Goal: Task Accomplishment & Management: Manage account settings

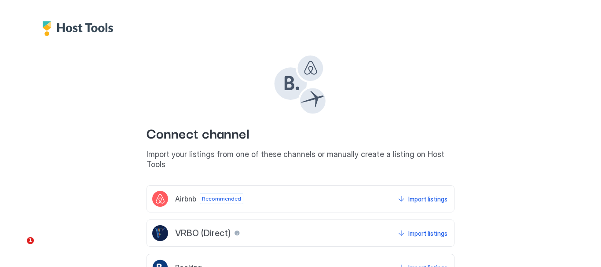
scroll to position [91, 0]
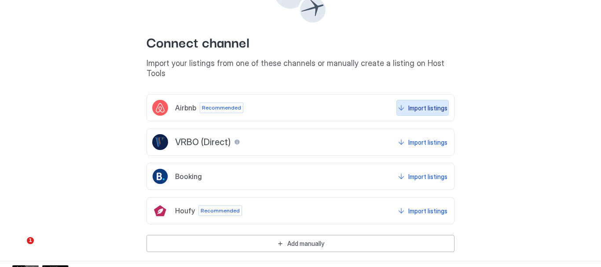
click at [431, 103] on div "Import listings" at bounding box center [427, 107] width 39 height 9
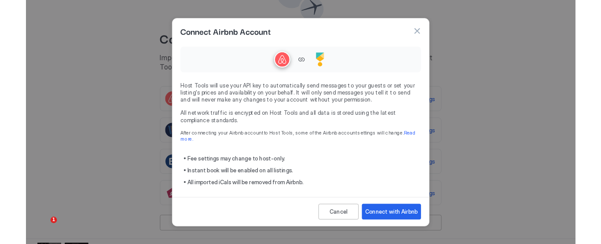
scroll to position [89, 0]
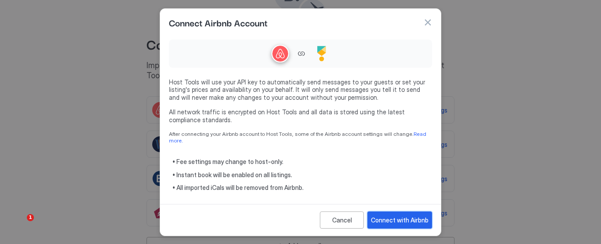
click at [399, 216] on div "Connect with Airbnb" at bounding box center [400, 220] width 58 height 9
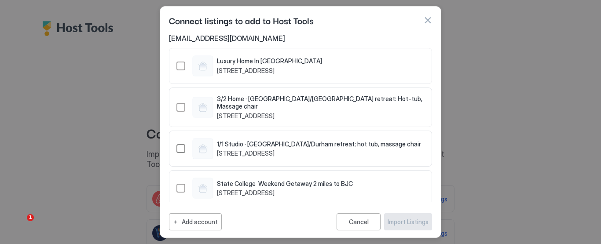
click at [180, 144] on div "48329985" at bounding box center [180, 148] width 9 height 9
click at [179, 105] on div "48289405" at bounding box center [180, 107] width 9 height 9
click at [409, 221] on div "Import Listings" at bounding box center [408, 221] width 41 height 9
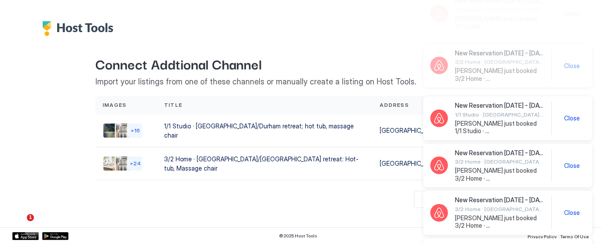
click at [392, 50] on div "Back Connect Addtional Channel Import your listings from one of these channels …" at bounding box center [301, 122] width 414 height 172
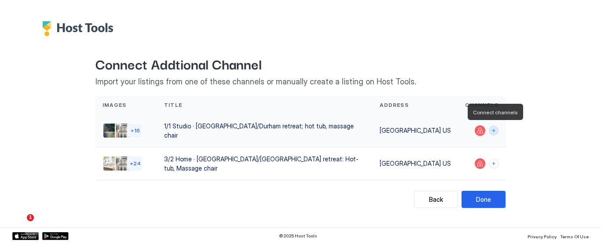
click at [495, 132] on button "Connect channels" at bounding box center [494, 131] width 10 height 10
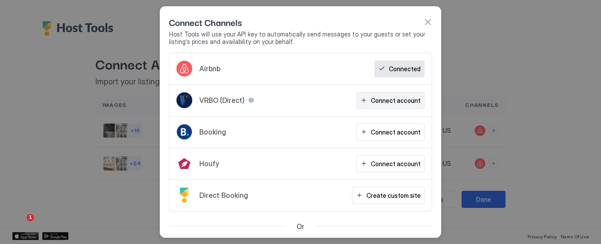
click at [381, 100] on div "Connect account" at bounding box center [396, 100] width 50 height 9
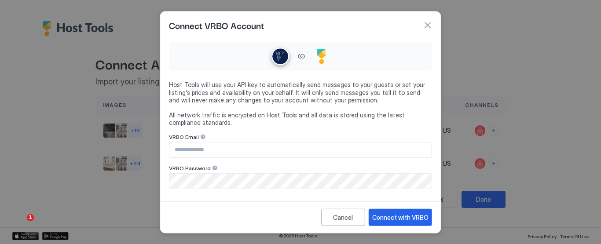
type input "**********"
click at [402, 217] on div "Connect with VRBO" at bounding box center [400, 216] width 56 height 9
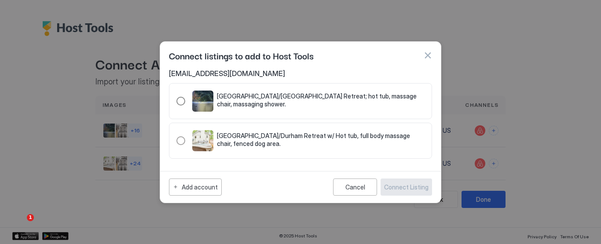
click at [179, 102] on div "321.4676883.5251050" at bounding box center [180, 101] width 9 height 9
click at [408, 186] on div "Connect Listing" at bounding box center [406, 187] width 44 height 9
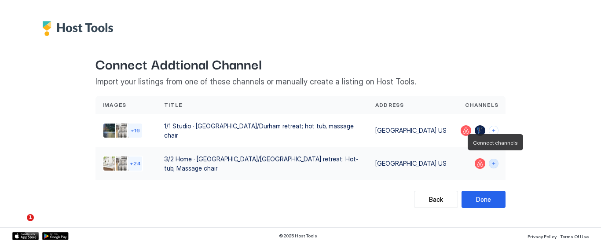
click at [495, 160] on button "Connect channels" at bounding box center [494, 164] width 10 height 10
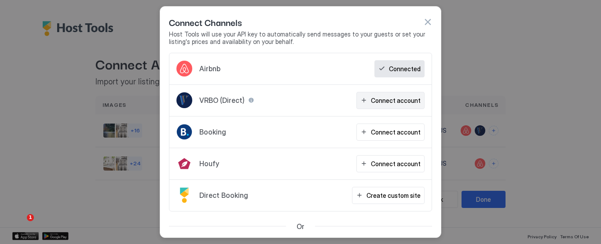
click at [399, 96] on div "Connect account" at bounding box center [396, 100] width 50 height 9
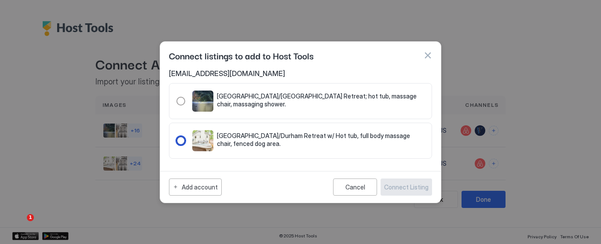
click at [180, 140] on div "321.2240081.2804640" at bounding box center [180, 140] width 9 height 9
click at [410, 185] on div "Connect Listing" at bounding box center [406, 187] width 44 height 9
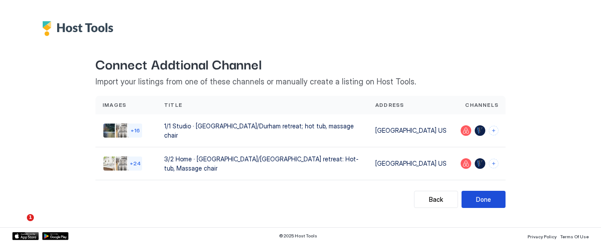
click at [488, 195] on div "Done" at bounding box center [483, 199] width 15 height 9
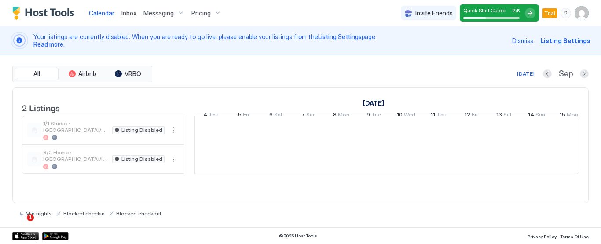
scroll to position [0, 489]
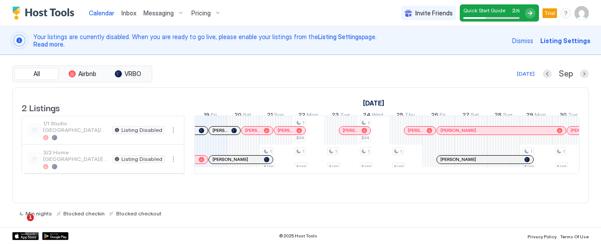
drag, startPoint x: 601, startPoint y: 133, endPoint x: 600, endPoint y: 128, distance: 5.4
click at [600, 128] on div "All Airbnb VRBO Today Sep 2 Listings September 2025 October 2025 4 Thu 5 Fri 6 …" at bounding box center [300, 141] width 601 height 172
click at [600, 72] on div "All Airbnb VRBO Today Sep 2 Listings September 2025 October 2025 4 Thu 5 Fri 6 …" at bounding box center [300, 141] width 601 height 172
click at [173, 165] on button "More options" at bounding box center [173, 159] width 11 height 11
click at [164, 191] on div "Pricing" at bounding box center [153, 191] width 56 height 14
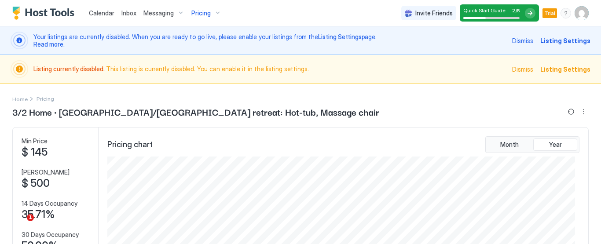
scroll to position [156, 468]
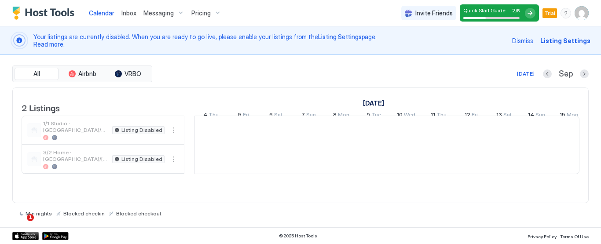
scroll to position [0, 489]
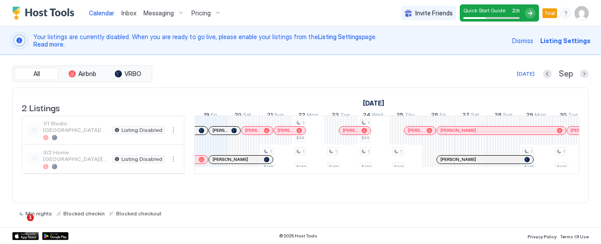
drag, startPoint x: 599, startPoint y: 67, endPoint x: 598, endPoint y: 75, distance: 7.5
click at [598, 75] on div "All Airbnb VRBO Today Sep 2 Listings September 2025 October 2025 4 Thu 5 Fri 6 …" at bounding box center [300, 141] width 601 height 172
click at [567, 40] on span "Listing Settings" at bounding box center [565, 40] width 50 height 9
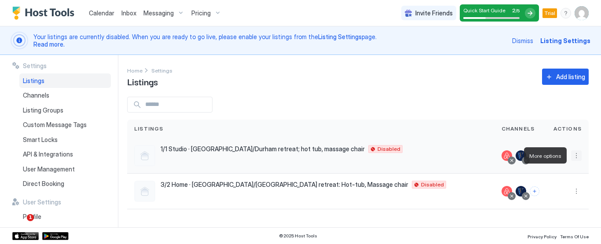
click at [576, 156] on button "More options" at bounding box center [576, 155] width 11 height 11
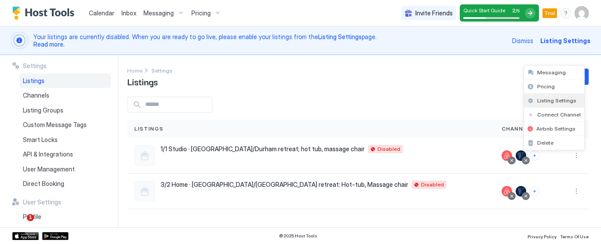
click at [558, 99] on span "Listing Settings" at bounding box center [556, 100] width 39 height 7
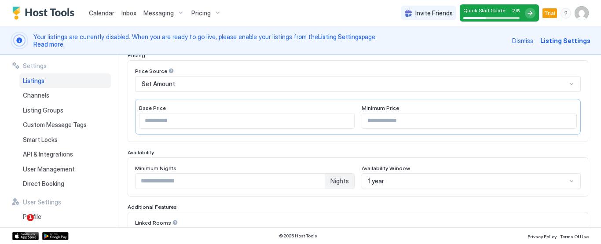
scroll to position [141, 0]
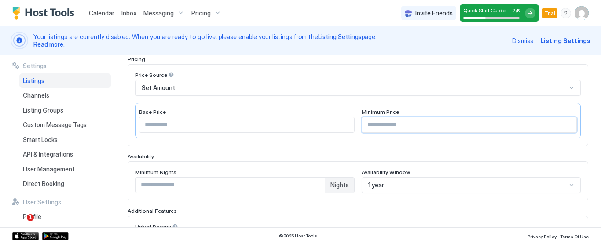
type input "**"
click at [560, 125] on input "**" at bounding box center [469, 124] width 215 height 15
type input "*"
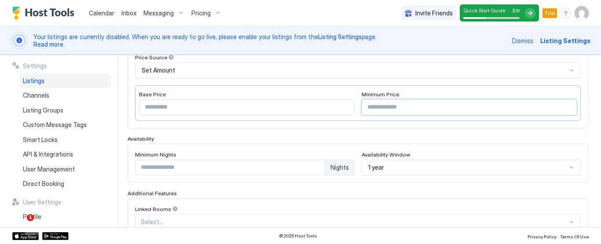
scroll to position [160, 0]
type input "**"
click at [566, 163] on div "1 year" at bounding box center [472, 167] width 220 height 16
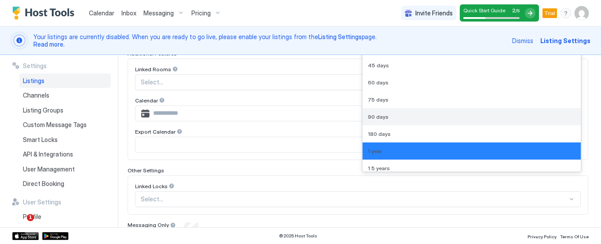
click at [519, 114] on div "90 days" at bounding box center [472, 117] width 208 height 7
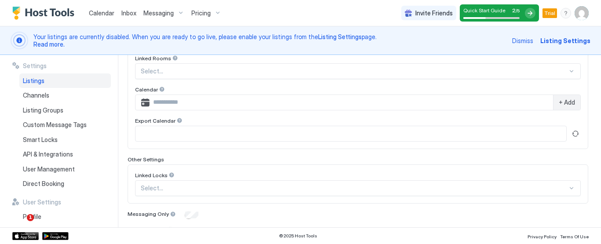
scroll to position [348, 0]
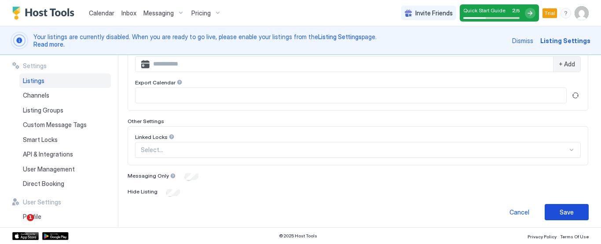
click at [560, 208] on div "Save" at bounding box center [567, 212] width 14 height 9
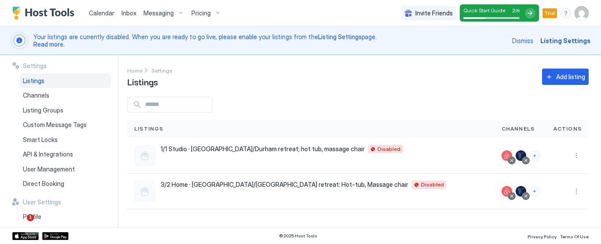
click at [206, 13] on span "Pricing" at bounding box center [200, 13] width 19 height 8
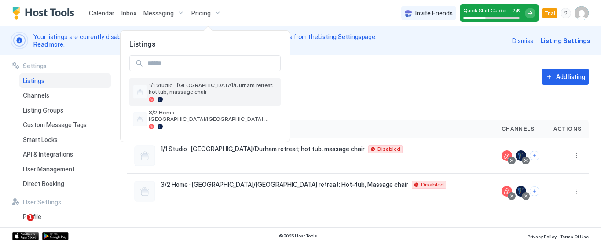
click at [188, 88] on span "1/1 Studio · Chapel Hill/Durham retreat; hot tub, massage chair" at bounding box center [213, 88] width 128 height 13
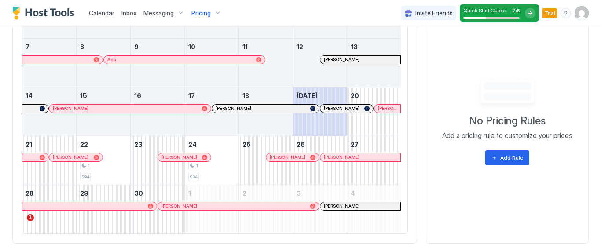
scroll to position [412, 0]
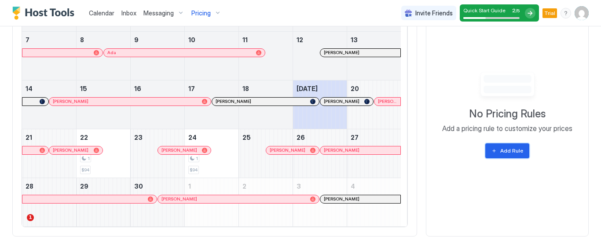
click at [507, 147] on div "Add Rule" at bounding box center [511, 151] width 23 height 8
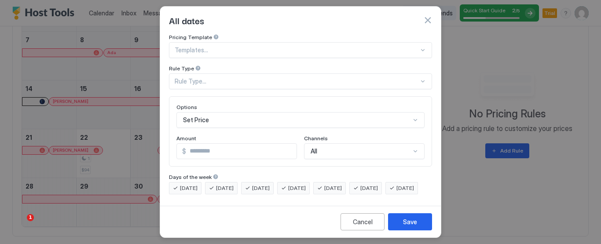
scroll to position [14, 0]
click at [244, 84] on div "Rule Type..." at bounding box center [300, 81] width 263 height 16
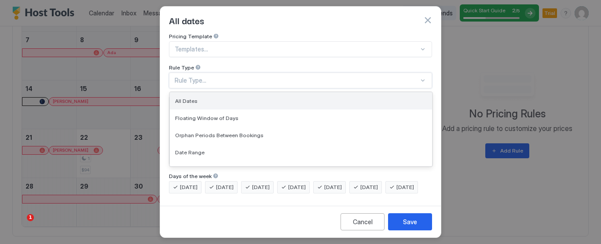
click at [337, 98] on div "All Dates" at bounding box center [301, 101] width 252 height 7
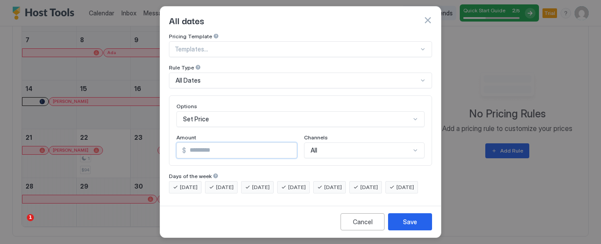
click at [286, 143] on input "*" at bounding box center [241, 150] width 110 height 15
click at [187, 183] on span "Monday" at bounding box center [189, 187] width 18 height 8
click at [225, 183] on span "Tuesday" at bounding box center [225, 187] width 18 height 8
click at [264, 183] on span "Wednesday" at bounding box center [261, 187] width 18 height 8
click at [305, 183] on span "Thursday" at bounding box center [297, 187] width 18 height 8
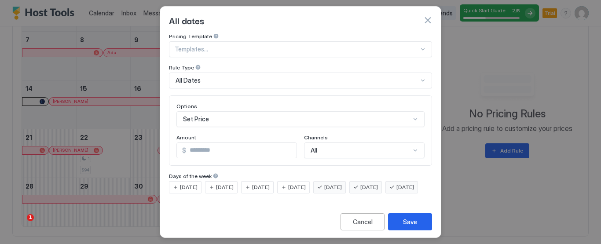
click at [396, 187] on span "Sunday" at bounding box center [405, 187] width 18 height 8
click at [198, 143] on input "***" at bounding box center [241, 150] width 110 height 15
type input "***"
click at [408, 220] on div "Save" at bounding box center [410, 221] width 14 height 9
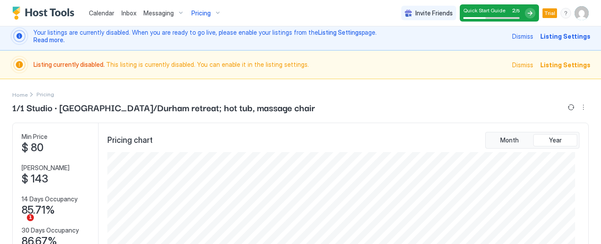
scroll to position [3, 0]
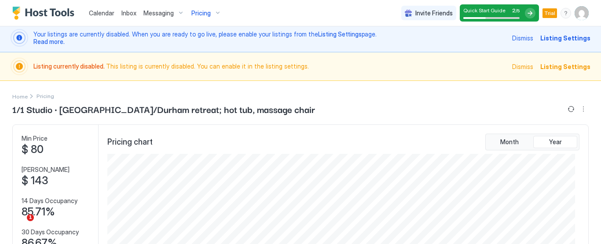
click at [210, 11] on div "Pricing" at bounding box center [206, 13] width 37 height 15
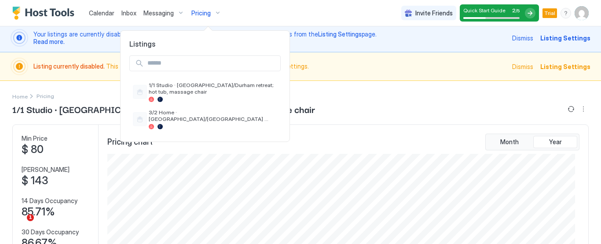
drag, startPoint x: 596, startPoint y: 72, endPoint x: 601, endPoint y: 131, distance: 59.1
click at [601, 131] on div at bounding box center [300, 122] width 601 height 244
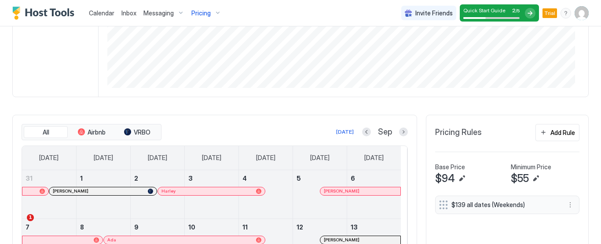
scroll to position [213, 0]
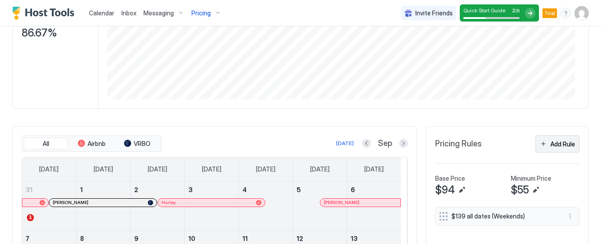
click at [549, 136] on button "Add Rule" at bounding box center [557, 144] width 44 height 17
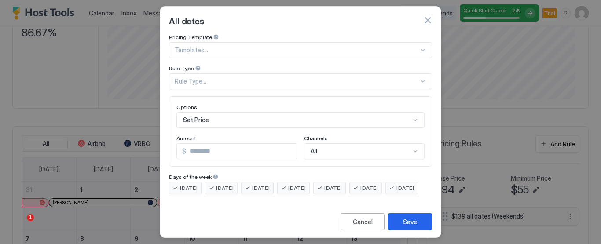
scroll to position [14, 0]
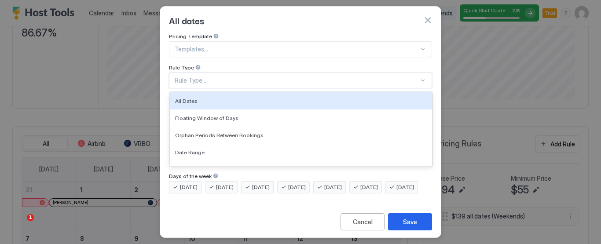
click at [413, 85] on div "7 results available. Use Up and Down to choose options, press Enter to select t…" at bounding box center [300, 81] width 263 height 16
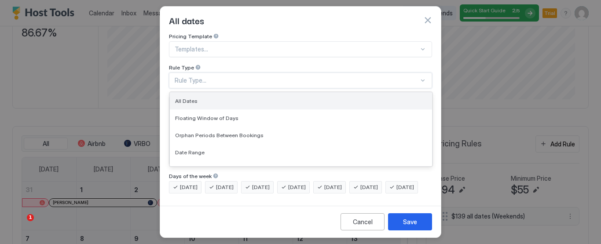
click at [379, 98] on div "All Dates" at bounding box center [301, 101] width 252 height 7
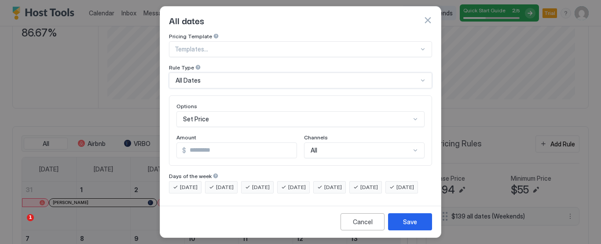
scroll to position [60, 0]
click at [281, 111] on div "Set Price" at bounding box center [300, 119] width 248 height 16
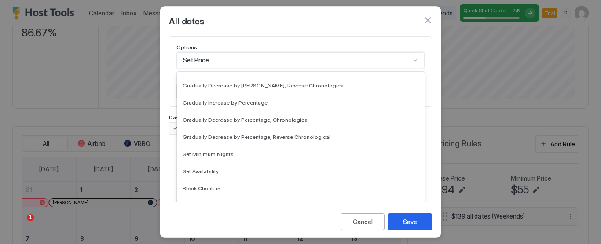
scroll to position [160, 0]
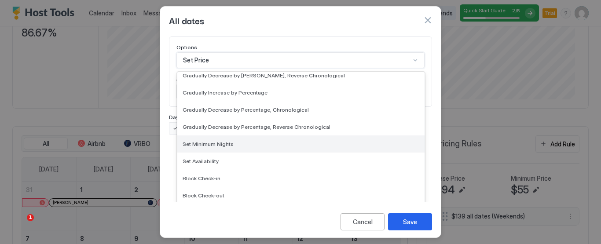
click at [354, 145] on div "Set Minimum Nights" at bounding box center [301, 144] width 237 height 7
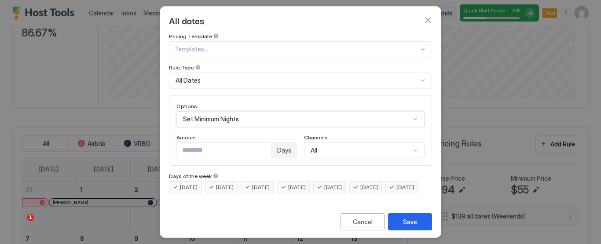
scroll to position [14, 0]
click at [261, 143] on input "*" at bounding box center [224, 150] width 95 height 15
type input "*"
click at [261, 143] on input "*" at bounding box center [224, 150] width 95 height 15
click at [306, 183] on span "Thursday" at bounding box center [297, 187] width 18 height 8
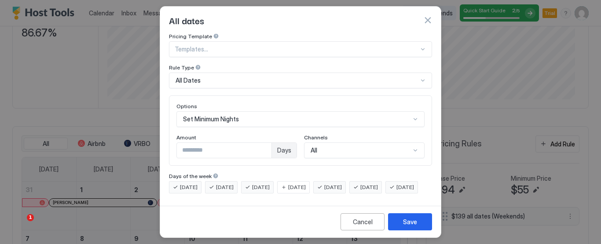
click at [264, 183] on span "Wednesday" at bounding box center [261, 187] width 18 height 8
click at [217, 183] on span "Tuesday" at bounding box center [225, 187] width 18 height 8
click at [182, 183] on span "Monday" at bounding box center [189, 187] width 18 height 8
click at [396, 188] on span "Sunday" at bounding box center [405, 187] width 18 height 8
click at [409, 220] on div "Save" at bounding box center [410, 221] width 14 height 9
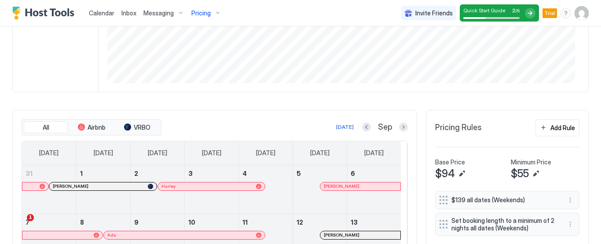
scroll to position [231, 0]
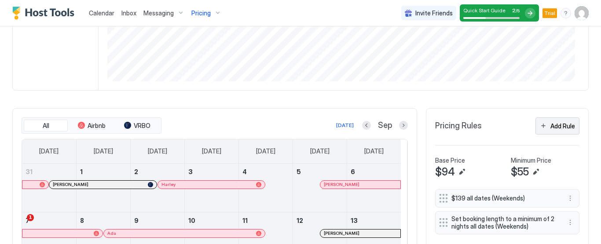
click at [551, 125] on div "Add Rule" at bounding box center [562, 125] width 25 height 9
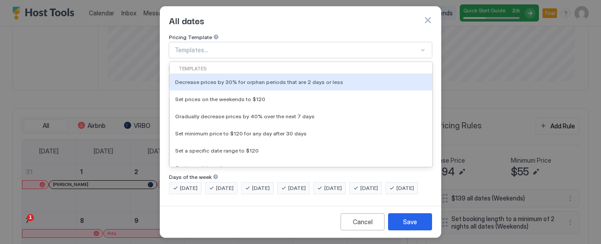
scroll to position [14, 0]
click at [415, 50] on div "8 results available. Use Up and Down to choose options, press Enter to select t…" at bounding box center [300, 49] width 263 height 16
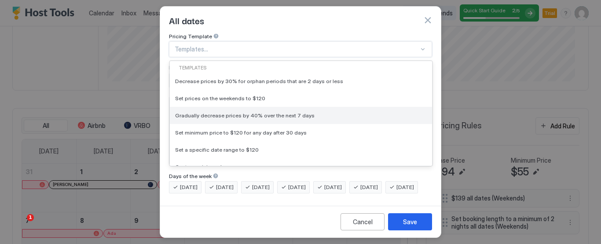
click at [332, 112] on div "Gradually decrease prices by 40% over the next 7 days" at bounding box center [301, 115] width 252 height 7
type input "**"
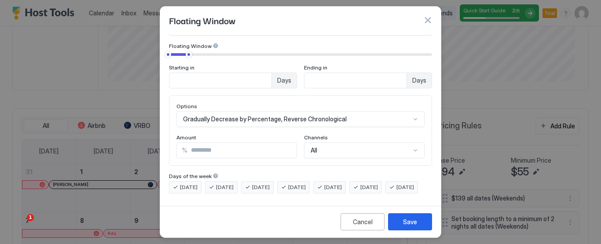
scroll to position [66, 0]
click at [405, 223] on div "Save" at bounding box center [410, 221] width 14 height 9
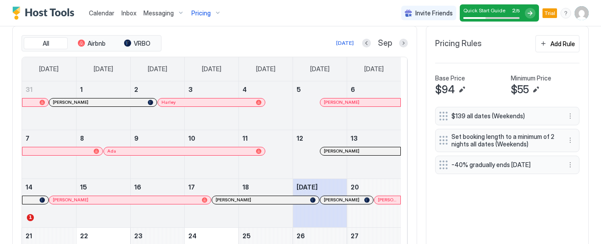
scroll to position [316, 0]
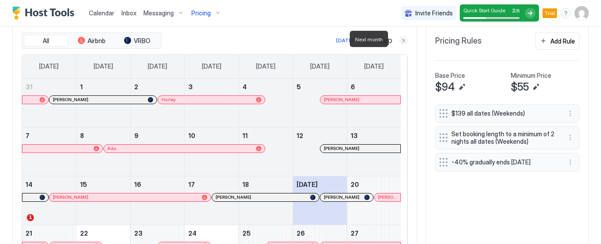
click at [399, 40] on button "Next month" at bounding box center [403, 40] width 9 height 9
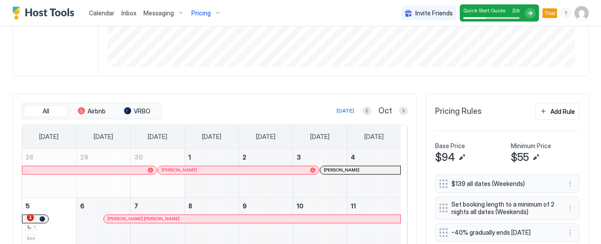
scroll to position [243, 0]
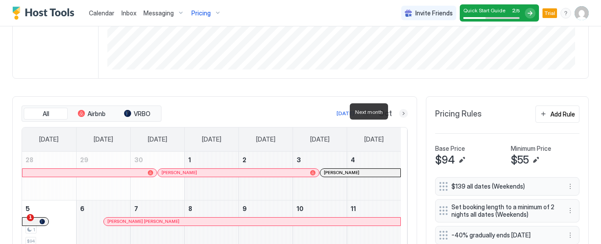
click at [399, 110] on button "Next month" at bounding box center [403, 113] width 9 height 9
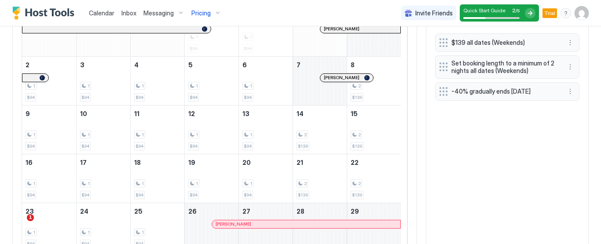
scroll to position [398, 0]
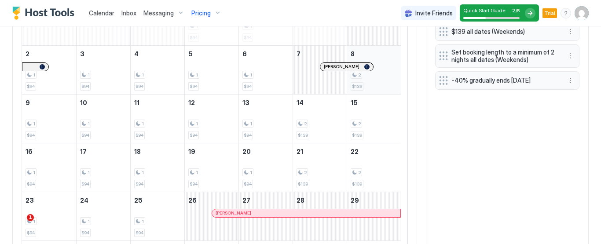
click at [380, 63] on div "2 $139" at bounding box center [374, 69] width 47 height 41
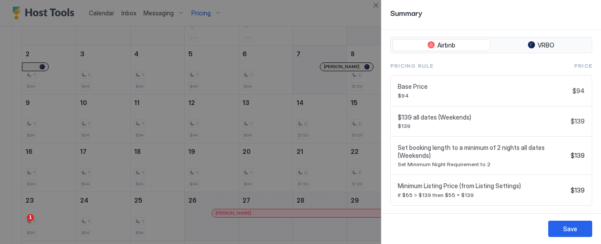
scroll to position [238, 0]
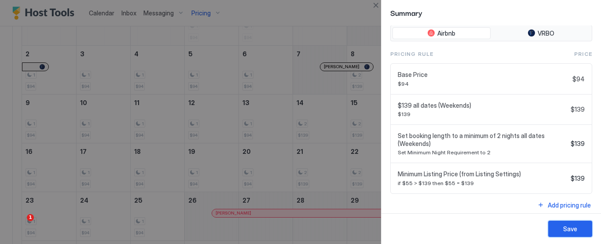
click at [569, 229] on div "Save" at bounding box center [570, 228] width 14 height 9
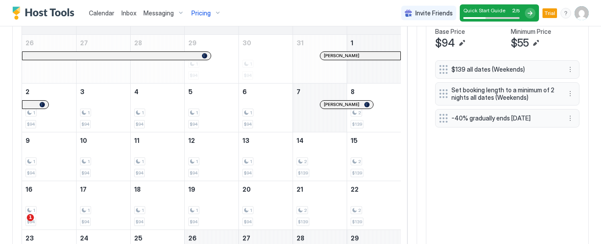
scroll to position [359, 0]
click at [374, 152] on div "2 $139" at bounding box center [374, 157] width 47 height 41
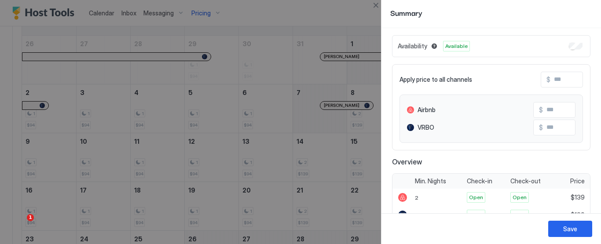
scroll to position [0, 0]
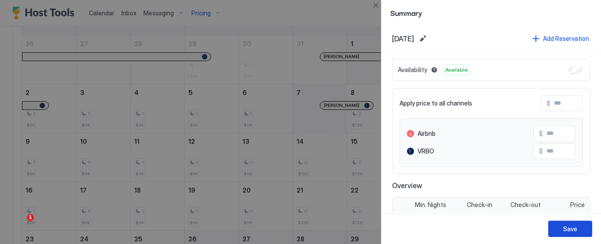
click at [564, 228] on div "Save" at bounding box center [570, 228] width 14 height 9
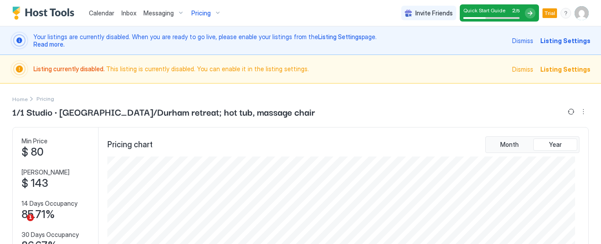
click at [178, 12] on div "Messaging" at bounding box center [164, 13] width 48 height 15
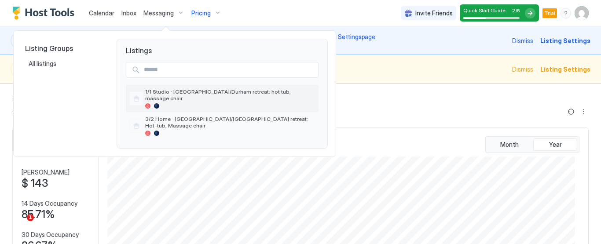
click at [182, 89] on span "1/1 Studio · Chapel Hill/Durham retreat; hot tub, massage chair" at bounding box center [230, 94] width 170 height 13
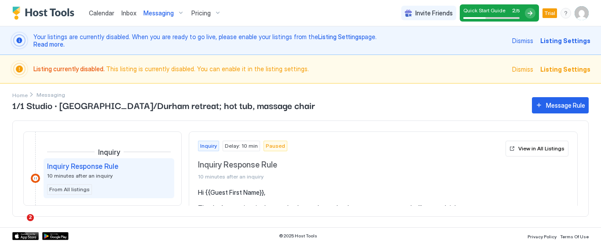
scroll to position [14, 0]
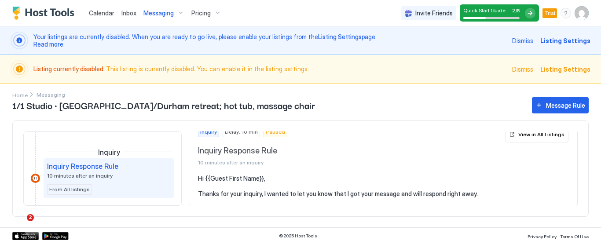
click at [157, 11] on span "Messaging" at bounding box center [158, 13] width 30 height 8
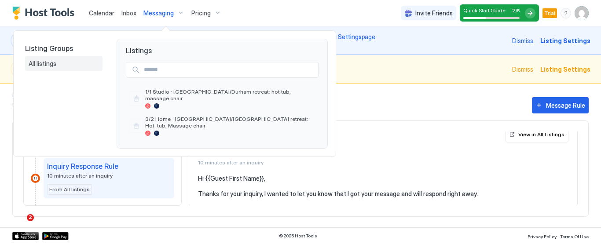
click at [66, 65] on div "All listings" at bounding box center [64, 64] width 70 height 8
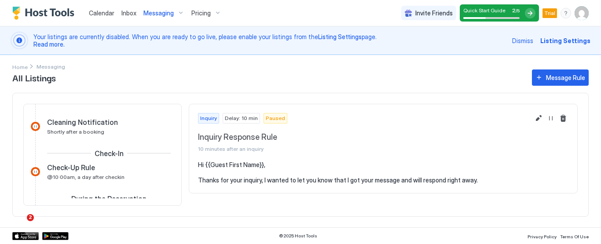
scroll to position [180, 0]
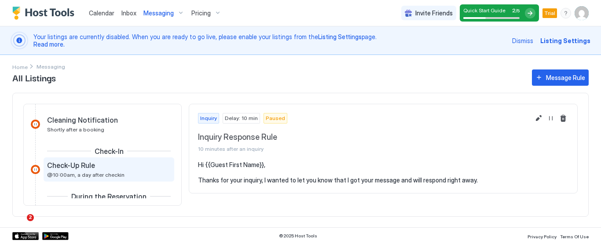
click at [102, 168] on div "Check-Up Rule" at bounding box center [102, 165] width 111 height 9
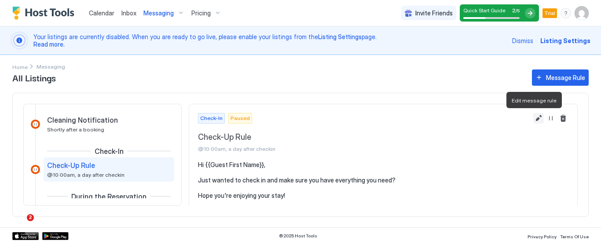
click at [533, 118] on button "Edit message rule" at bounding box center [538, 118] width 11 height 11
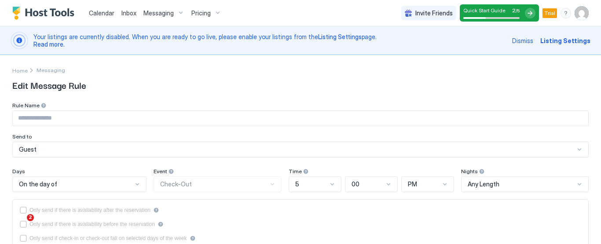
type input "**********"
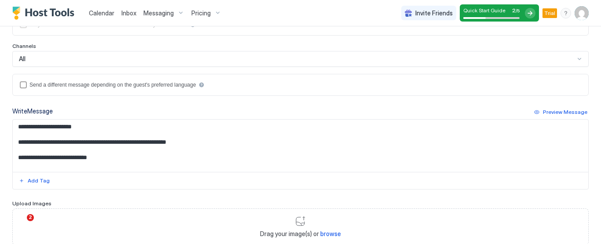
scroll to position [217, 0]
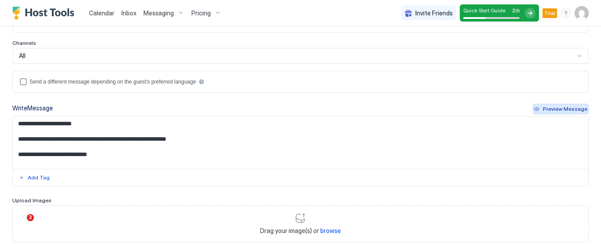
click at [555, 106] on div "Preview Message" at bounding box center [565, 109] width 44 height 8
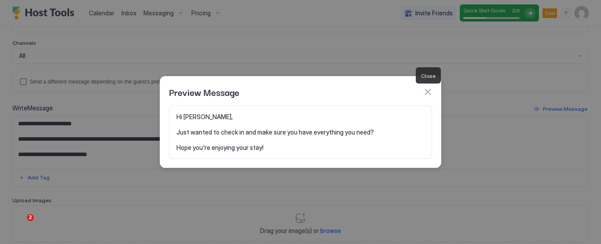
click at [427, 92] on button "button" at bounding box center [427, 92] width 9 height 9
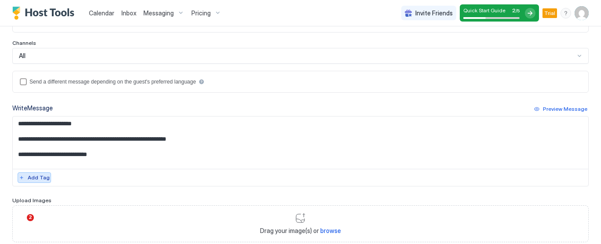
click at [44, 176] on div "Add Tag" at bounding box center [39, 178] width 22 height 8
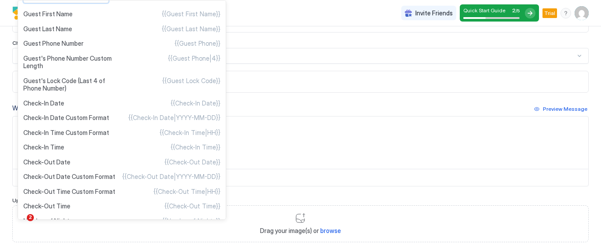
scroll to position [0, 0]
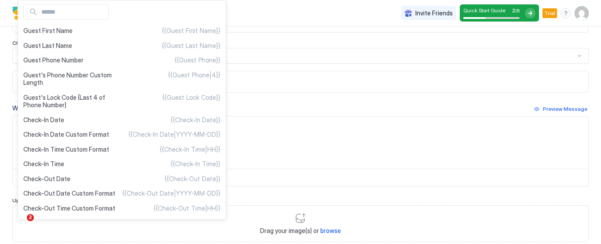
click at [250, 128] on div at bounding box center [300, 122] width 601 height 244
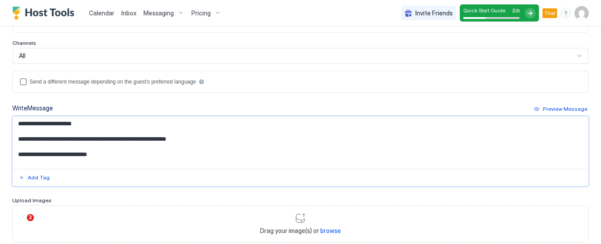
click at [125, 152] on textarea "**********" at bounding box center [297, 143] width 569 height 52
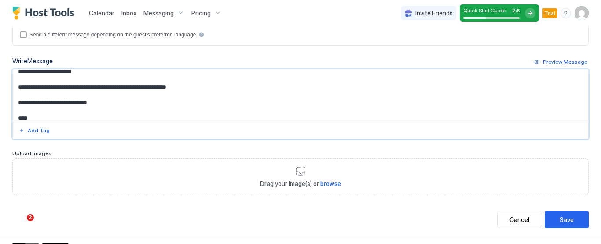
scroll to position [272, 0]
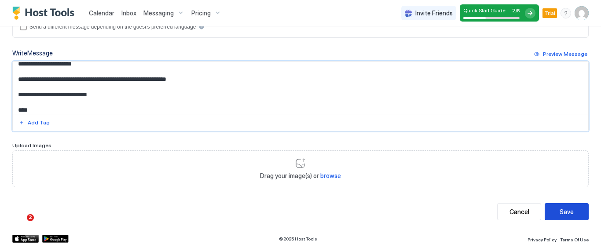
type textarea "**********"
click at [560, 208] on div "Save" at bounding box center [567, 211] width 14 height 9
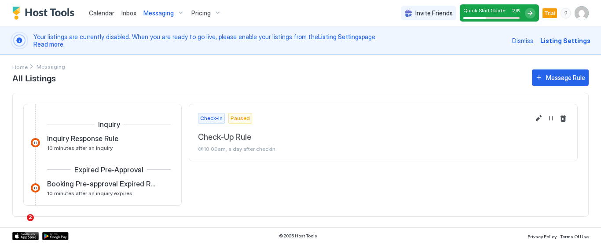
scroll to position [194, 0]
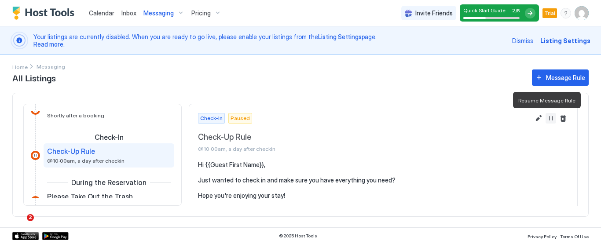
click at [546, 120] on button "Resume Message Rule" at bounding box center [551, 118] width 11 height 11
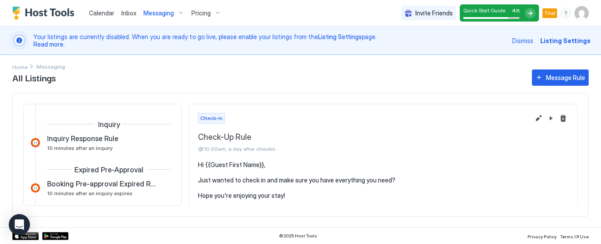
scroll to position [195, 0]
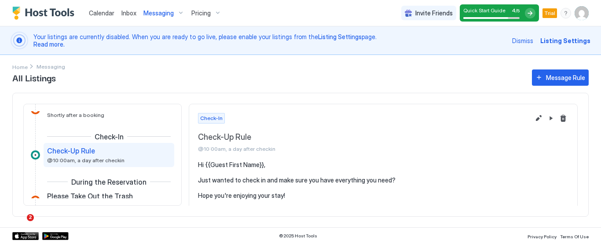
drag, startPoint x: 598, startPoint y: 136, endPoint x: 597, endPoint y: 103, distance: 32.1
click at [597, 103] on div "Home Messaging All Listings Message Rule Inquiry Inquiry Response Rule 10 minut…" at bounding box center [300, 141] width 601 height 172
drag, startPoint x: 601, startPoint y: 116, endPoint x: 601, endPoint y: 150, distance: 33.4
click at [601, 150] on div "Home Messaging All Listings Message Rule Inquiry Inquiry Response Rule 10 minut…" at bounding box center [300, 141] width 601 height 172
click at [557, 77] on div "Message Rule" at bounding box center [565, 77] width 39 height 9
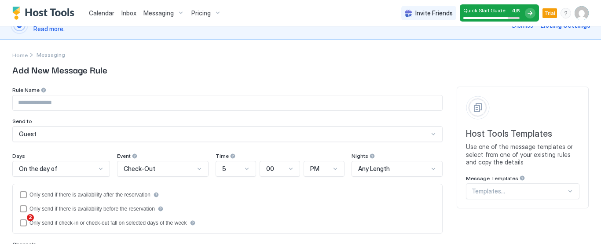
scroll to position [9, 0]
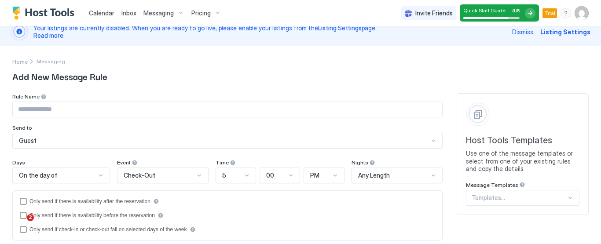
click at [206, 109] on input "Input Field" at bounding box center [227, 109] width 429 height 15
type input "**********"
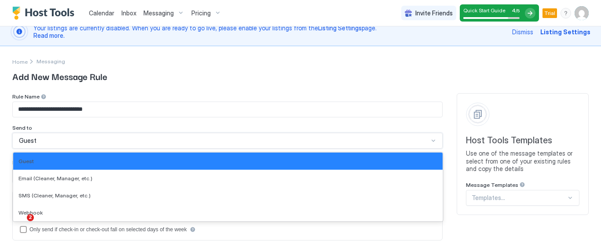
click at [151, 137] on div "Guest" at bounding box center [224, 141] width 410 height 8
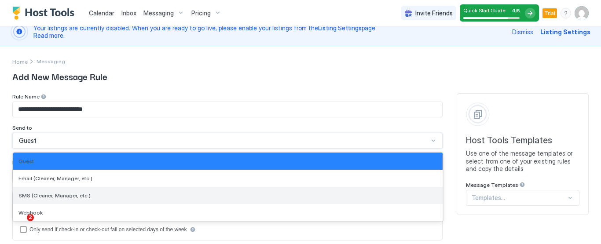
click at [138, 190] on div "SMS (Cleaner, Manager, etc.)" at bounding box center [227, 195] width 429 height 17
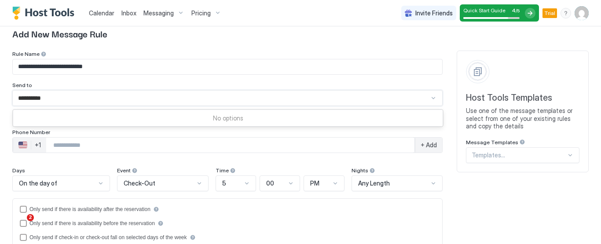
scroll to position [49, 0]
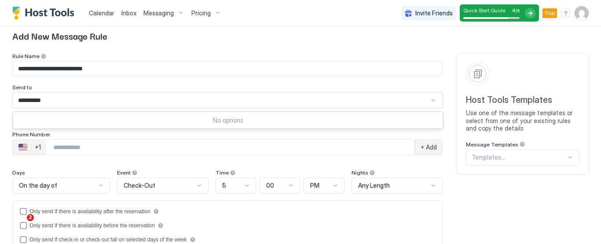
click at [36, 103] on input "**********" at bounding box center [38, 100] width 41 height 8
type input "**********"
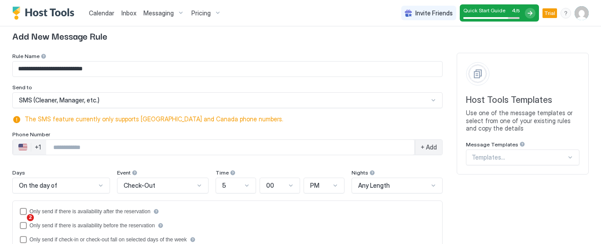
click at [55, 148] on input "Phone Number input" at bounding box center [230, 147] width 368 height 16
paste input "**********"
type input "**********"
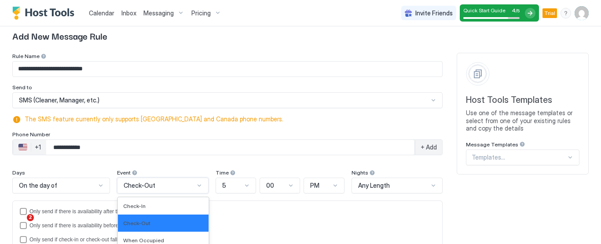
scroll to position [137, 0]
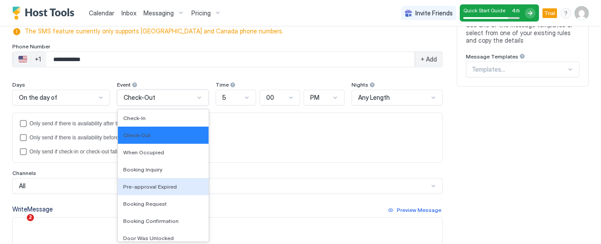
click at [196, 106] on div "13 results available. Use Up and Down to choose options, press Enter to select …" at bounding box center [162, 98] width 91 height 16
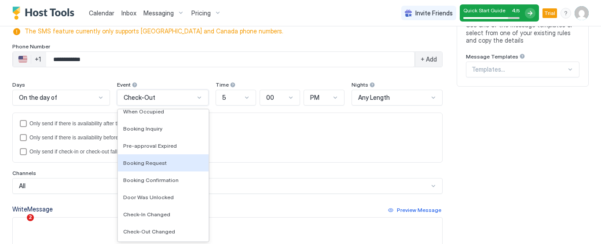
scroll to position [42, 0]
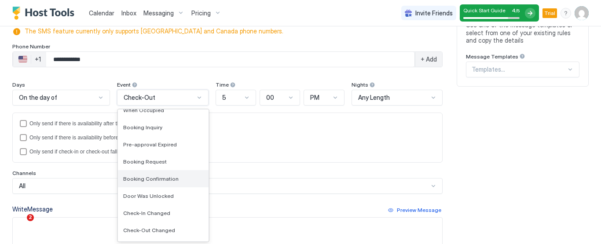
click at [165, 176] on span "Booking Confirmation" at bounding box center [150, 179] width 55 height 7
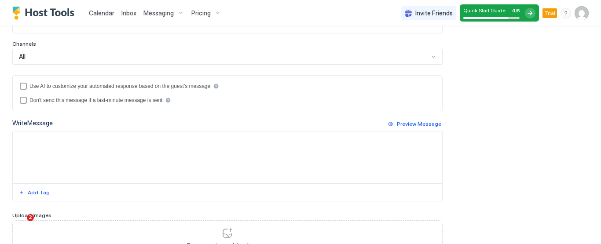
scroll to position [260, 0]
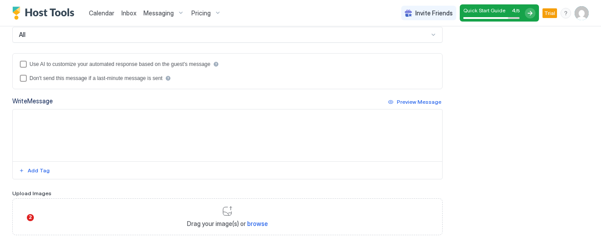
click at [25, 116] on textarea "Input Field" at bounding box center [227, 136] width 429 height 52
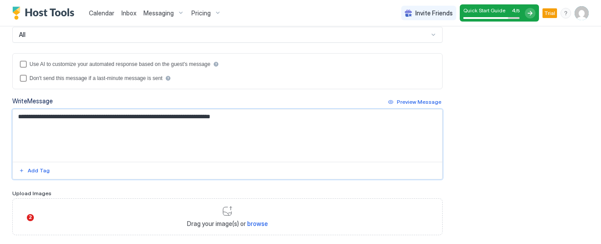
scroll to position [308, 0]
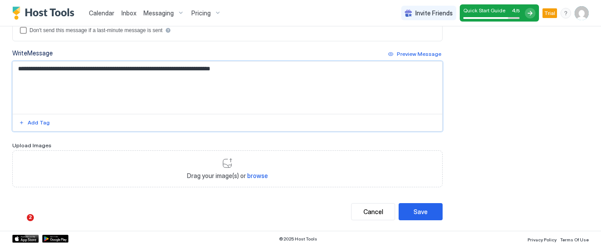
drag, startPoint x: 111, startPoint y: 66, endPoint x: 133, endPoint y: 67, distance: 22.0
click at [133, 67] on textarea "**********" at bounding box center [224, 88] width 423 height 52
click at [30, 120] on div "Add Tag" at bounding box center [39, 123] width 22 height 8
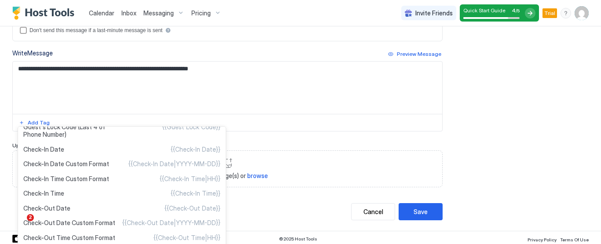
scroll to position [99, 0]
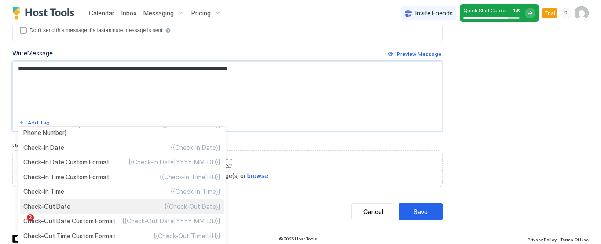
click at [186, 205] on span "{{Check-Out Date}}" at bounding box center [193, 207] width 56 height 8
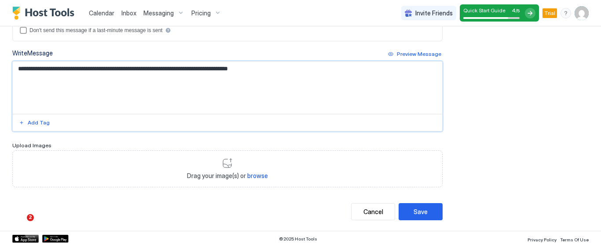
click at [164, 68] on textarea "**********" at bounding box center [224, 88] width 423 height 52
click at [397, 50] on div "Preview Message" at bounding box center [419, 54] width 44 height 8
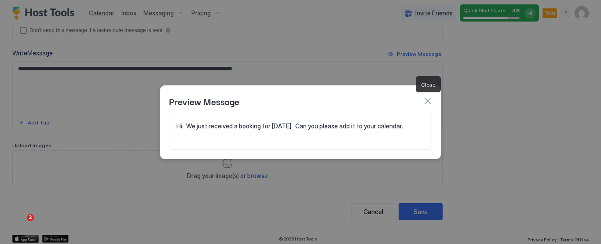
click at [428, 101] on button "button" at bounding box center [427, 101] width 9 height 9
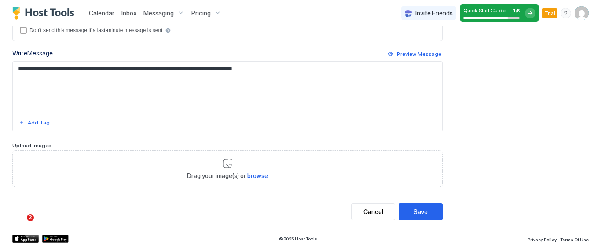
click at [167, 67] on textarea "**********" at bounding box center [224, 88] width 423 height 52
type textarea "**********"
click at [44, 119] on div "Add Tag" at bounding box center [39, 123] width 22 height 8
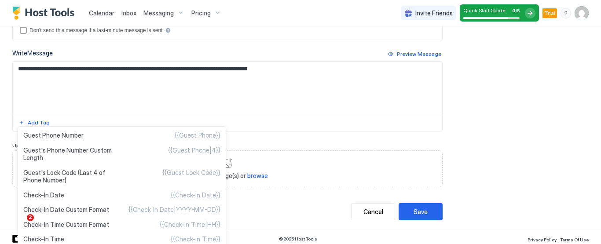
scroll to position [0, 0]
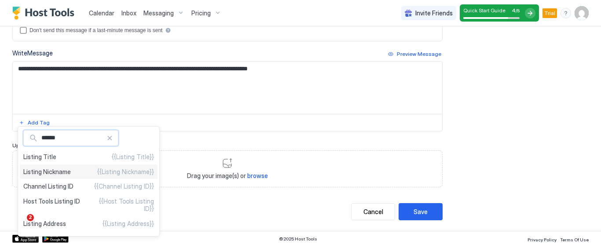
type input "******"
type textarea "**********"
click at [124, 171] on span "{{Listing Nickname}}" at bounding box center [125, 172] width 57 height 8
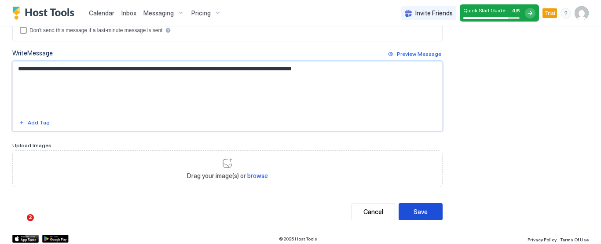
click at [414, 208] on div "Save" at bounding box center [421, 211] width 14 height 9
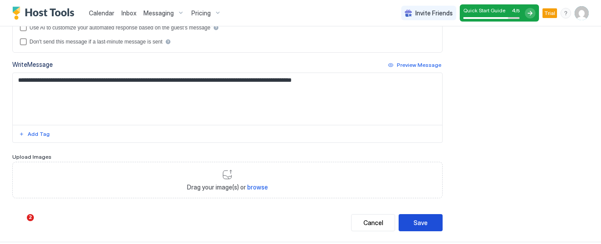
scroll to position [319, 0]
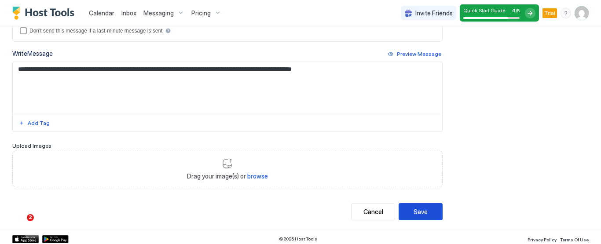
click at [414, 208] on div "Save" at bounding box center [421, 211] width 14 height 9
click at [415, 204] on button "Save" at bounding box center [421, 211] width 44 height 17
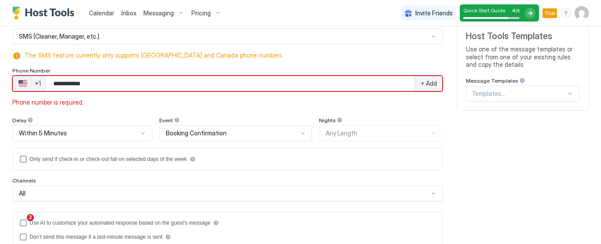
scroll to position [97, 0]
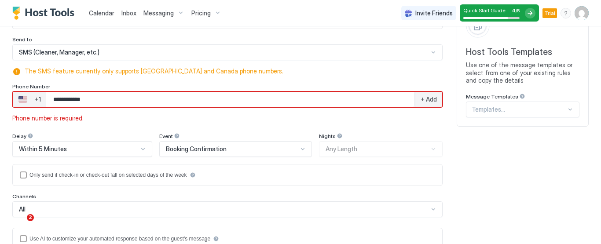
click at [422, 96] on span "+ Add" at bounding box center [429, 99] width 16 height 8
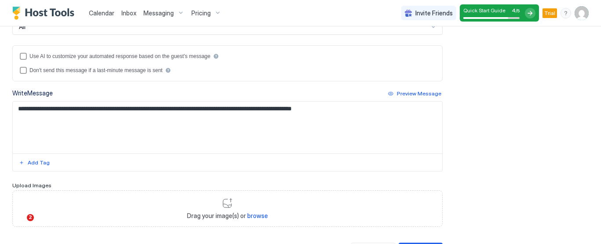
scroll to position [330, 0]
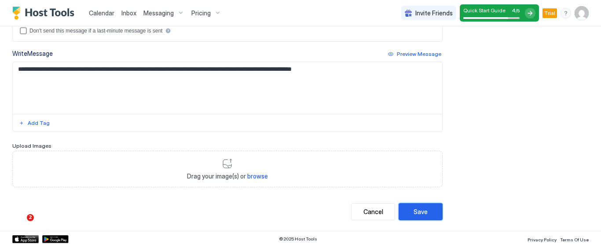
click at [414, 209] on div "Save" at bounding box center [421, 211] width 14 height 9
type textarea "**********"
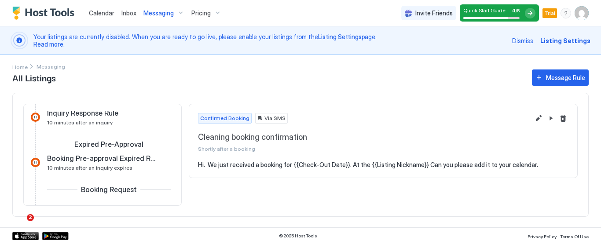
scroll to position [31, 0]
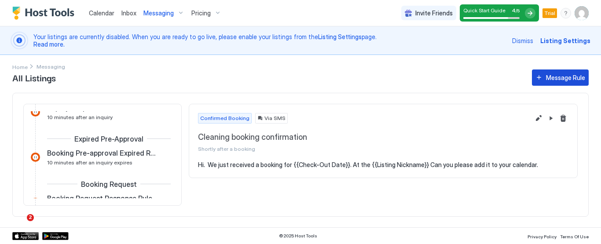
click at [559, 78] on div "Message Rule" at bounding box center [565, 77] width 39 height 9
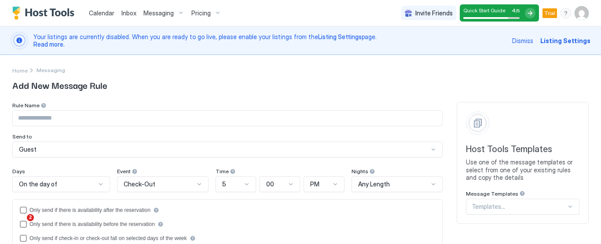
click at [549, 39] on span "Listing Settings" at bounding box center [565, 40] width 50 height 9
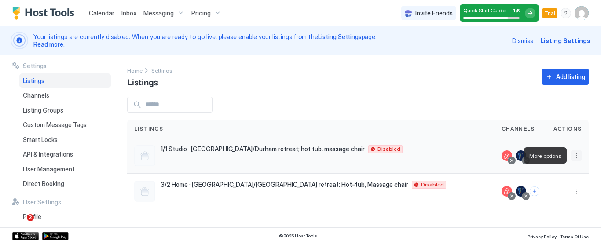
click at [577, 158] on button "More options" at bounding box center [576, 155] width 11 height 11
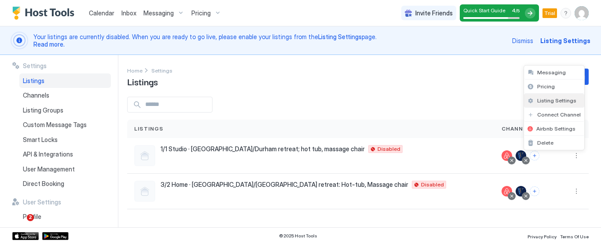
click at [564, 101] on span "Listing Settings" at bounding box center [556, 100] width 39 height 7
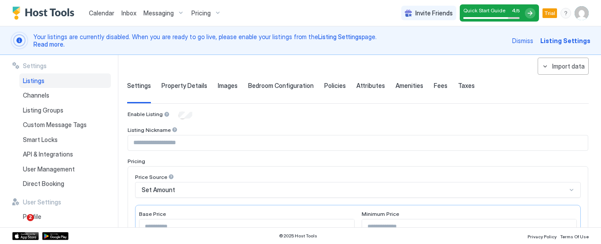
scroll to position [40, 0]
click at [176, 140] on input "Input Field" at bounding box center [358, 141] width 460 height 15
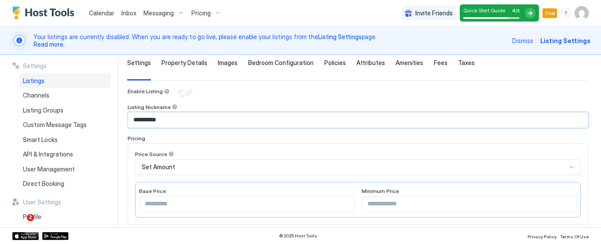
scroll to position [348, 0]
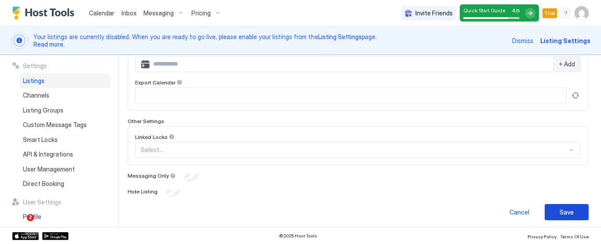
type input "**********"
click at [555, 204] on button "Save" at bounding box center [567, 212] width 44 height 16
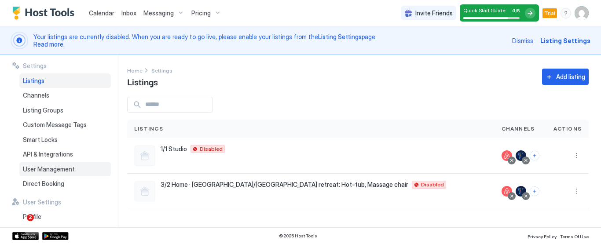
click at [72, 168] on span "User Management" at bounding box center [49, 169] width 52 height 8
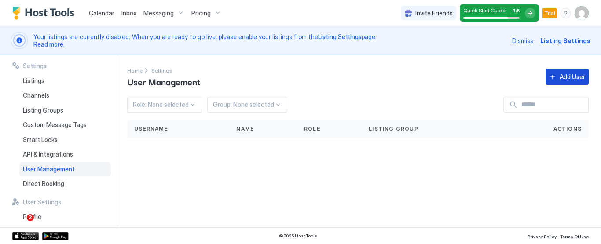
click at [561, 79] on div "Add User" at bounding box center [573, 76] width 26 height 9
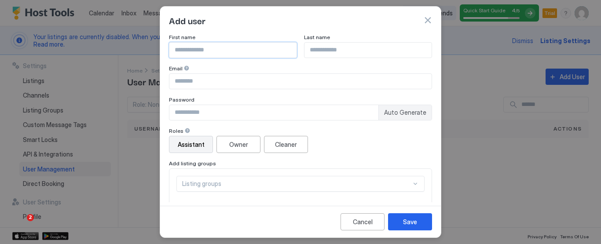
click at [213, 55] on input "Input Field" at bounding box center [232, 50] width 127 height 15
type input "*******"
click at [190, 81] on input "Input Field" at bounding box center [300, 81] width 262 height 15
click at [249, 61] on div "First name ******* Last name Email Password Auto Generate" at bounding box center [300, 77] width 263 height 87
click at [227, 81] on input "Input Field" at bounding box center [300, 81] width 262 height 15
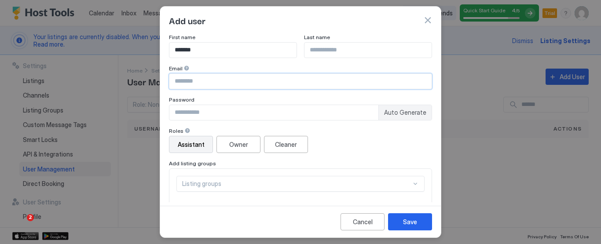
click at [230, 62] on div "First name ******* Last name Email Password Auto Generate" at bounding box center [300, 77] width 263 height 87
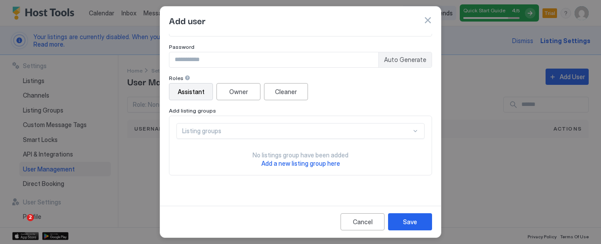
scroll to position [54, 0]
click at [426, 21] on button "button" at bounding box center [427, 20] width 9 height 9
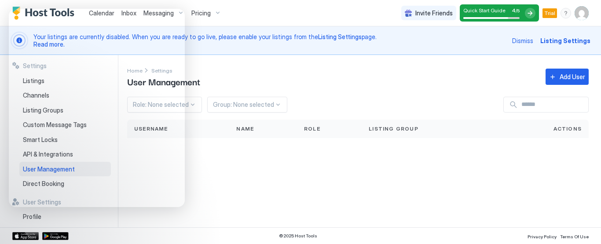
click at [341, 15] on div "Calendar Inbox Messaging Pricing Invite Friends Quick Start Guide 4 / 5 Trial DC" at bounding box center [300, 13] width 601 height 26
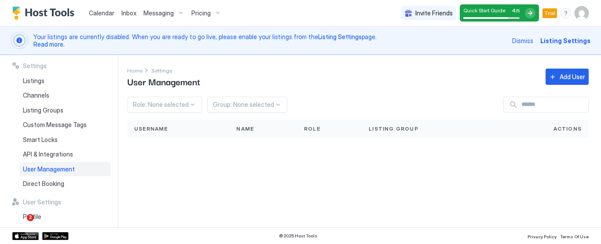
click at [601, 65] on div "Settings Home Settings User Management Add User Role: None selected Group: None…" at bounding box center [364, 141] width 474 height 172
click at [600, 72] on div "Settings Home Settings User Management Add User Role: None selected Group: None…" at bounding box center [364, 141] width 474 height 172
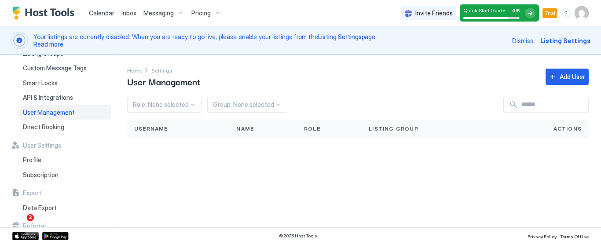
scroll to position [84, 0]
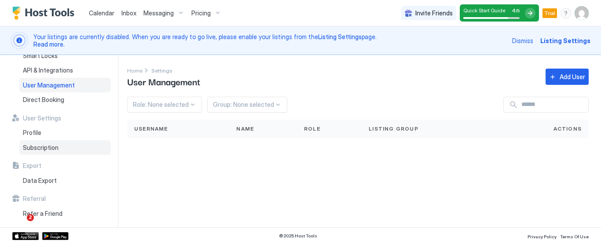
click at [76, 145] on div "Subscription" at bounding box center [65, 147] width 92 height 15
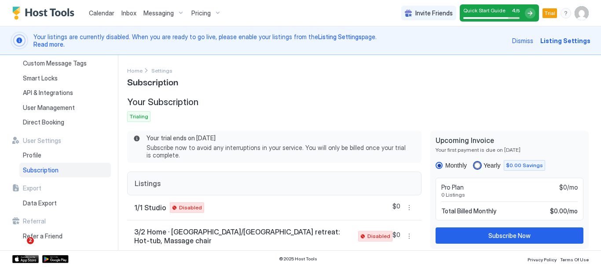
click at [474, 163] on div "yearly" at bounding box center [477, 165] width 7 height 7
click at [436, 165] on div "monthly" at bounding box center [439, 165] width 7 height 7
click at [530, 13] on div at bounding box center [530, 13] width 11 height 11
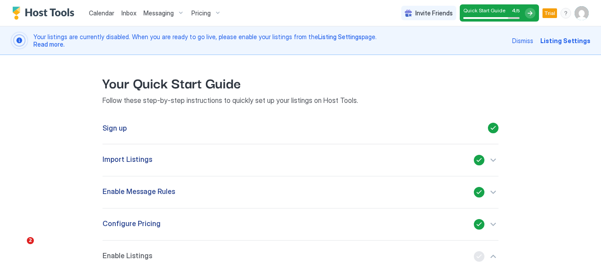
click at [95, 7] on div "Calendar" at bounding box center [101, 13] width 33 height 16
click at [109, 14] on span "Calendar" at bounding box center [102, 12] width 26 height 7
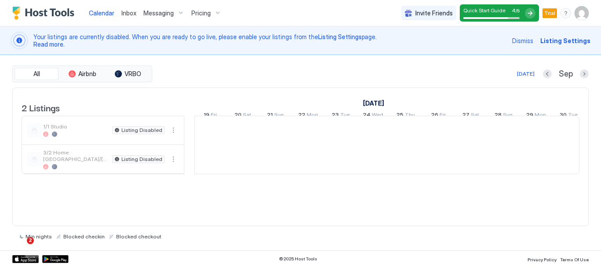
scroll to position [0, 489]
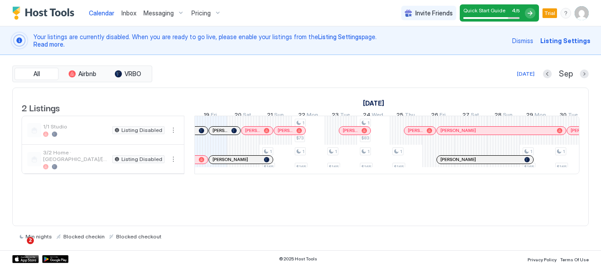
click at [204, 12] on span "Pricing" at bounding box center [200, 13] width 19 height 8
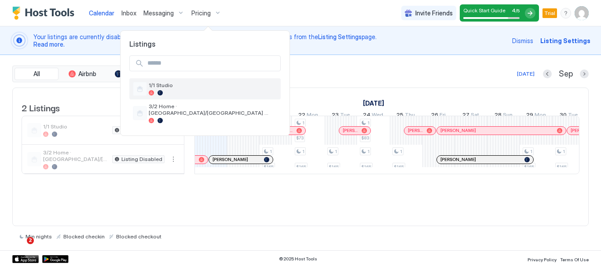
click at [178, 85] on span "1/1 Studio" at bounding box center [213, 85] width 128 height 7
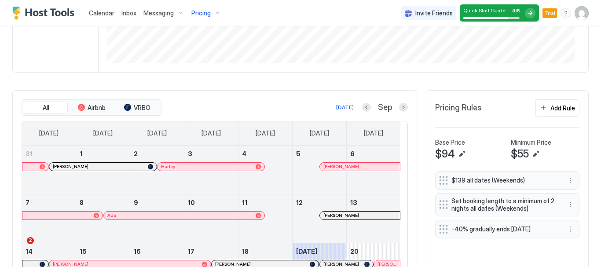
scroll to position [250, 0]
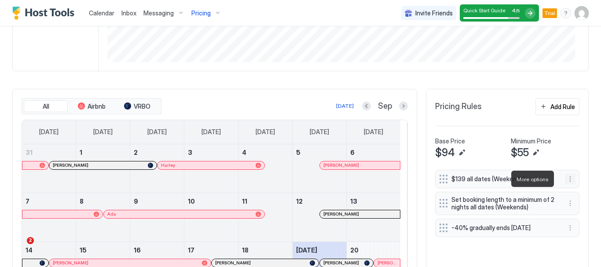
click at [565, 177] on button "More options" at bounding box center [570, 179] width 11 height 11
click at [573, 192] on span "Edit" at bounding box center [577, 191] width 10 height 7
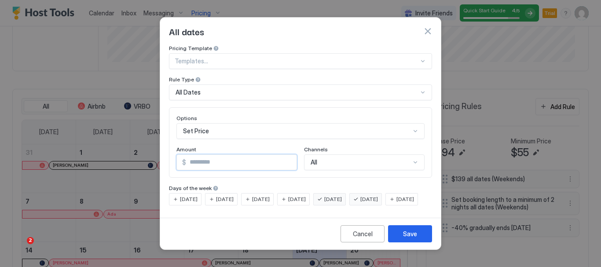
click at [292, 157] on input "***" at bounding box center [241, 162] width 110 height 15
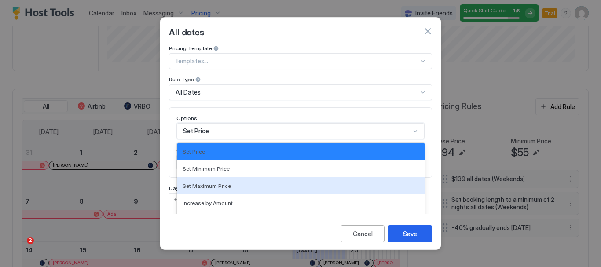
click at [326, 127] on div "17 results available. Use Up and Down to choose options, press Enter to select …" at bounding box center [300, 131] width 248 height 16
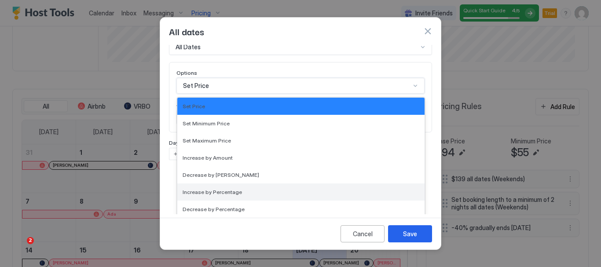
click at [306, 189] on div "Increase by Percentage" at bounding box center [301, 192] width 237 height 7
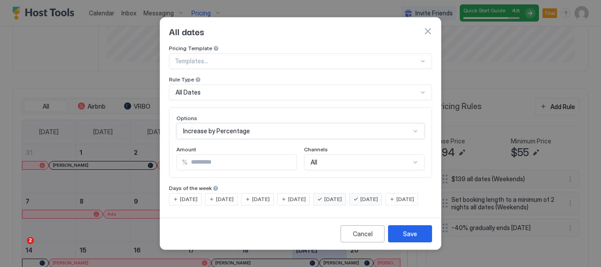
scroll to position [0, 0]
click at [212, 157] on input "***" at bounding box center [241, 162] width 109 height 15
type input "**"
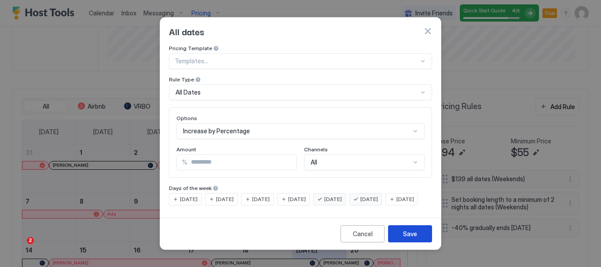
click at [412, 238] on div "Save" at bounding box center [410, 233] width 14 height 9
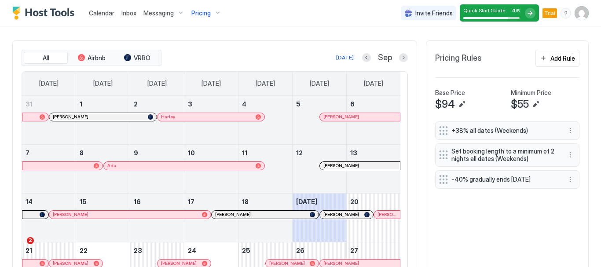
scroll to position [297, 0]
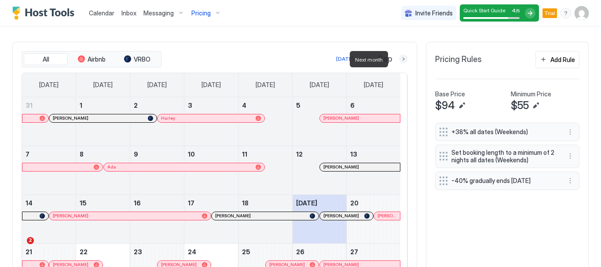
click at [399, 55] on button "Next month" at bounding box center [403, 59] width 9 height 9
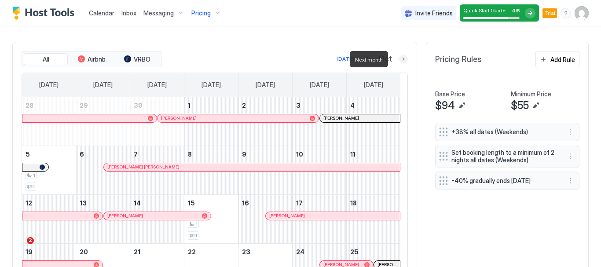
click at [399, 58] on button "Next month" at bounding box center [403, 59] width 9 height 9
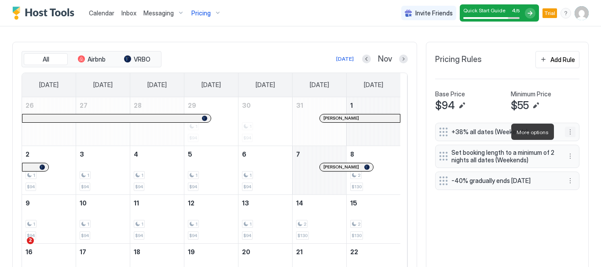
click at [565, 129] on button "More options" at bounding box center [570, 132] width 11 height 11
click at [574, 145] on span "Edit" at bounding box center [577, 144] width 10 height 7
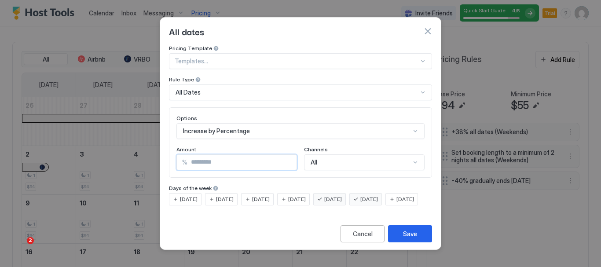
click at [201, 155] on input "**" at bounding box center [241, 162] width 109 height 15
type input "*"
type input "**"
click at [403, 238] on div "Save" at bounding box center [410, 233] width 14 height 9
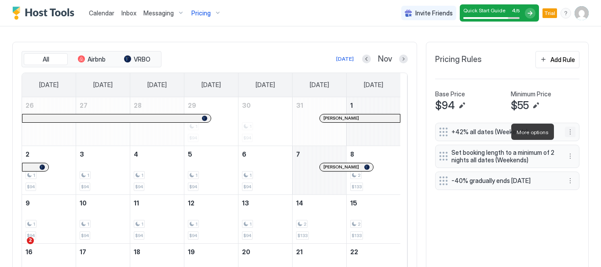
click at [565, 128] on button "More options" at bounding box center [570, 132] width 11 height 11
click at [573, 142] on span "Edit" at bounding box center [577, 144] width 10 height 7
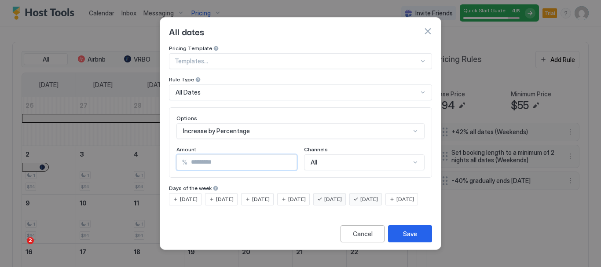
click at [287, 155] on input "**" at bounding box center [241, 162] width 109 height 15
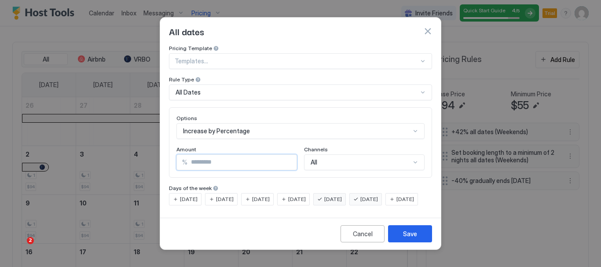
click at [287, 155] on input "**" at bounding box center [241, 162] width 109 height 15
type input "**"
click at [287, 155] on input "**" at bounding box center [241, 162] width 109 height 15
click at [410, 237] on div "Save" at bounding box center [410, 233] width 14 height 9
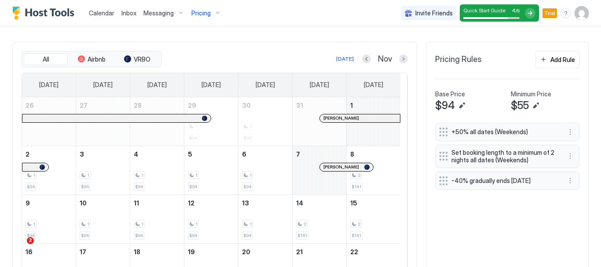
click at [105, 13] on span "Calendar" at bounding box center [102, 12] width 26 height 7
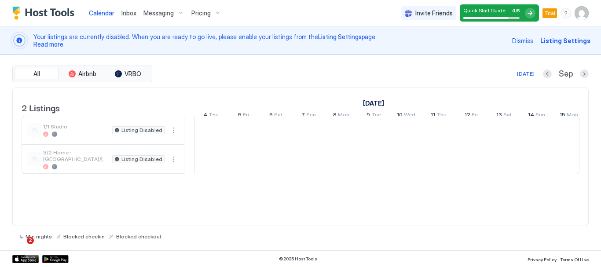
scroll to position [0, 489]
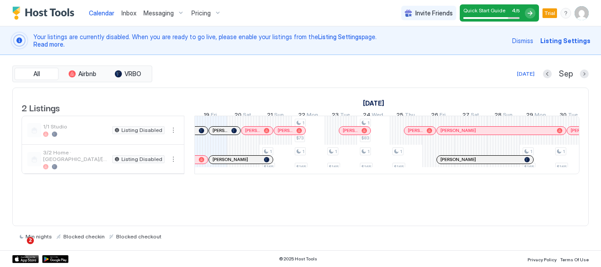
click at [153, 15] on span "Messaging" at bounding box center [158, 13] width 30 height 8
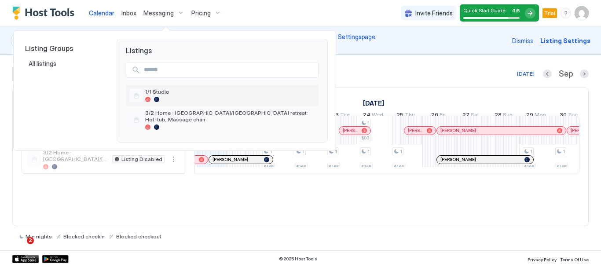
click at [163, 96] on div "1/1 Studio" at bounding box center [230, 95] width 170 height 14
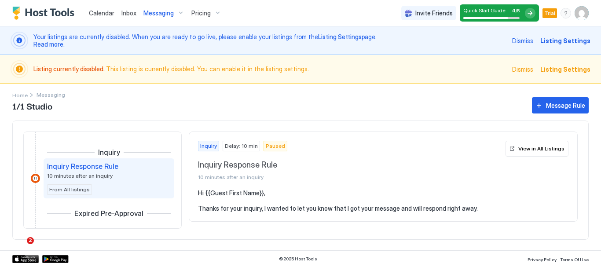
click at [158, 10] on span "Messaging" at bounding box center [158, 13] width 30 height 8
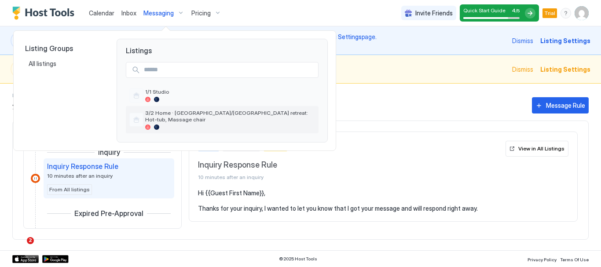
click at [138, 114] on div at bounding box center [136, 120] width 14 height 14
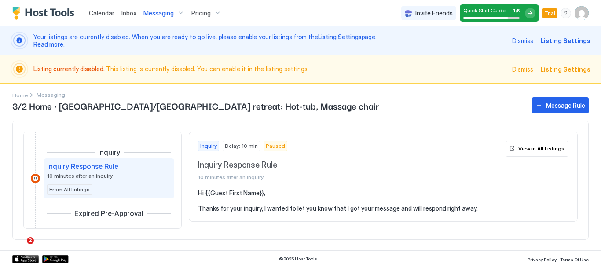
click at [157, 13] on span "Messaging" at bounding box center [158, 13] width 30 height 8
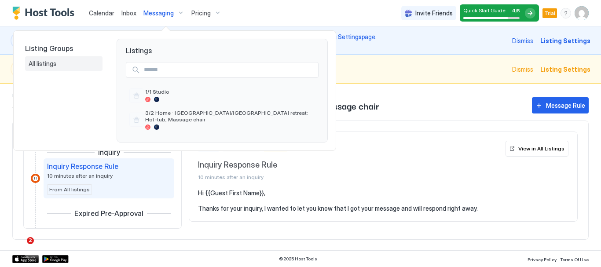
click at [57, 70] on div "All listings" at bounding box center [63, 63] width 77 height 15
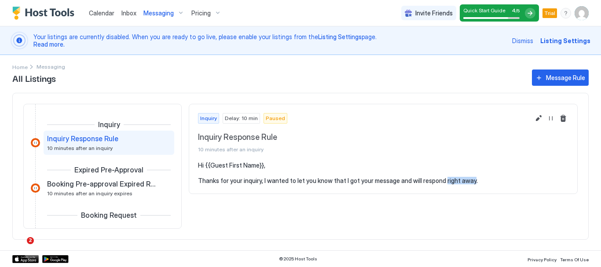
drag, startPoint x: 442, startPoint y: 180, endPoint x: 470, endPoint y: 182, distance: 27.7
click at [470, 182] on pre "Hi {{Guest First Name}}, Thanks for your inquiry, I wanted to let you know that…" at bounding box center [383, 172] width 370 height 23
click at [536, 118] on button "Edit message rule" at bounding box center [538, 118] width 11 height 11
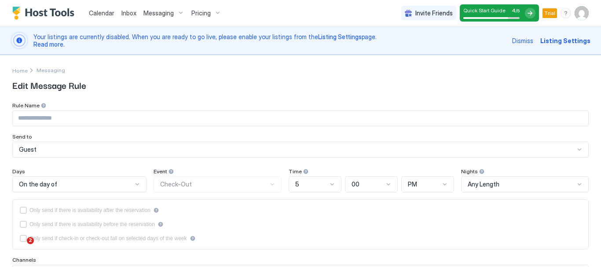
type input "**********"
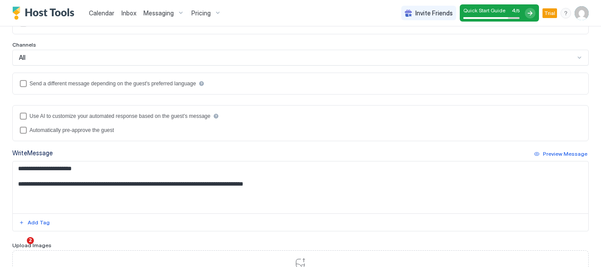
scroll to position [188, 0]
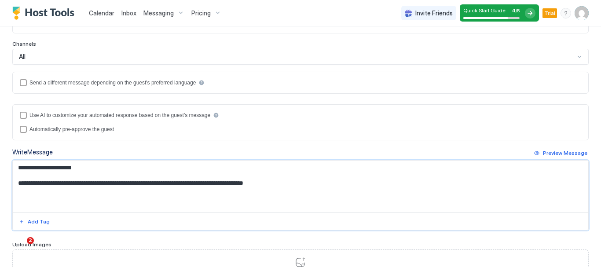
drag, startPoint x: 258, startPoint y: 183, endPoint x: 284, endPoint y: 185, distance: 26.0
click at [284, 185] on textarea "**********" at bounding box center [297, 187] width 569 height 52
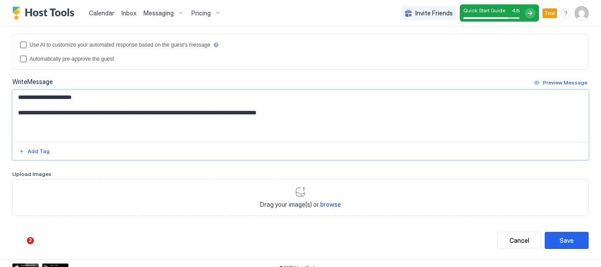
scroll to position [267, 0]
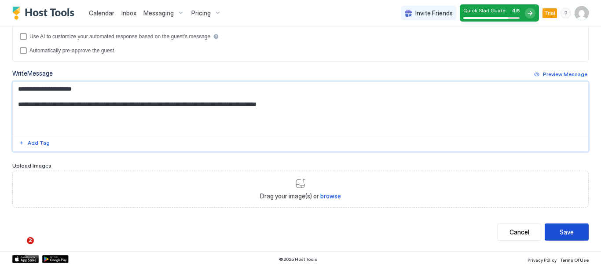
type textarea "**********"
click at [551, 233] on button "Save" at bounding box center [567, 231] width 44 height 17
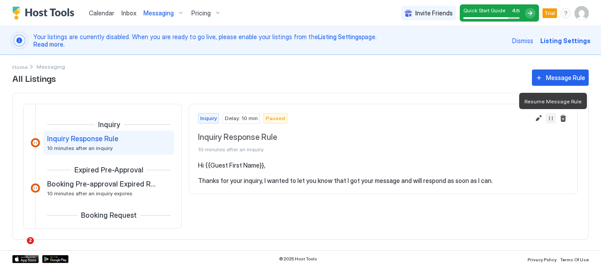
click at [553, 116] on button "Resume Message Rule" at bounding box center [551, 118] width 11 height 11
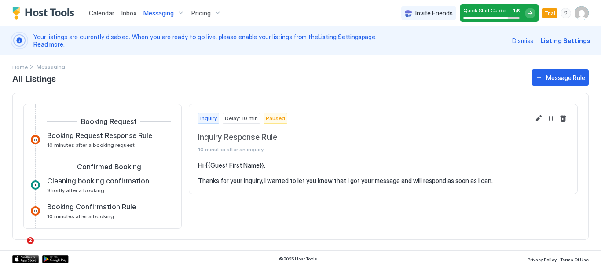
scroll to position [97, 0]
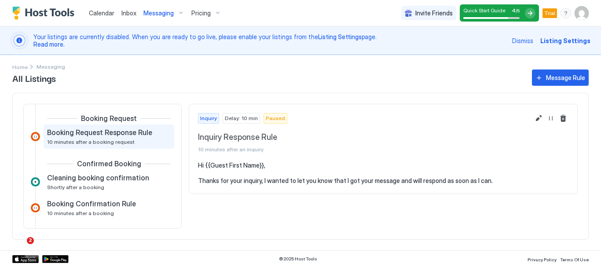
click at [130, 135] on span "Booking Request Response Rule" at bounding box center [99, 132] width 105 height 9
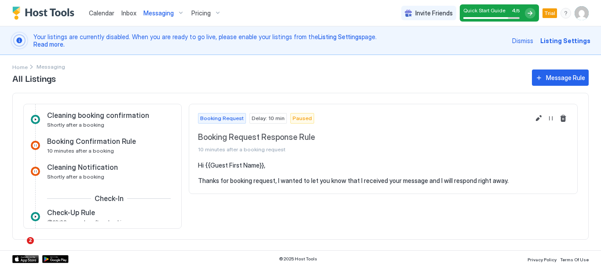
scroll to position [162, 0]
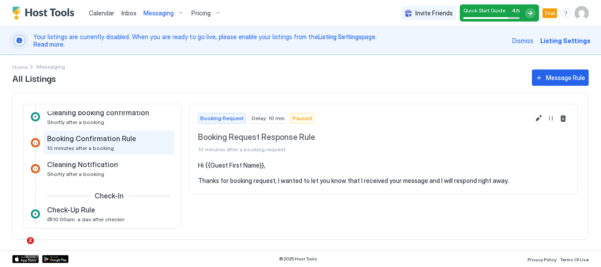
click at [117, 143] on span "Booking Confirmation Rule" at bounding box center [91, 138] width 89 height 9
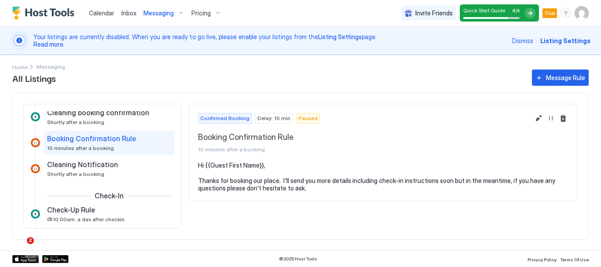
click at [238, 180] on pre "Hi {{Guest First Name}}, Thanks for booking our place. I'll send you more detai…" at bounding box center [383, 176] width 370 height 31
click at [536, 117] on button "Edit message rule" at bounding box center [538, 118] width 11 height 11
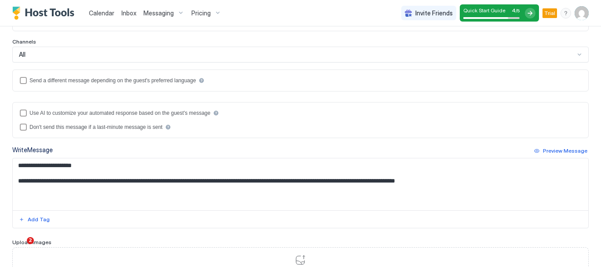
scroll to position [193, 0]
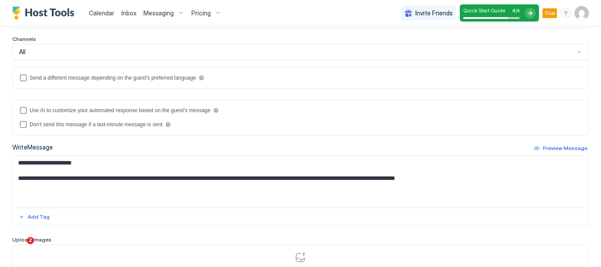
click at [58, 178] on textarea "**********" at bounding box center [297, 182] width 569 height 52
click at [499, 177] on textarea "**********" at bounding box center [297, 182] width 569 height 52
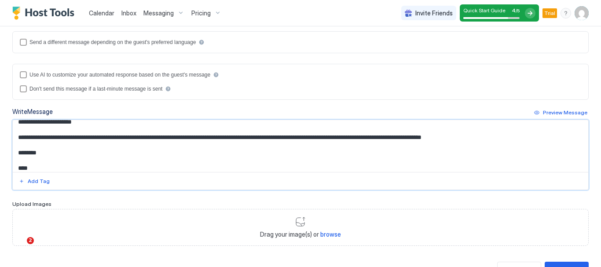
scroll to position [267, 0]
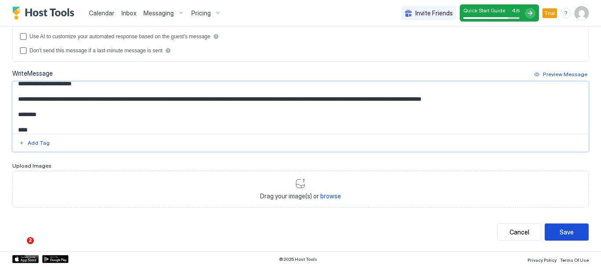
type textarea "**********"
click at [560, 230] on div "Save" at bounding box center [567, 231] width 14 height 9
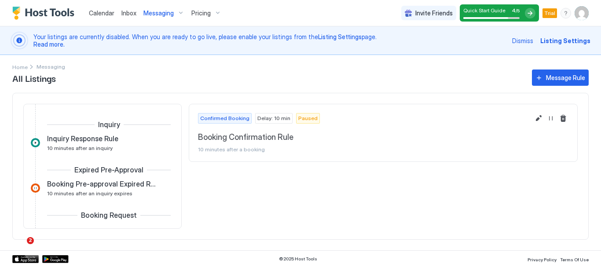
scroll to position [113, 0]
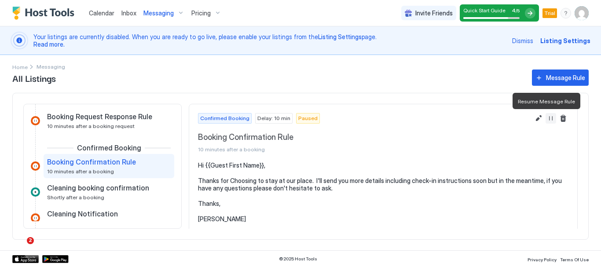
click at [546, 120] on button "Resume Message Rule" at bounding box center [551, 118] width 11 height 11
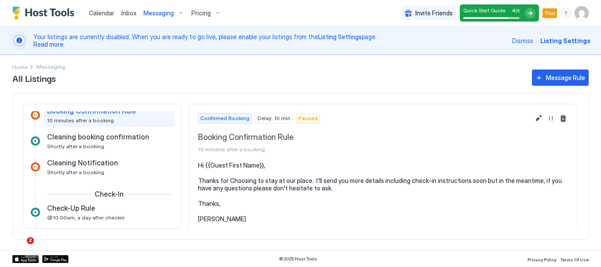
scroll to position [167, 0]
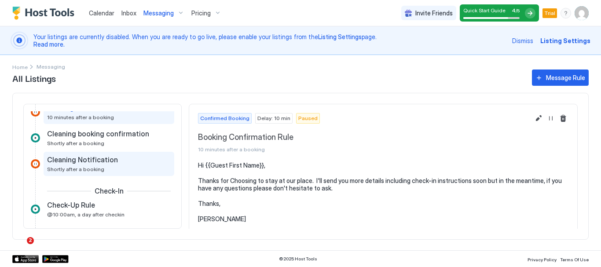
click at [95, 162] on span "Cleaning Notification" at bounding box center [82, 159] width 71 height 9
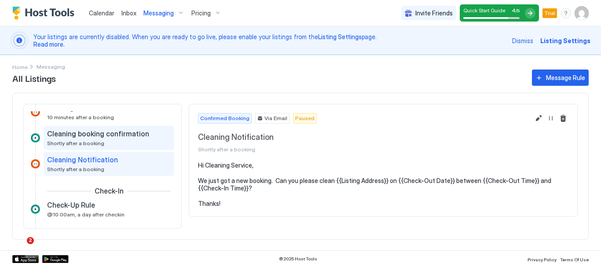
click at [95, 138] on span "Cleaning booking confirmation" at bounding box center [98, 133] width 102 height 9
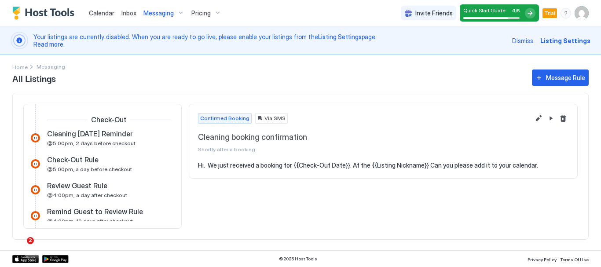
scroll to position [332, 0]
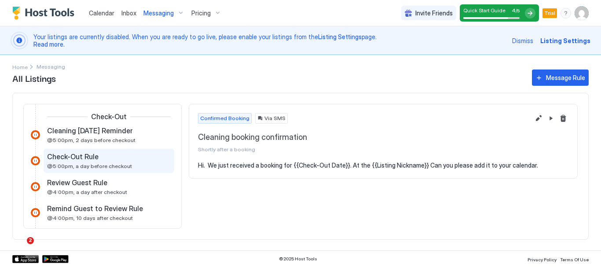
click at [91, 164] on span "@5:00pm, a day before checkout" at bounding box center [89, 166] width 85 height 7
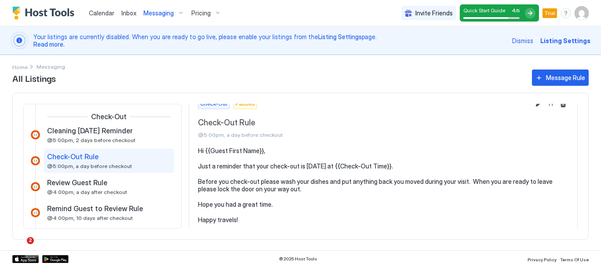
scroll to position [19, 0]
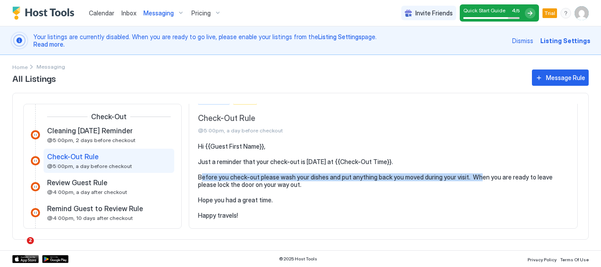
drag, startPoint x: 469, startPoint y: 176, endPoint x: 471, endPoint y: 168, distance: 7.5
click at [471, 168] on pre "Hi {{Guest First Name}}, Just a reminder that your check-out is tomorrow at {{C…" at bounding box center [383, 181] width 370 height 77
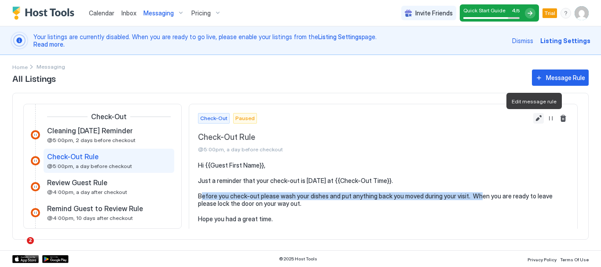
click at [533, 117] on button "Edit message rule" at bounding box center [538, 118] width 11 height 11
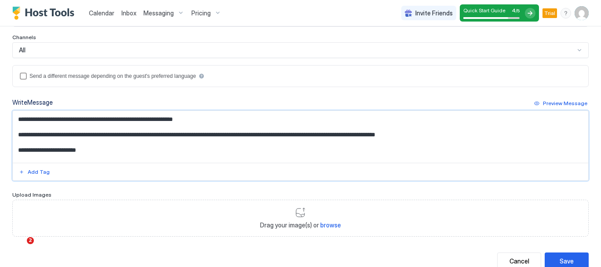
scroll to position [25, 0]
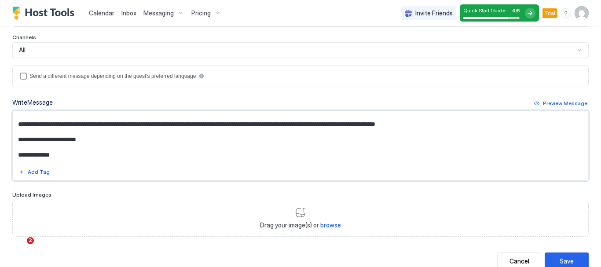
drag, startPoint x: 283, startPoint y: 149, endPoint x: 461, endPoint y: 128, distance: 178.4
click at [461, 128] on textarea "**********" at bounding box center [297, 137] width 569 height 52
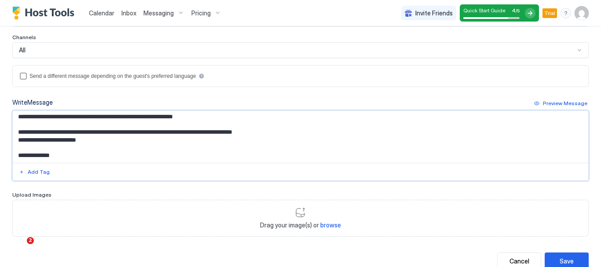
scroll to position [17, 0]
drag, startPoint x: 112, startPoint y: 133, endPoint x: 279, endPoint y: 135, distance: 167.2
click at [279, 135] on textarea "**********" at bounding box center [297, 137] width 569 height 52
click at [197, 134] on textarea "**********" at bounding box center [297, 137] width 569 height 52
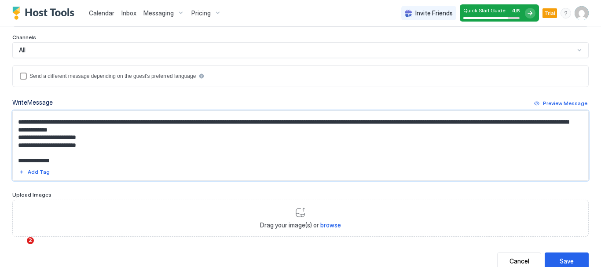
scroll to position [32, 0]
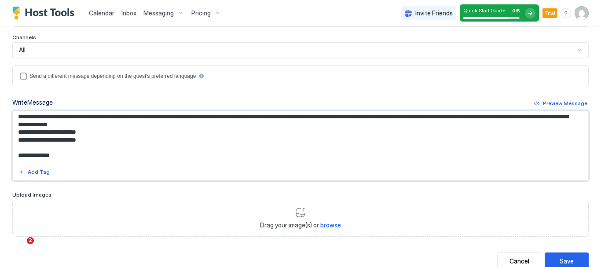
click at [59, 157] on textarea "**********" at bounding box center [297, 137] width 569 height 52
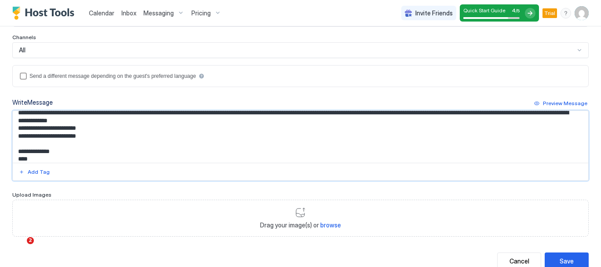
click at [162, 122] on textarea "**********" at bounding box center [297, 137] width 569 height 52
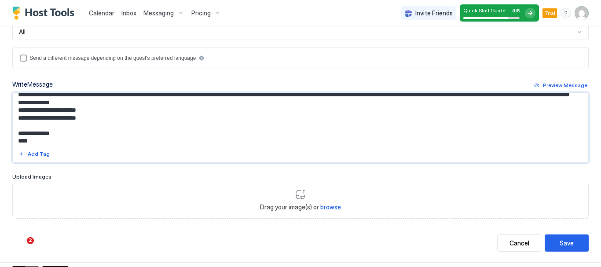
scroll to position [252, 0]
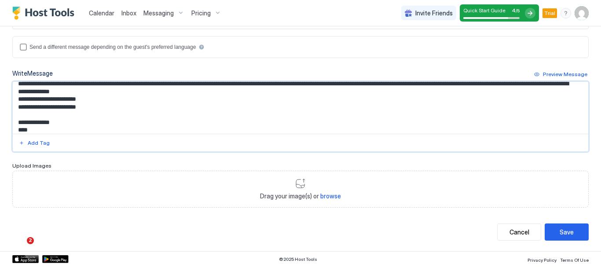
click at [33, 130] on textarea "**********" at bounding box center [297, 108] width 569 height 52
type textarea "**********"
click at [560, 231] on div "Save" at bounding box center [567, 231] width 14 height 9
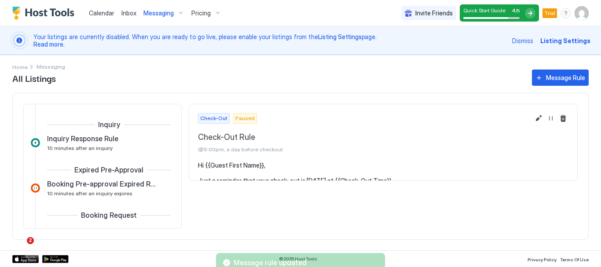
scroll to position [326, 0]
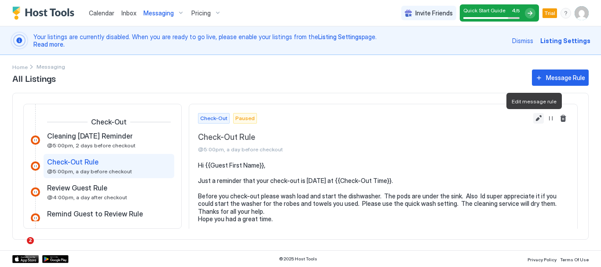
click at [534, 117] on button "Edit message rule" at bounding box center [538, 118] width 11 height 11
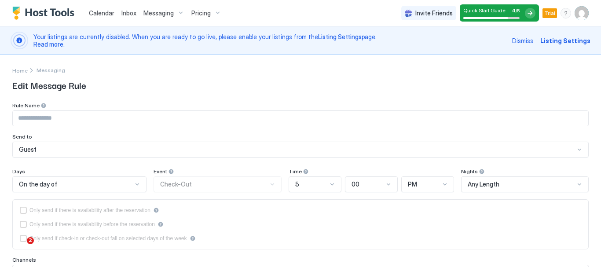
type input "**********"
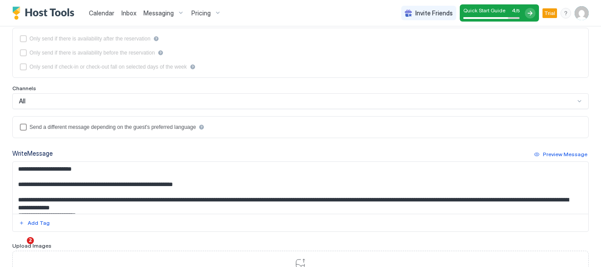
scroll to position [172, 0]
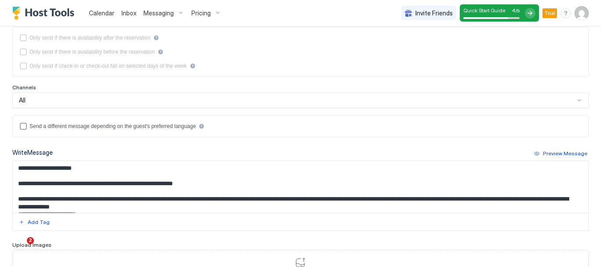
click at [103, 199] on textarea "**********" at bounding box center [297, 187] width 569 height 52
click at [191, 200] on textarea "**********" at bounding box center [297, 187] width 569 height 52
click at [300, 199] on textarea "**********" at bounding box center [297, 187] width 569 height 52
click at [303, 198] on textarea "**********" at bounding box center [297, 187] width 569 height 52
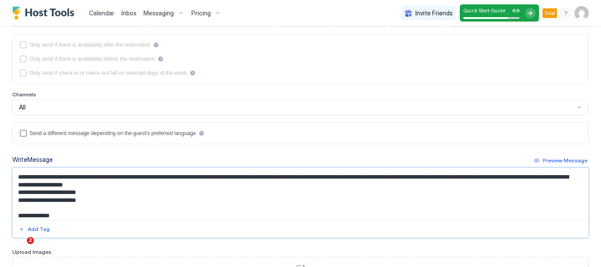
scroll to position [156, 0]
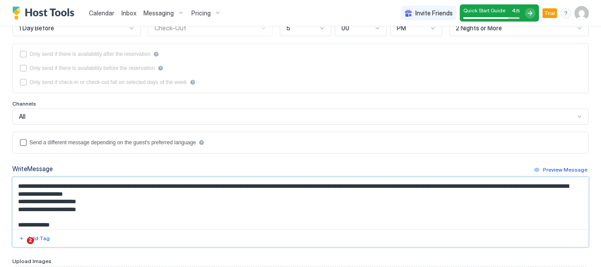
click at [71, 194] on textarea "**********" at bounding box center [297, 203] width 569 height 52
click at [81, 204] on textarea "**********" at bounding box center [297, 203] width 569 height 52
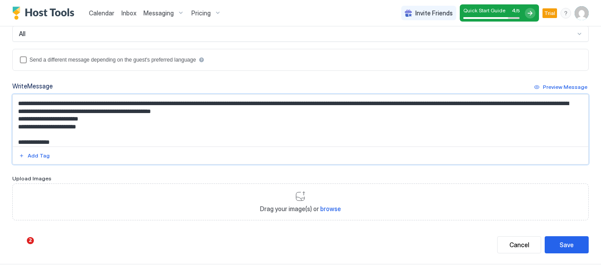
scroll to position [252, 0]
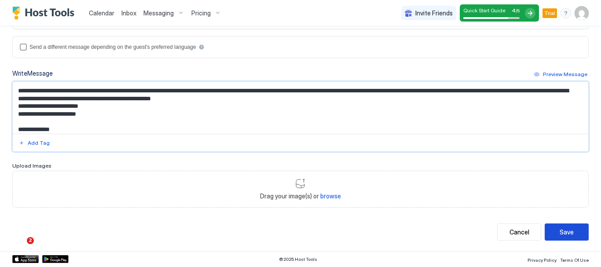
type textarea "**********"
click at [560, 229] on div "Save" at bounding box center [567, 231] width 14 height 9
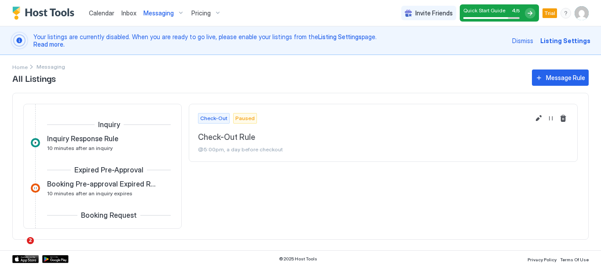
scroll to position [326, 0]
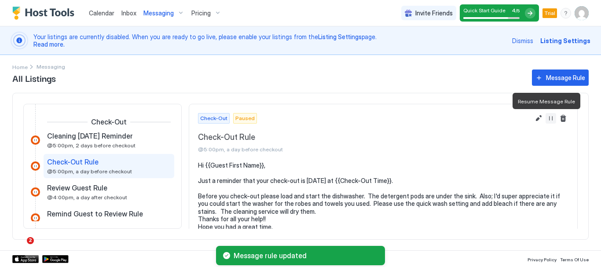
click at [546, 116] on button "Resume Message Rule" at bounding box center [551, 118] width 11 height 11
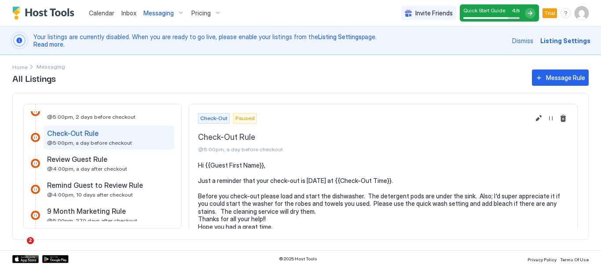
scroll to position [352, 0]
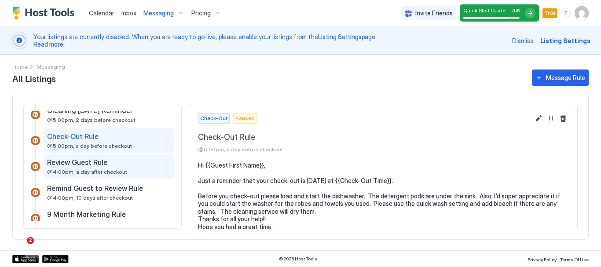
click at [99, 165] on span "Review Guest Rule" at bounding box center [77, 162] width 60 height 9
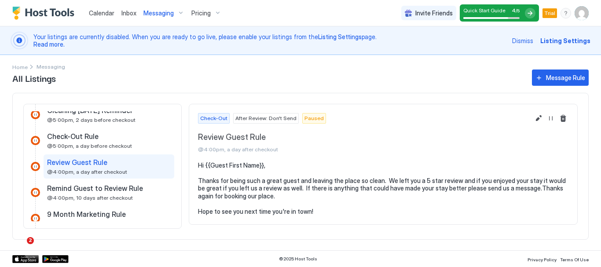
click at [311, 209] on pre "Hi {{Guest First Name}}, Thanks for being such a great guest and leaving the pl…" at bounding box center [383, 188] width 370 height 54
drag, startPoint x: 207, startPoint y: 197, endPoint x: 245, endPoint y: 200, distance: 38.8
click at [245, 200] on pre "Hi {{Guest First Name}}, Thanks for being such a great guest and leaving the pl…" at bounding box center [383, 188] width 370 height 54
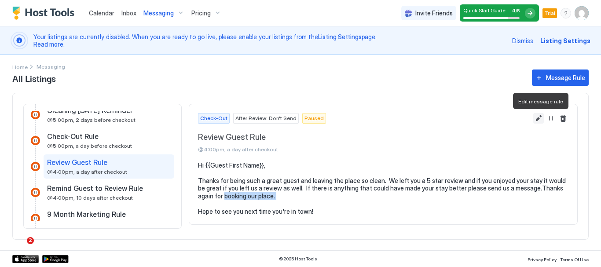
click at [538, 121] on button "Edit message rule" at bounding box center [538, 118] width 11 height 11
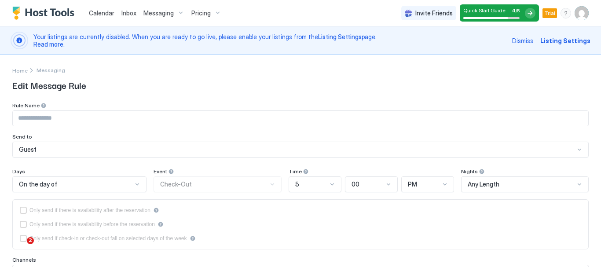
type input "**********"
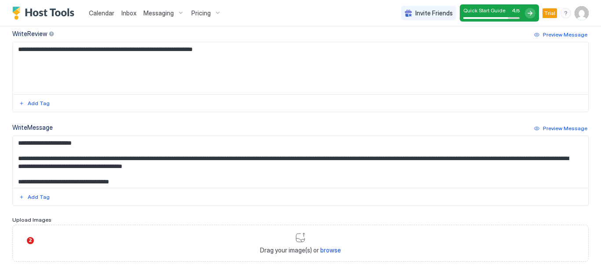
scroll to position [366, 0]
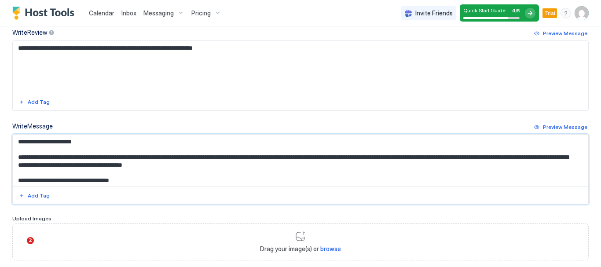
drag, startPoint x: 195, startPoint y: 165, endPoint x: 243, endPoint y: 165, distance: 48.0
click at [243, 165] on textarea "**********" at bounding box center [297, 161] width 569 height 52
click at [150, 164] on textarea "**********" at bounding box center [297, 161] width 569 height 52
click at [130, 181] on textarea "**********" at bounding box center [297, 161] width 569 height 52
click at [245, 166] on textarea "**********" at bounding box center [297, 161] width 569 height 52
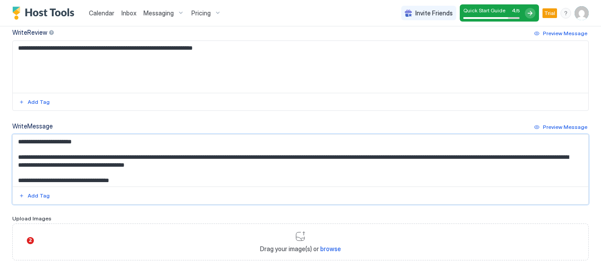
click at [138, 181] on textarea "**********" at bounding box center [297, 161] width 569 height 52
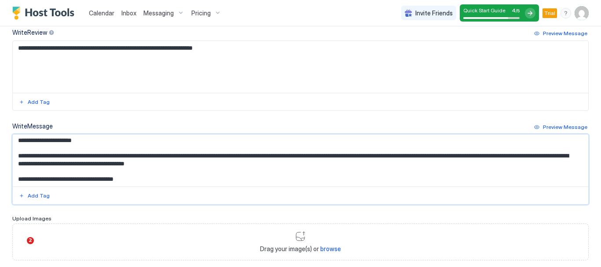
scroll to position [13, 0]
click at [243, 153] on textarea "**********" at bounding box center [297, 161] width 569 height 52
click at [138, 168] on textarea "**********" at bounding box center [297, 161] width 569 height 52
click at [308, 152] on textarea "**********" at bounding box center [297, 161] width 569 height 52
click at [339, 152] on textarea "**********" at bounding box center [297, 161] width 569 height 52
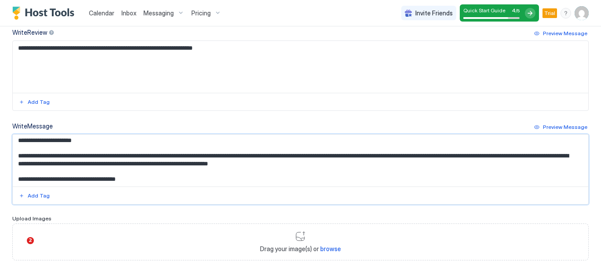
click at [136, 167] on textarea "**********" at bounding box center [297, 161] width 569 height 52
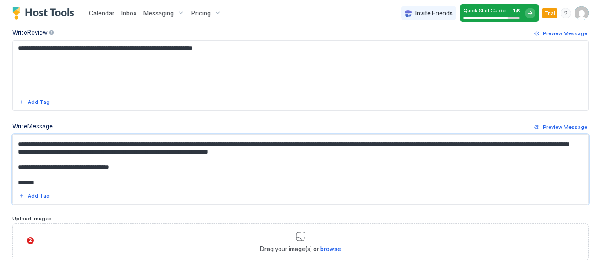
scroll to position [418, 0]
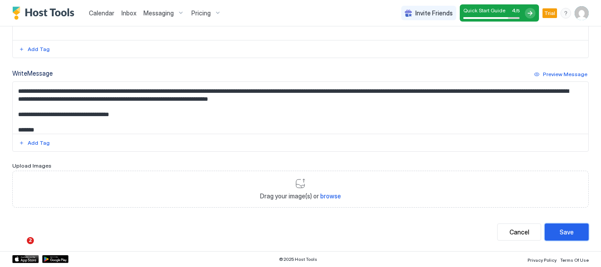
click at [560, 231] on div "Save" at bounding box center [567, 231] width 14 height 9
type textarea "**********"
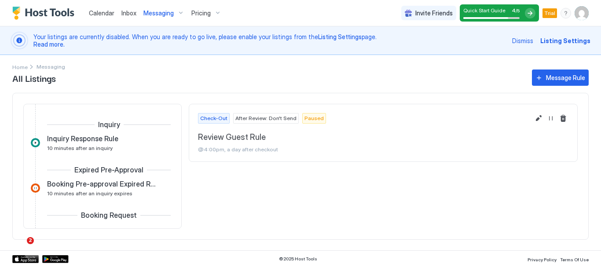
scroll to position [352, 0]
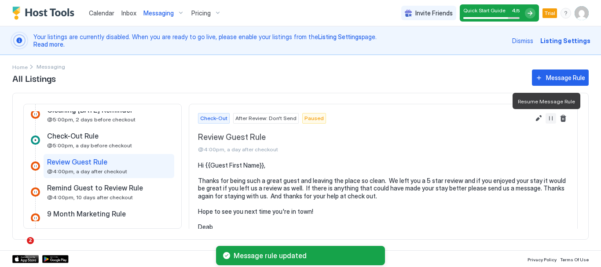
click at [546, 121] on button "Resume Message Rule" at bounding box center [551, 118] width 11 height 11
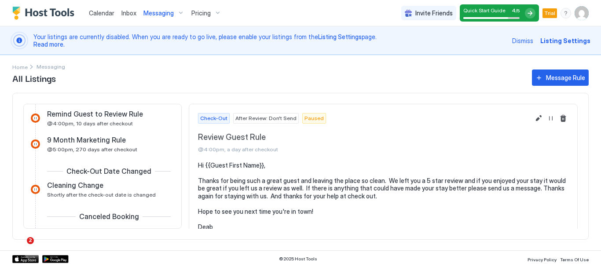
scroll to position [440, 0]
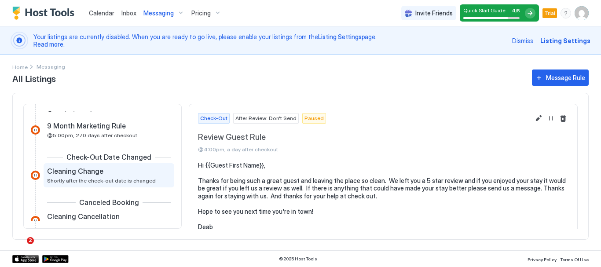
click at [116, 179] on span "Shortly after the check-out date is changed" at bounding box center [101, 180] width 109 height 7
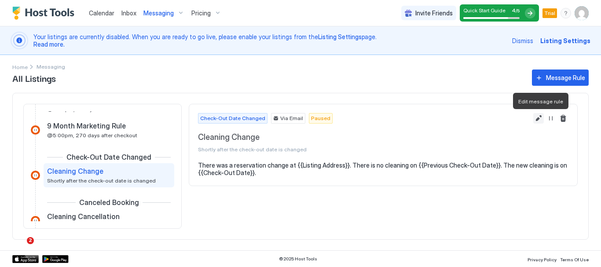
click at [538, 117] on button "Edit message rule" at bounding box center [538, 118] width 11 height 11
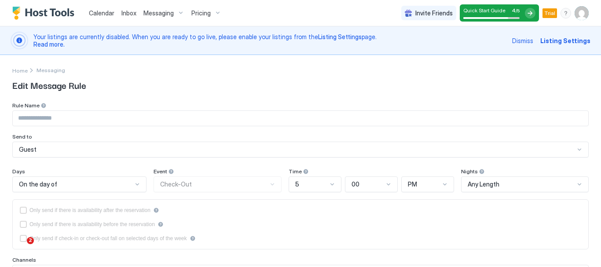
type input "**********"
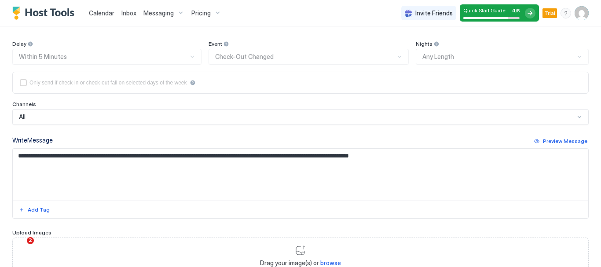
scroll to position [165, 0]
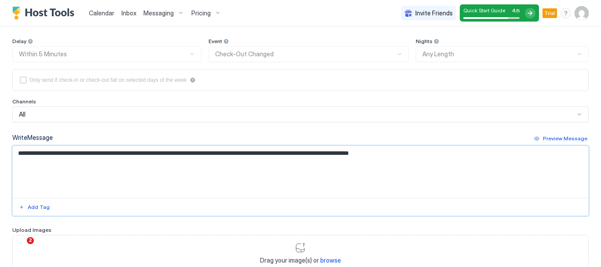
click at [440, 157] on textarea "**********" at bounding box center [297, 172] width 569 height 52
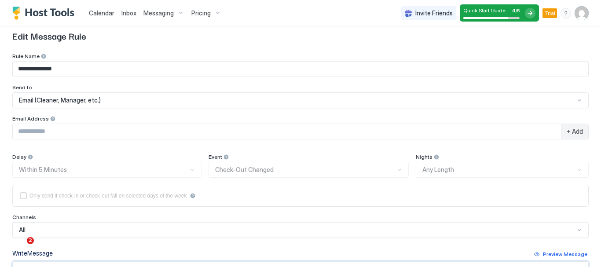
scroll to position [47, 0]
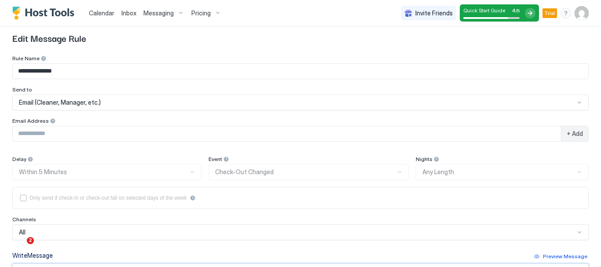
type textarea "**********"
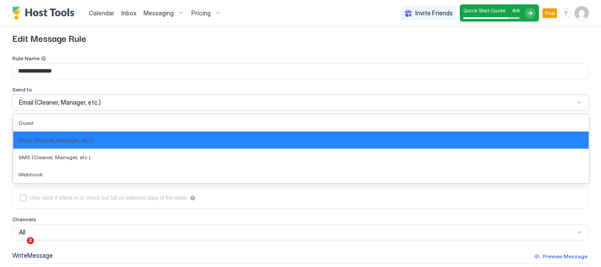
click at [576, 102] on div at bounding box center [579, 102] width 7 height 7
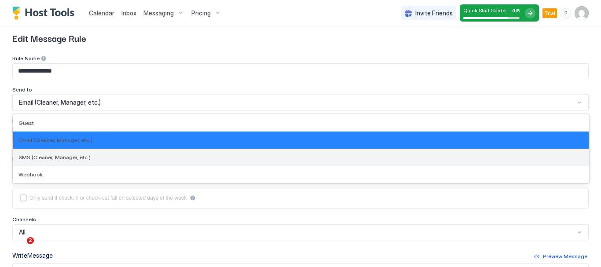
click at [456, 160] on div "SMS (Cleaner, Manager, etc.)" at bounding box center [300, 157] width 565 height 7
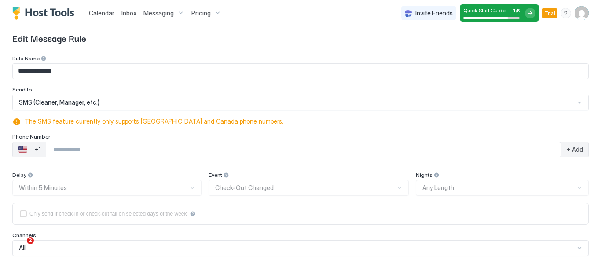
click at [110, 150] on input "Phone Number input" at bounding box center [303, 150] width 514 height 16
type input "**********"
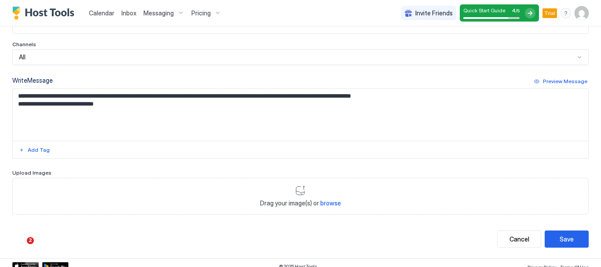
scroll to position [256, 0]
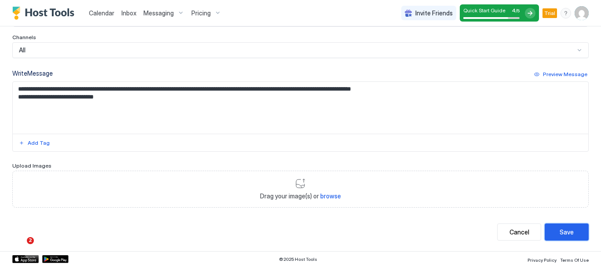
click at [560, 228] on div "Save" at bounding box center [567, 231] width 14 height 9
type textarea "**********"
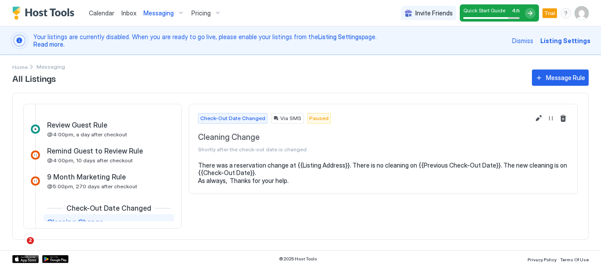
scroll to position [395, 0]
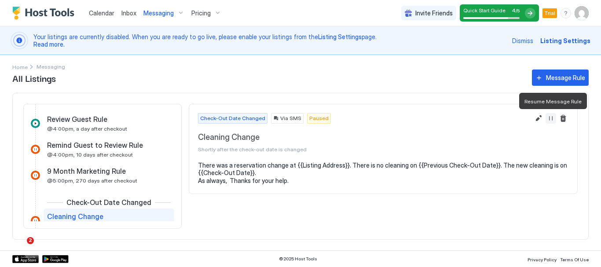
click at [550, 115] on button "Resume Message Rule" at bounding box center [551, 118] width 11 height 11
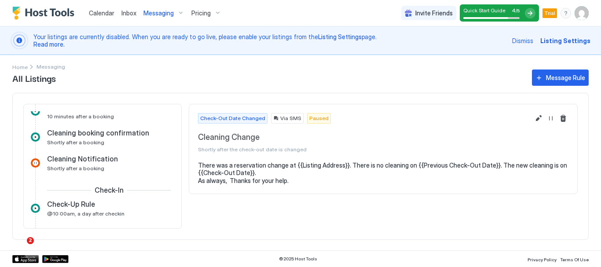
scroll to position [173, 0]
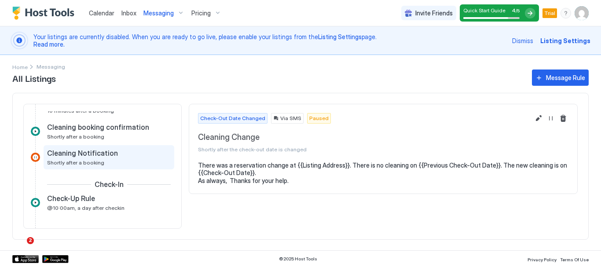
click at [106, 157] on span "Cleaning Notification" at bounding box center [82, 153] width 71 height 9
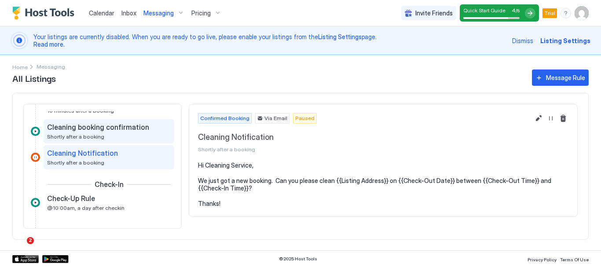
click at [105, 131] on span "Cleaning booking confirmation" at bounding box center [98, 127] width 102 height 9
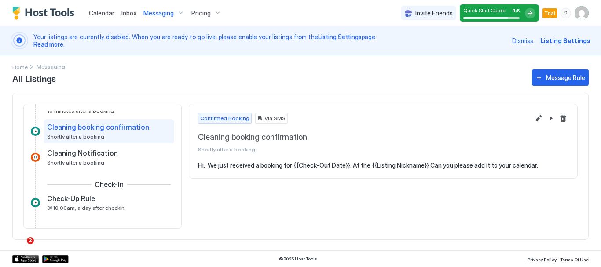
click at [140, 73] on span "All Listings" at bounding box center [267, 77] width 511 height 13
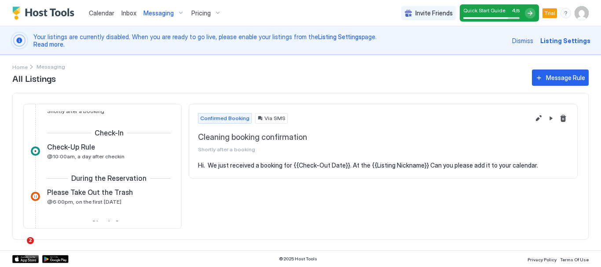
scroll to position [222, 0]
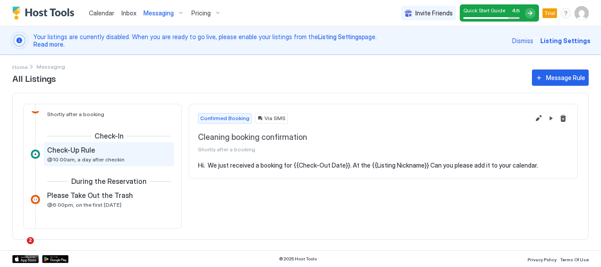
click at [105, 158] on span "@10:00am, a day after checkin" at bounding box center [85, 159] width 77 height 7
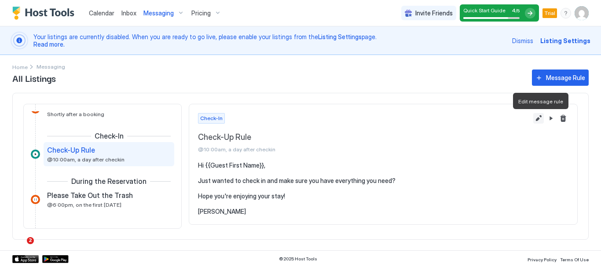
click at [536, 116] on button "Edit message rule" at bounding box center [538, 118] width 11 height 11
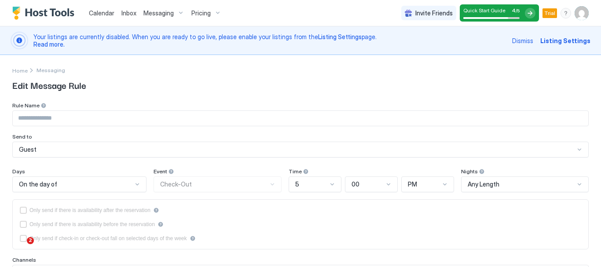
type input "**********"
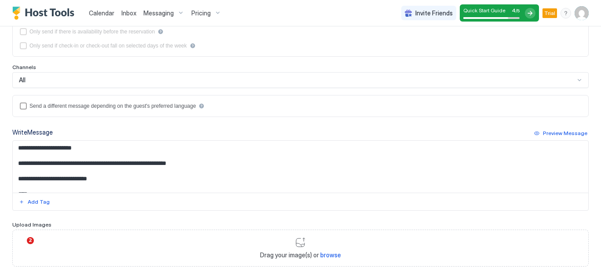
scroll to position [194, 0]
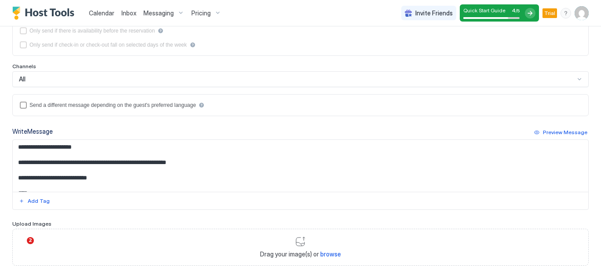
click at [212, 161] on textarea "**********" at bounding box center [297, 166] width 569 height 52
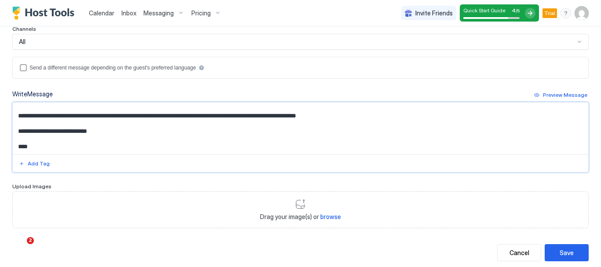
scroll to position [252, 0]
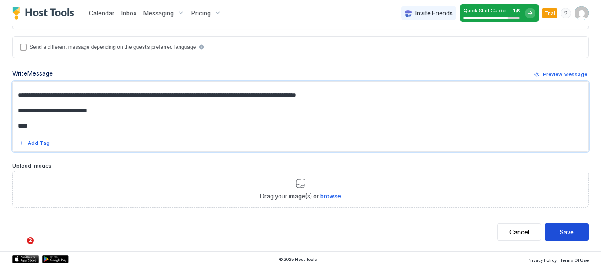
type textarea "**********"
click at [560, 231] on div "Save" at bounding box center [567, 231] width 14 height 9
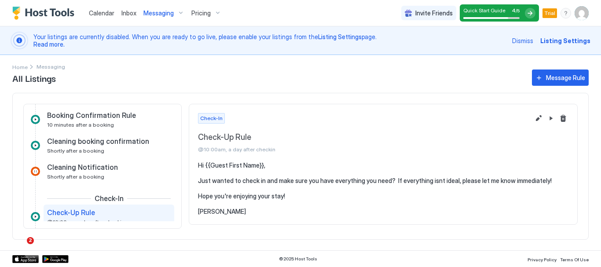
scroll to position [156, 0]
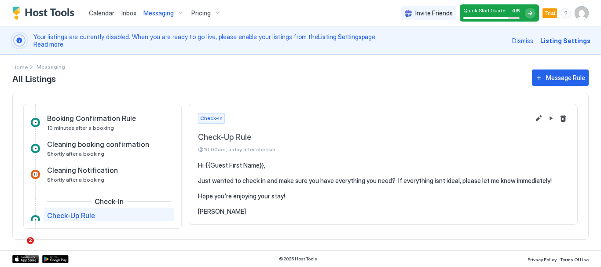
click at [54, 10] on img "Host Tools Logo" at bounding box center [45, 13] width 66 height 13
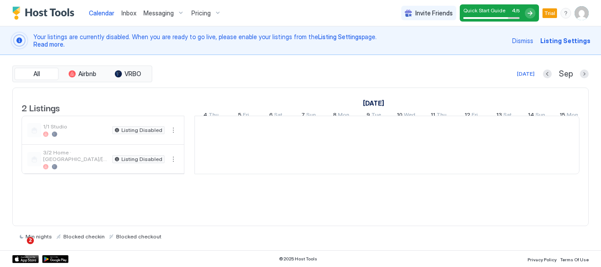
scroll to position [0, 489]
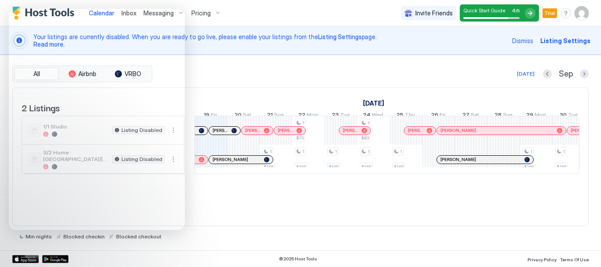
click at [222, 72] on div "Today Sep" at bounding box center [371, 74] width 435 height 11
click at [201, 68] on div "All Airbnb VRBO Today Sep" at bounding box center [300, 74] width 576 height 17
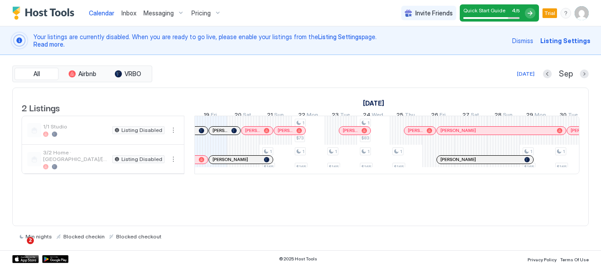
click at [159, 10] on span "Messaging" at bounding box center [158, 13] width 30 height 8
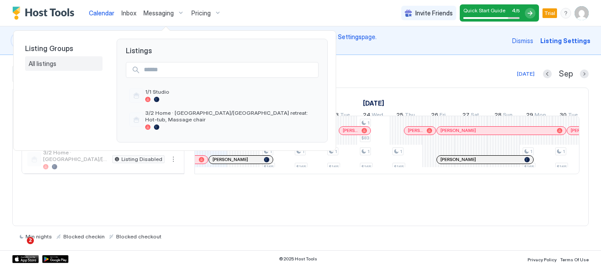
click at [45, 65] on span "All listings" at bounding box center [43, 64] width 29 height 8
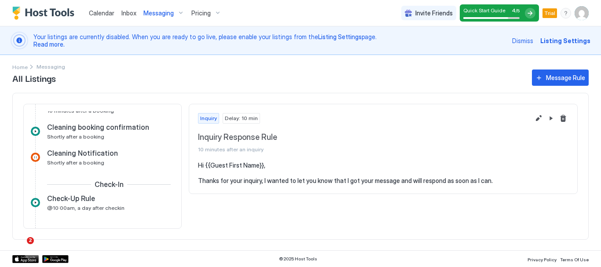
scroll to position [179, 0]
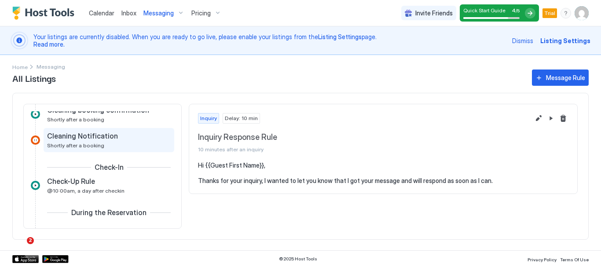
click at [167, 152] on div "Cleaning Notification Shortly after a booking" at bounding box center [109, 140] width 131 height 24
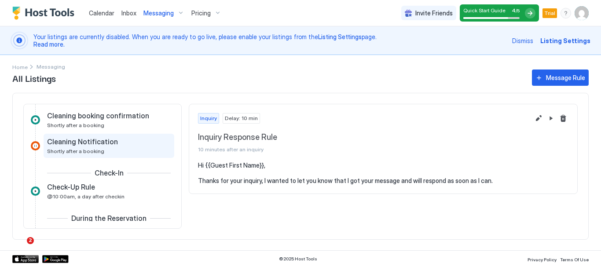
click at [167, 152] on div "Cleaning Notification Shortly after a booking" at bounding box center [109, 146] width 131 height 24
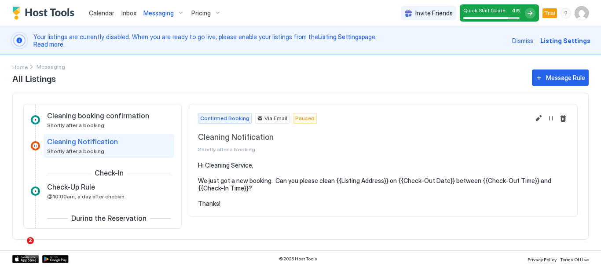
click at [167, 150] on div "Cleaning Notification Shortly after a booking" at bounding box center [109, 146] width 131 height 24
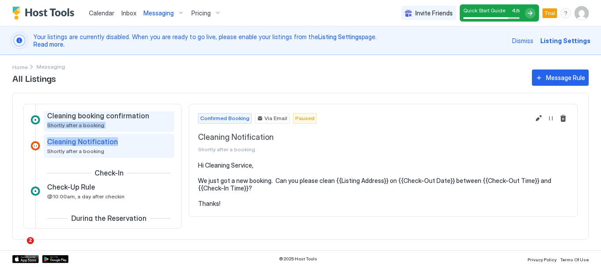
drag, startPoint x: 166, startPoint y: 149, endPoint x: 166, endPoint y: 125, distance: 23.3
click at [166, 125] on div "Inquiry Inquiry Response Rule 10 minutes after an inquiry Expired Pre-Approval …" at bounding box center [102, 230] width 143 height 590
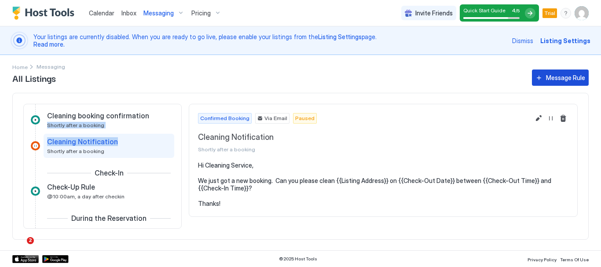
click at [565, 76] on div "Message Rule" at bounding box center [565, 77] width 39 height 9
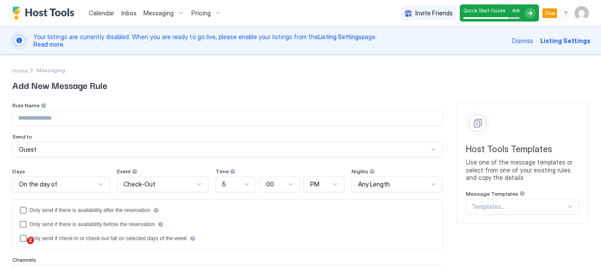
scroll to position [88, 0]
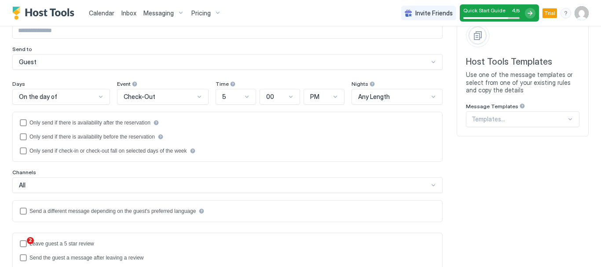
click at [563, 127] on div "Templates..." at bounding box center [523, 119] width 114 height 16
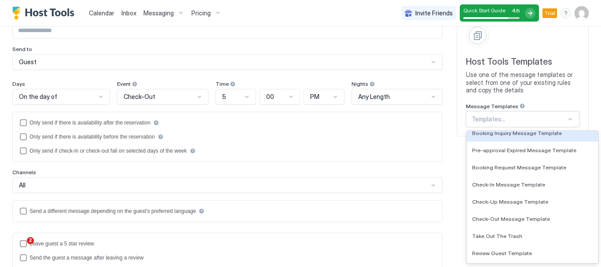
scroll to position [37, 0]
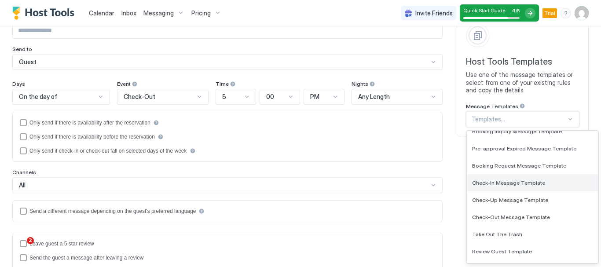
click at [524, 185] on span "Check-In Message Template" at bounding box center [508, 182] width 73 height 7
type input "**********"
type textarea "**********"
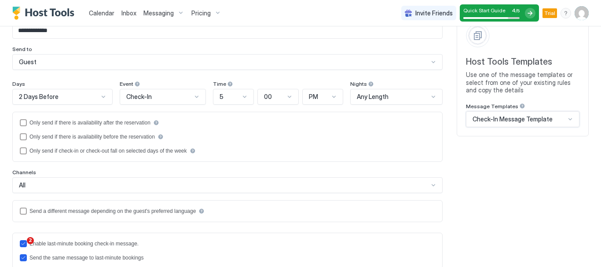
click at [102, 97] on div at bounding box center [103, 96] width 7 height 7
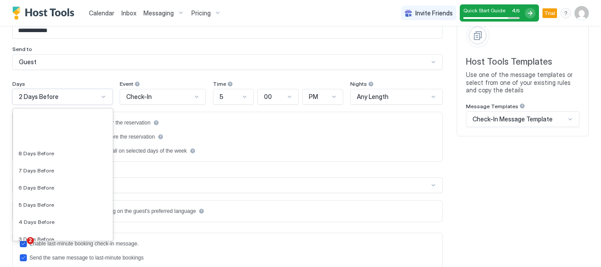
scroll to position [1301, 0]
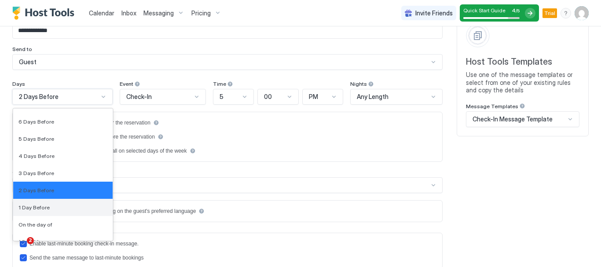
click at [79, 205] on div "1 Day Before" at bounding box center [62, 207] width 89 height 7
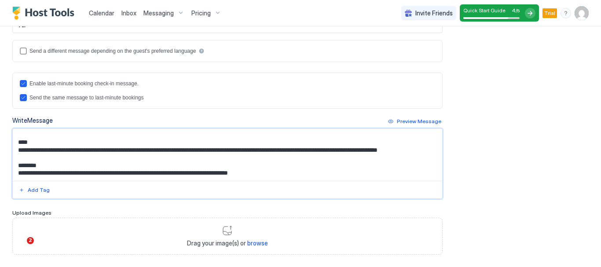
scroll to position [58, 0]
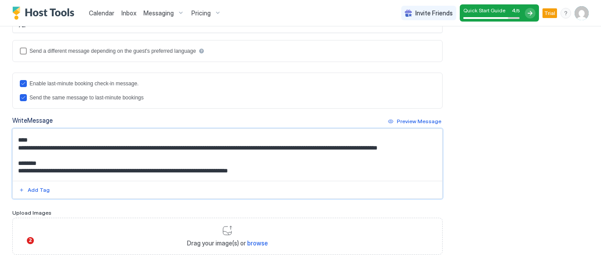
click at [226, 149] on textarea "**********" at bounding box center [224, 155] width 423 height 52
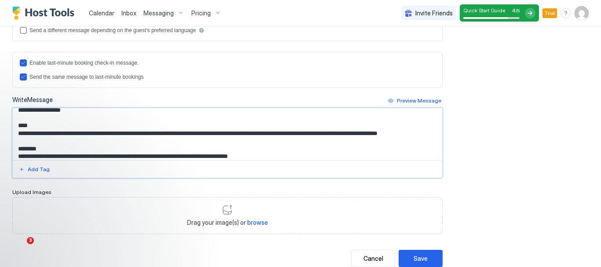
scroll to position [273, 0]
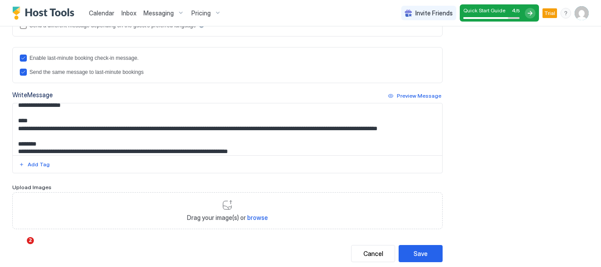
click at [153, 11] on span "Messaging" at bounding box center [158, 13] width 30 height 8
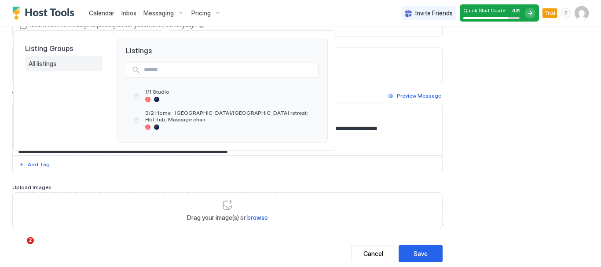
click at [51, 65] on span "All listings" at bounding box center [43, 64] width 29 height 8
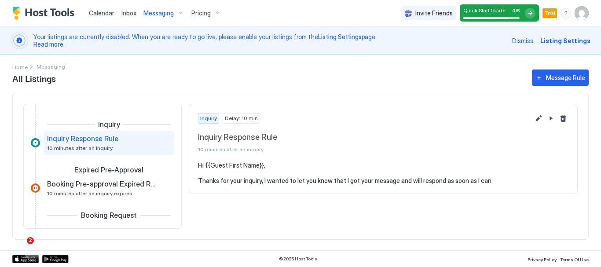
click at [601, 151] on div "Home Messaging All Listings Message Rule Inquiry Inquiry Response Rule 10 minut…" at bounding box center [300, 152] width 601 height 195
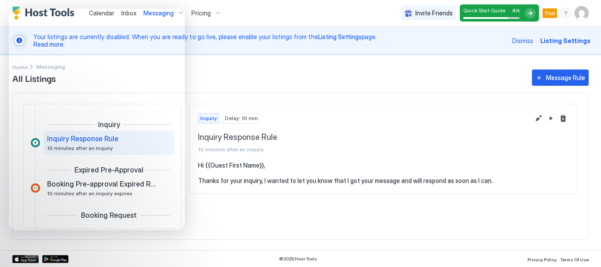
click at [255, 71] on span "All Listings" at bounding box center [267, 77] width 511 height 13
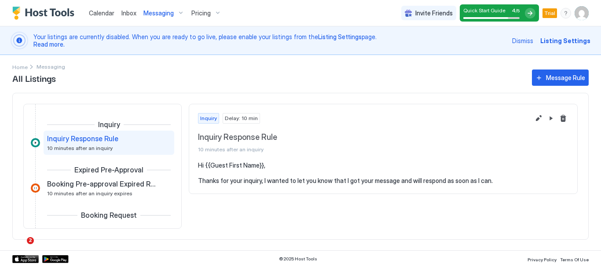
click at [151, 15] on span "Messaging" at bounding box center [158, 13] width 30 height 8
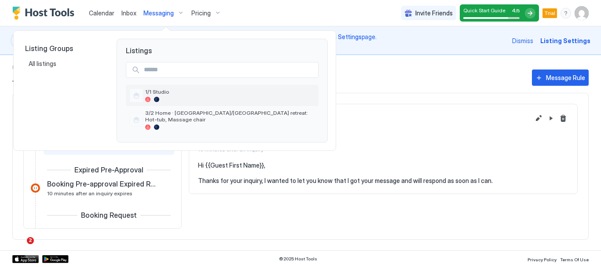
click at [165, 94] on span "1/1 Studio" at bounding box center [230, 91] width 170 height 7
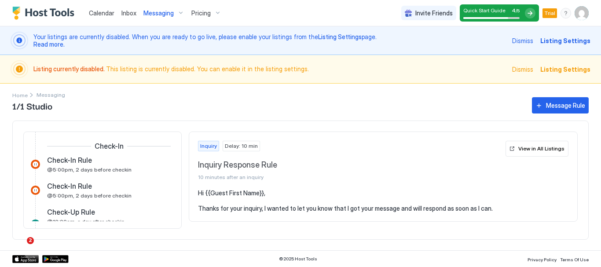
scroll to position [341, 0]
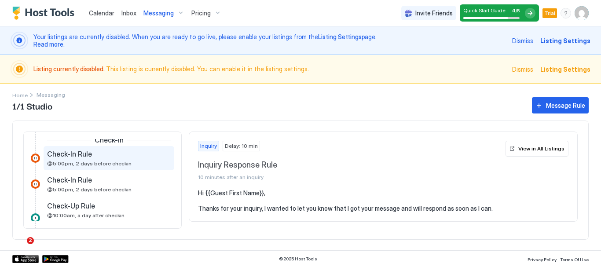
click at [108, 161] on span "@5:00pm, 2 days before checkin" at bounding box center [89, 163] width 84 height 7
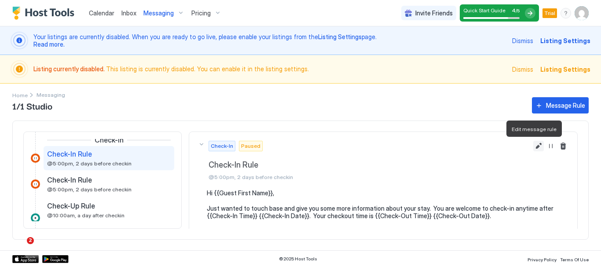
click at [533, 144] on button "Edit message rule" at bounding box center [538, 146] width 11 height 11
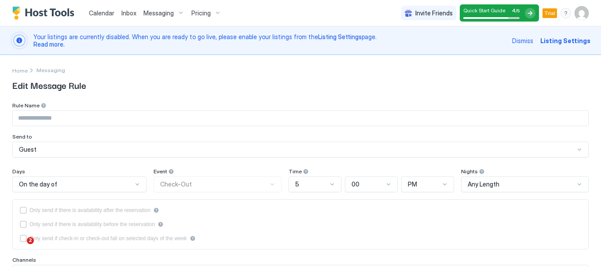
type input "**********"
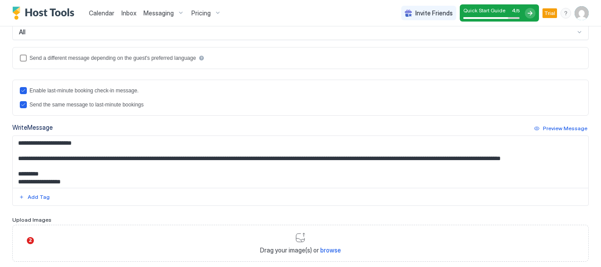
scroll to position [242, 0]
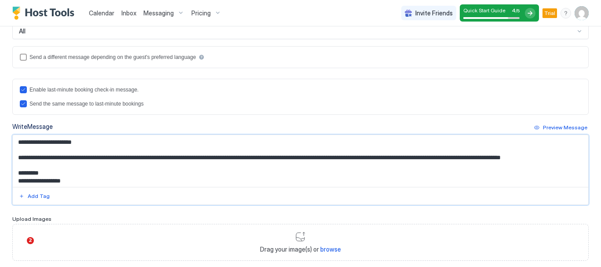
click at [17, 157] on textarea "**********" at bounding box center [297, 161] width 569 height 52
drag, startPoint x: 117, startPoint y: 158, endPoint x: 330, endPoint y: 157, distance: 212.5
click at [330, 157] on textarea "**********" at bounding box center [297, 161] width 569 height 52
click at [370, 157] on textarea "**********" at bounding box center [297, 161] width 569 height 52
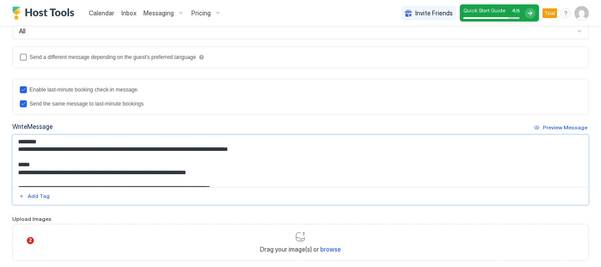
scroll to position [84, 0]
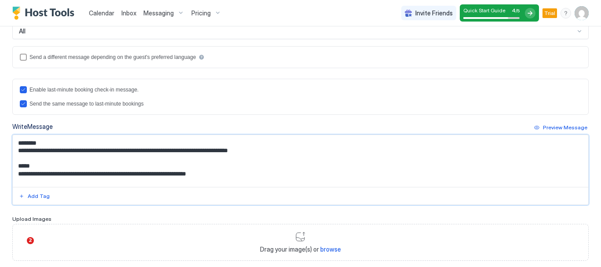
drag, startPoint x: 193, startPoint y: 183, endPoint x: 233, endPoint y: 154, distance: 49.7
click at [233, 154] on textarea "**********" at bounding box center [297, 161] width 569 height 52
click at [344, 158] on textarea "**********" at bounding box center [297, 161] width 569 height 52
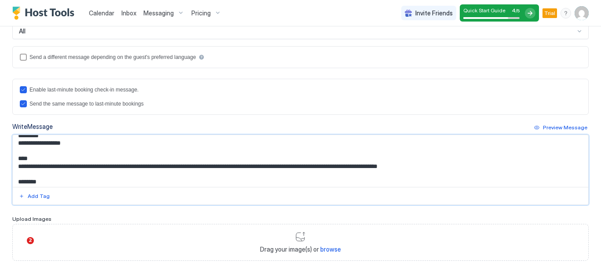
scroll to position [43, 0]
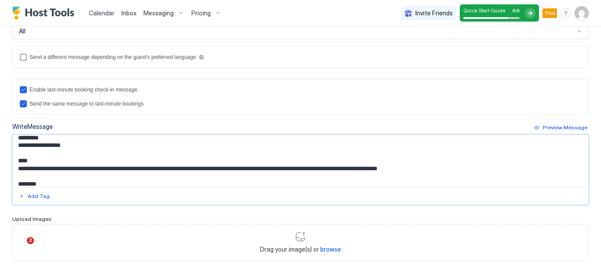
drag, startPoint x: 192, startPoint y: 168, endPoint x: 247, endPoint y: 170, distance: 55.5
click at [247, 170] on textarea "**********" at bounding box center [297, 161] width 569 height 52
drag, startPoint x: 207, startPoint y: 169, endPoint x: 403, endPoint y: 171, distance: 196.2
click at [403, 171] on textarea "**********" at bounding box center [297, 161] width 569 height 52
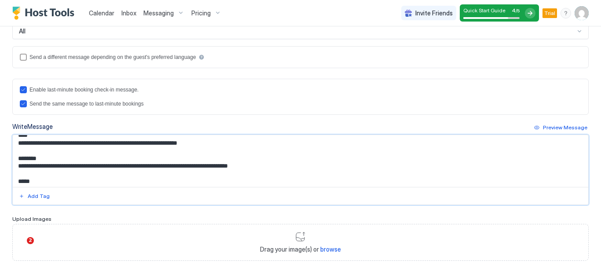
scroll to position [70, 0]
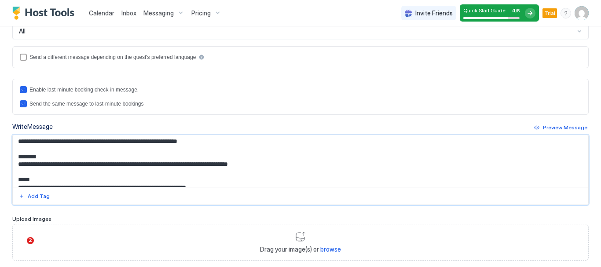
drag, startPoint x: 264, startPoint y: 166, endPoint x: 197, endPoint y: 157, distance: 68.4
click at [197, 157] on textarea "**********" at bounding box center [297, 161] width 569 height 52
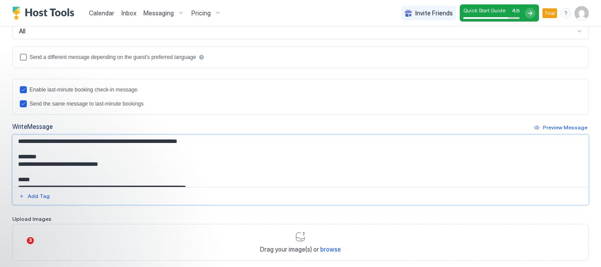
click at [122, 167] on textarea "**********" at bounding box center [297, 161] width 569 height 52
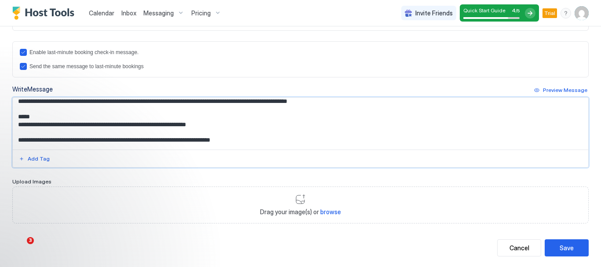
scroll to position [109, 0]
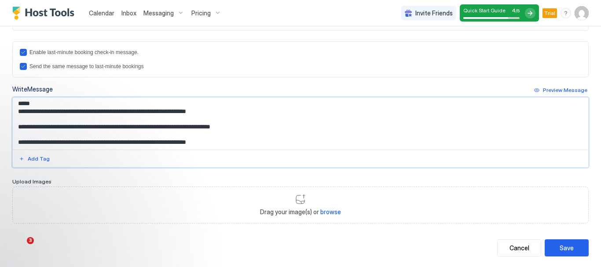
drag, startPoint x: 135, startPoint y: 142, endPoint x: 73, endPoint y: 113, distance: 68.5
click at [73, 113] on textarea "**********" at bounding box center [297, 124] width 569 height 52
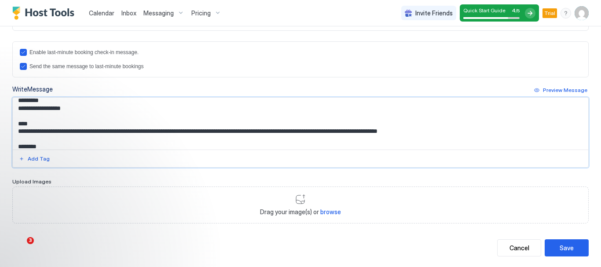
scroll to position [37, 0]
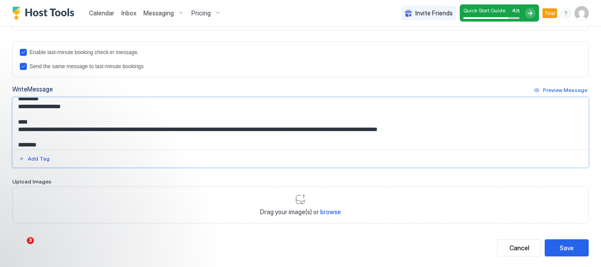
click at [76, 115] on textarea "**********" at bounding box center [297, 124] width 569 height 52
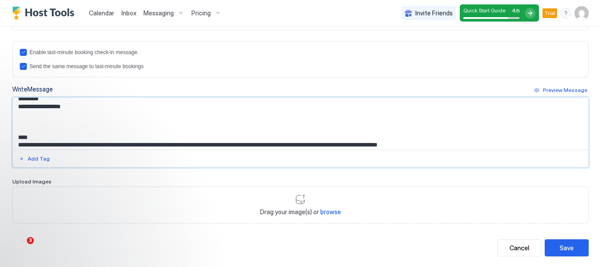
paste textarea "**********"
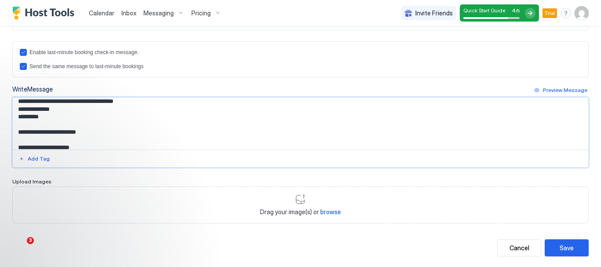
scroll to position [278, 0]
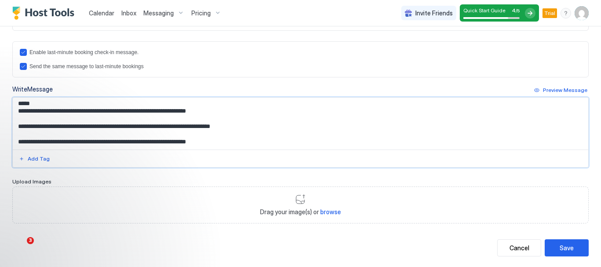
drag, startPoint x: 94, startPoint y: 120, endPoint x: 19, endPoint y: 150, distance: 80.5
click at [19, 150] on div at bounding box center [300, 132] width 576 height 70
click at [320, 117] on textarea "Input Field" at bounding box center [297, 124] width 569 height 52
drag, startPoint x: 17, startPoint y: 104, endPoint x: 241, endPoint y: 142, distance: 227.1
click at [241, 142] on textarea "Input Field" at bounding box center [297, 124] width 569 height 52
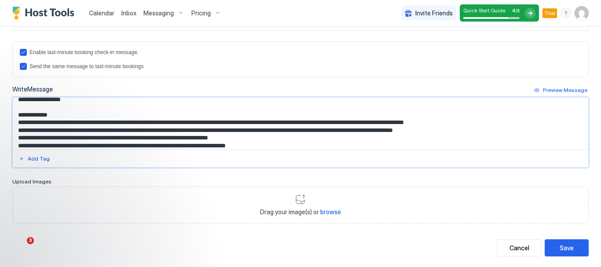
scroll to position [48, 0]
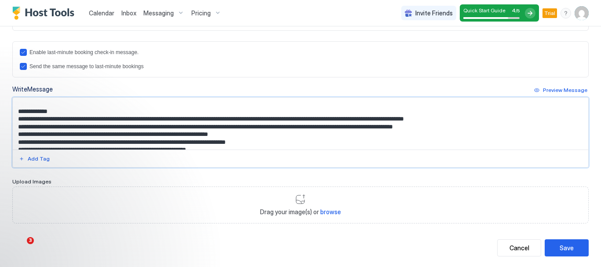
click at [26, 127] on textarea "Input Field" at bounding box center [297, 124] width 569 height 52
click at [92, 128] on textarea "Input Field" at bounding box center [297, 124] width 569 height 52
click at [123, 128] on textarea "Input Field" at bounding box center [297, 124] width 569 height 52
drag, startPoint x: 329, startPoint y: 126, endPoint x: 475, endPoint y: 126, distance: 145.6
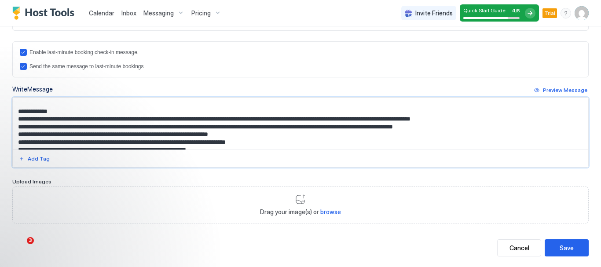
click at [475, 126] on textarea "Input Field" at bounding box center [297, 124] width 569 height 52
click at [85, 135] on textarea "Input Field" at bounding box center [297, 124] width 569 height 52
drag, startPoint x: 69, startPoint y: 136, endPoint x: 297, endPoint y: 138, distance: 227.9
click at [297, 138] on textarea "Input Field" at bounding box center [297, 124] width 569 height 52
drag, startPoint x: 279, startPoint y: 135, endPoint x: 267, endPoint y: 135, distance: 11.4
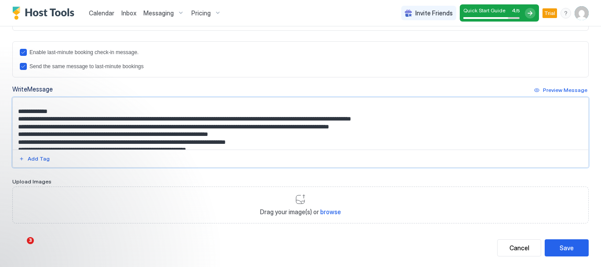
click at [267, 135] on textarea "Input Field" at bounding box center [297, 124] width 569 height 52
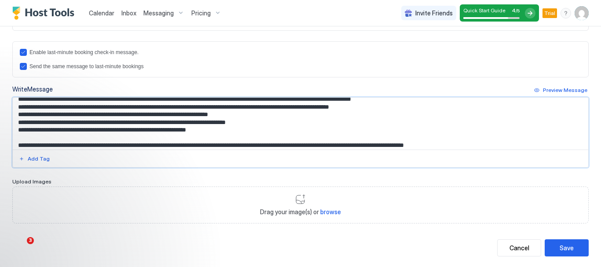
scroll to position [65, 0]
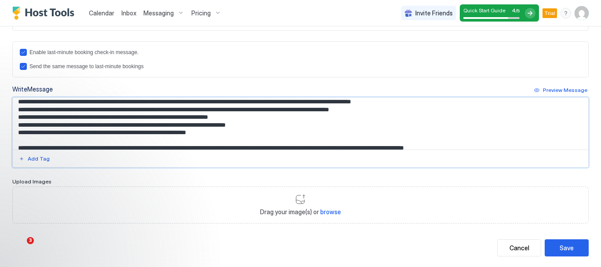
drag, startPoint x: 215, startPoint y: 136, endPoint x: 391, endPoint y: 121, distance: 176.2
click at [391, 121] on textarea "Input Field" at bounding box center [297, 124] width 569 height 52
click at [103, 142] on textarea "Input Field" at bounding box center [297, 124] width 569 height 52
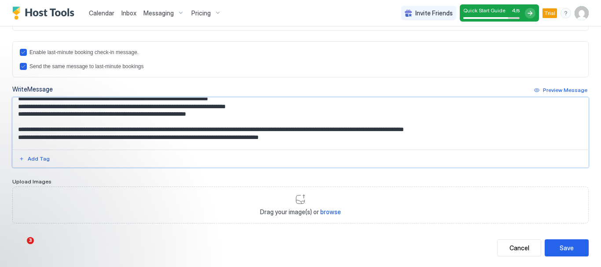
scroll to position [91, 0]
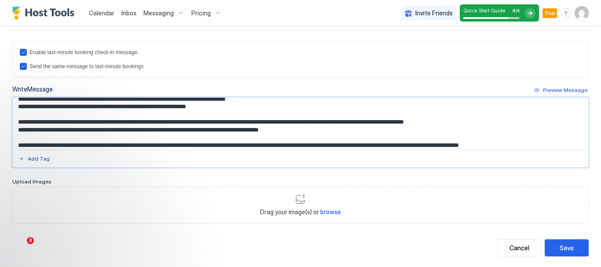
click at [67, 129] on textarea "Input Field" at bounding box center [297, 124] width 569 height 52
drag, startPoint x: 67, startPoint y: 129, endPoint x: 345, endPoint y: 136, distance: 278.1
click at [345, 136] on textarea "Input Field" at bounding box center [297, 124] width 569 height 52
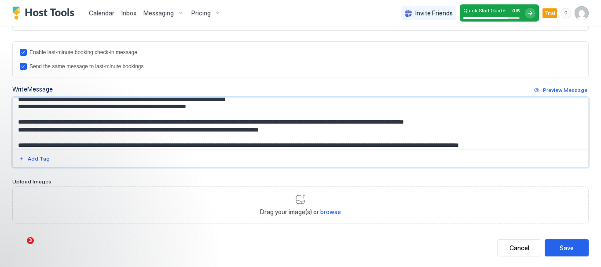
click at [358, 135] on textarea "Input Field" at bounding box center [297, 124] width 569 height 52
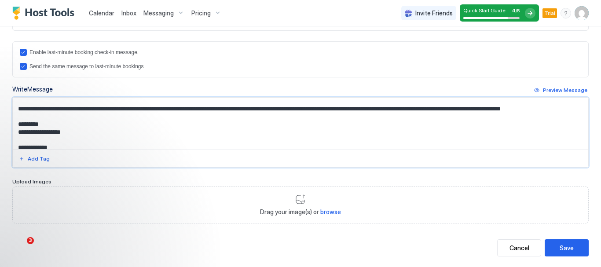
scroll to position [11, 0]
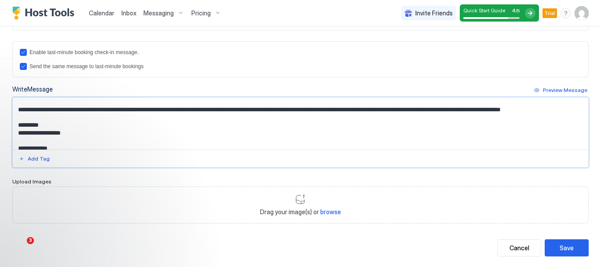
drag, startPoint x: 258, startPoint y: 100, endPoint x: 299, endPoint y: 131, distance: 51.1
click at [299, 131] on textarea "Input Field" at bounding box center [297, 124] width 569 height 52
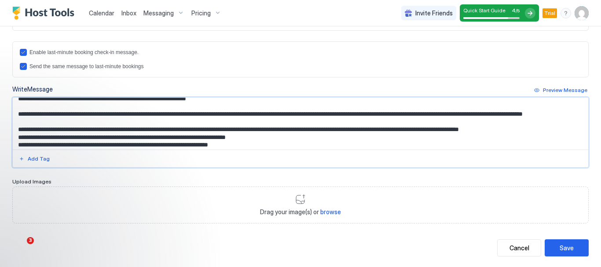
scroll to position [116, 0]
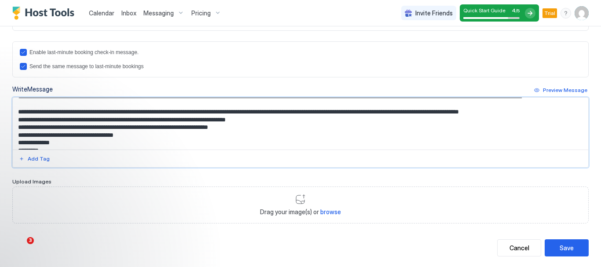
drag, startPoint x: 259, startPoint y: 128, endPoint x: 289, endPoint y: 127, distance: 29.9
click at [289, 127] on textarea "Input Field" at bounding box center [297, 124] width 569 height 52
click at [303, 128] on textarea "Input Field" at bounding box center [297, 124] width 569 height 52
click at [167, 136] on textarea "Input Field" at bounding box center [297, 124] width 569 height 52
drag, startPoint x: 181, startPoint y: 135, endPoint x: 265, endPoint y: 138, distance: 84.5
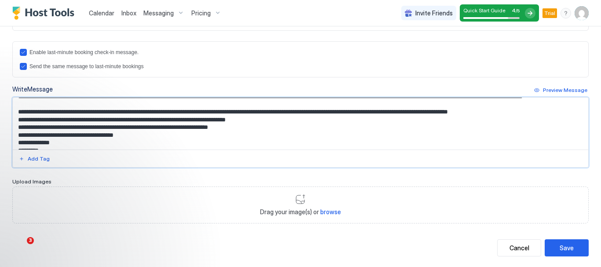
click at [265, 138] on textarea "Input Field" at bounding box center [297, 124] width 569 height 52
click at [167, 136] on textarea "Input Field" at bounding box center [297, 124] width 569 height 52
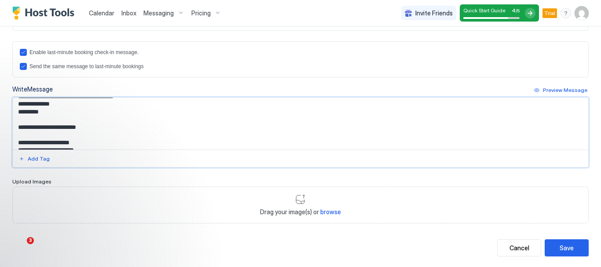
scroll to position [139, 0]
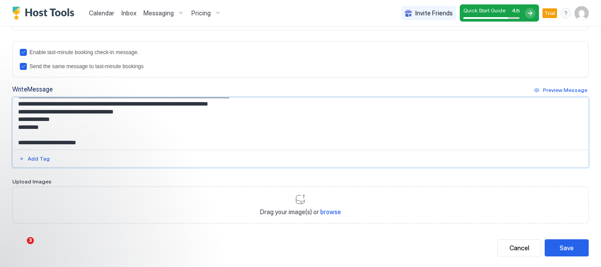
drag, startPoint x: 193, startPoint y: 143, endPoint x: 237, endPoint y: 123, distance: 48.0
click at [237, 123] on textarea "Input Field" at bounding box center [297, 124] width 569 height 52
click at [40, 142] on textarea "Input Field" at bounding box center [297, 124] width 569 height 52
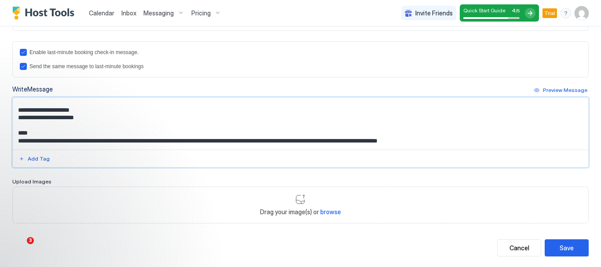
scroll to position [192, 0]
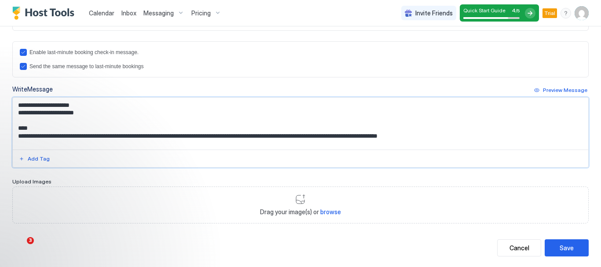
drag, startPoint x: 90, startPoint y: 128, endPoint x: 17, endPoint y: 123, distance: 72.8
click at [17, 123] on textarea "Input Field" at bounding box center [297, 124] width 569 height 52
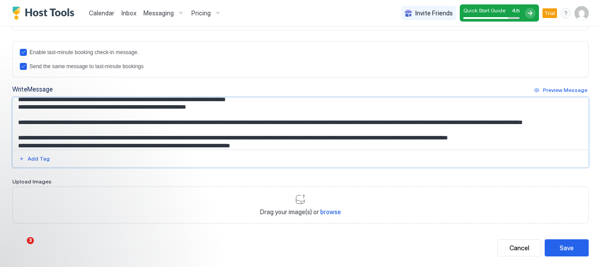
scroll to position [104, 0]
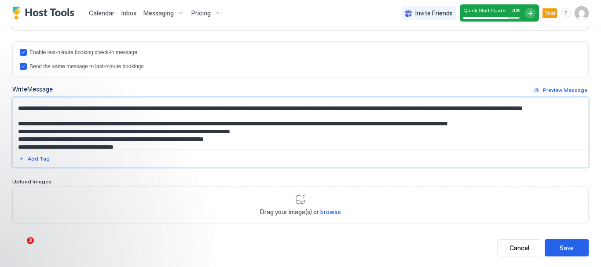
click at [217, 116] on textarea "Input Field" at bounding box center [297, 124] width 569 height 52
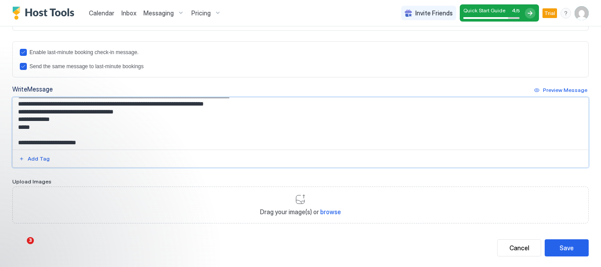
scroll to position [157, 0]
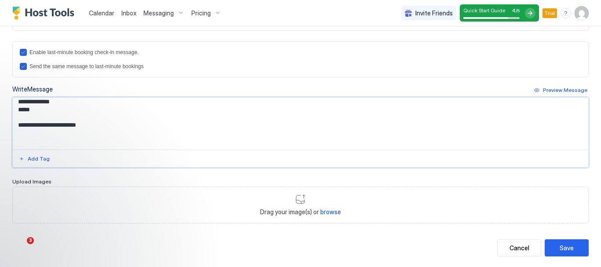
click at [88, 140] on textarea "Input Field" at bounding box center [297, 124] width 569 height 52
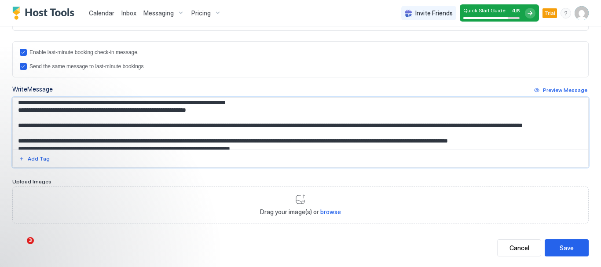
scroll to position [87, 0]
click at [166, 142] on textarea "Input Field" at bounding box center [297, 124] width 569 height 52
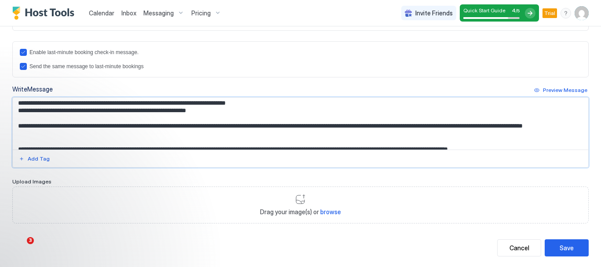
scroll to position [90, 0]
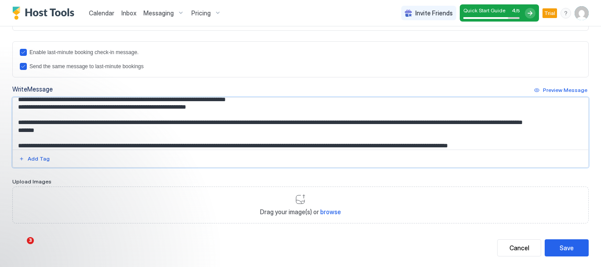
click at [165, 140] on textarea "Input Field" at bounding box center [297, 124] width 569 height 52
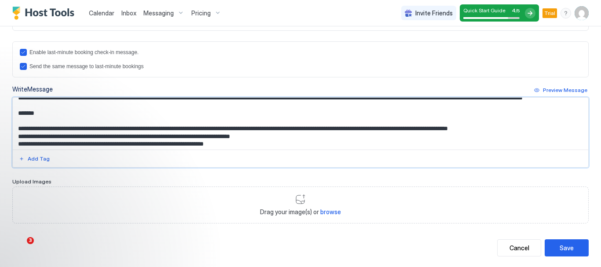
scroll to position [125, 0]
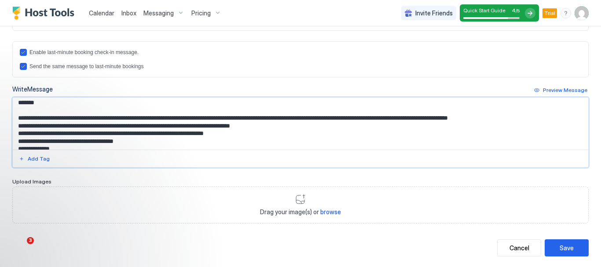
click at [41, 117] on textarea "Input Field" at bounding box center [297, 124] width 569 height 52
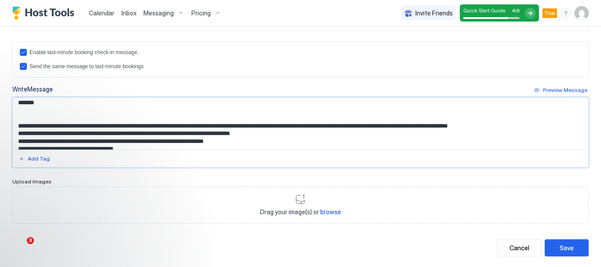
paste textarea "**********"
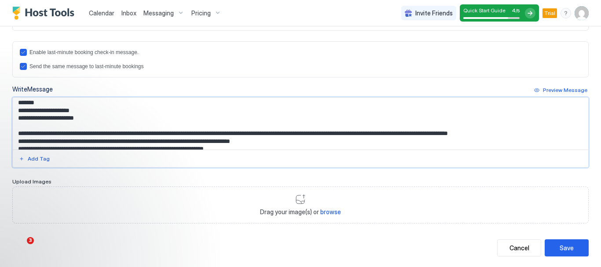
click at [53, 127] on textarea "Input Field" at bounding box center [297, 124] width 569 height 52
click at [49, 135] on textarea "Input Field" at bounding box center [297, 124] width 569 height 52
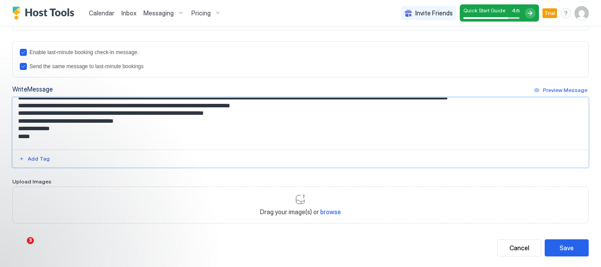
scroll to position [165, 0]
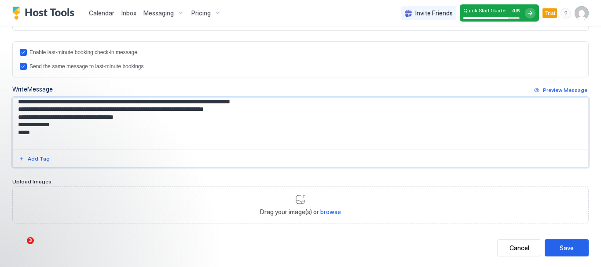
click at [242, 125] on textarea "Input Field" at bounding box center [297, 124] width 569 height 52
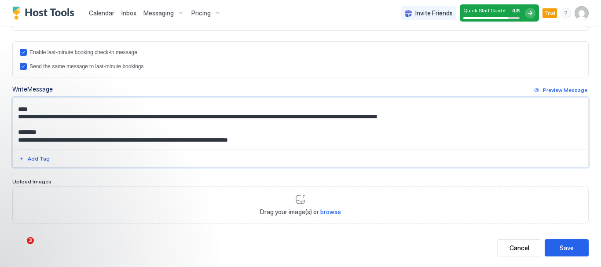
scroll to position [52, 0]
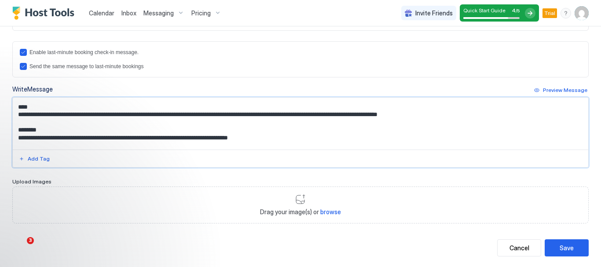
drag, startPoint x: 450, startPoint y: 123, endPoint x: 16, endPoint y: 117, distance: 433.4
click at [16, 117] on textarea "**********" at bounding box center [297, 124] width 569 height 52
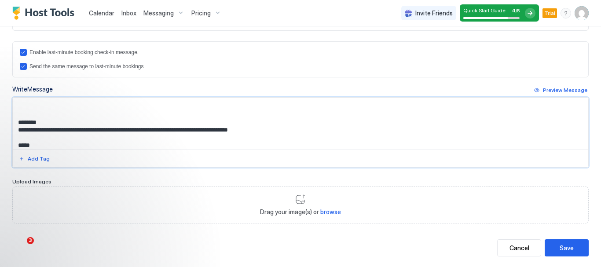
click at [272, 140] on textarea "**********" at bounding box center [297, 124] width 569 height 52
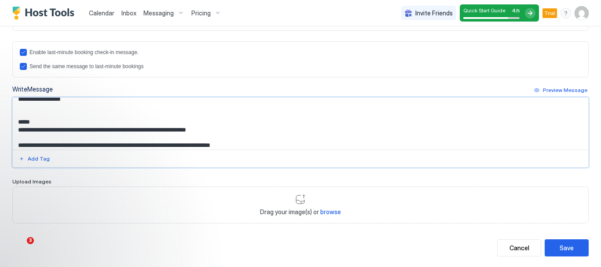
scroll to position [43, 0]
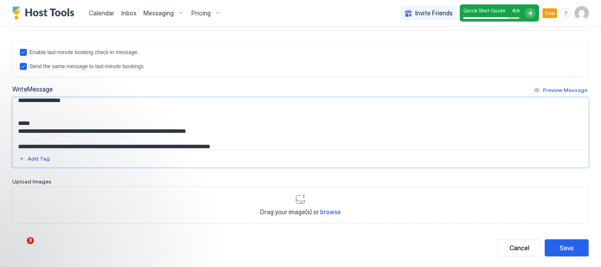
drag, startPoint x: 263, startPoint y: 147, endPoint x: 18, endPoint y: 133, distance: 245.8
click at [18, 133] on textarea "**********" at bounding box center [297, 124] width 569 height 52
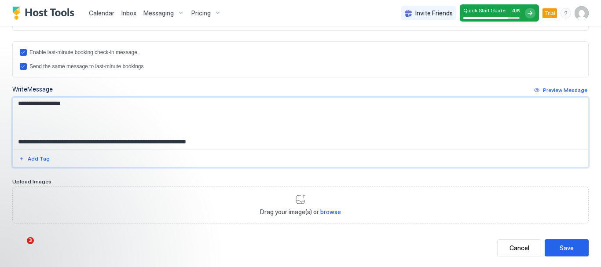
click at [232, 146] on textarea "**********" at bounding box center [297, 124] width 569 height 52
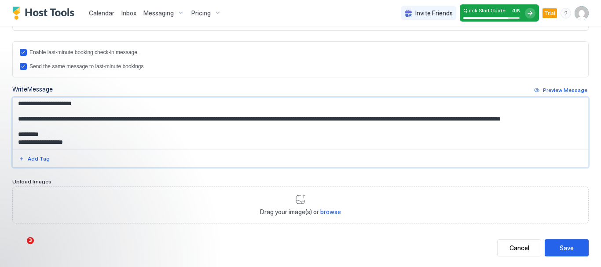
scroll to position [0, 0]
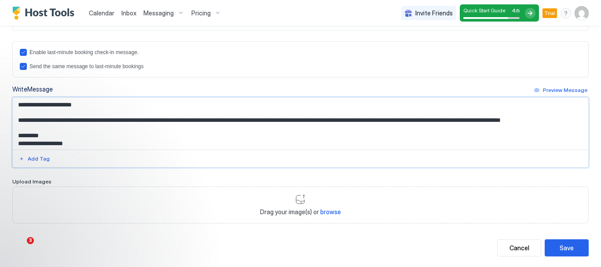
type textarea "**********"
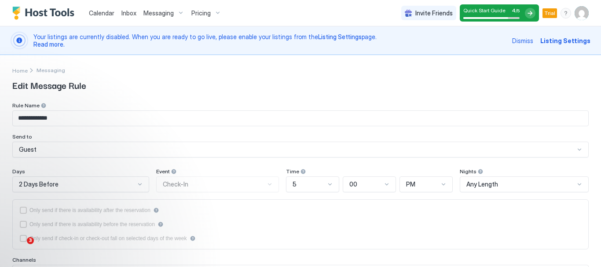
click at [162, 14] on span "Messaging" at bounding box center [158, 13] width 30 height 8
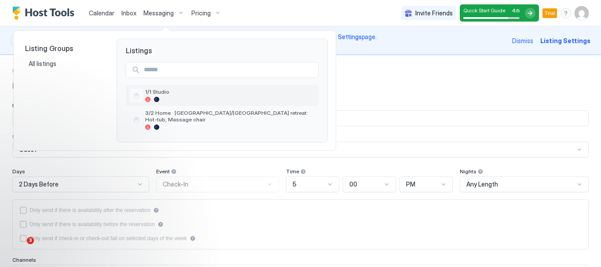
click at [177, 97] on div at bounding box center [230, 99] width 170 height 5
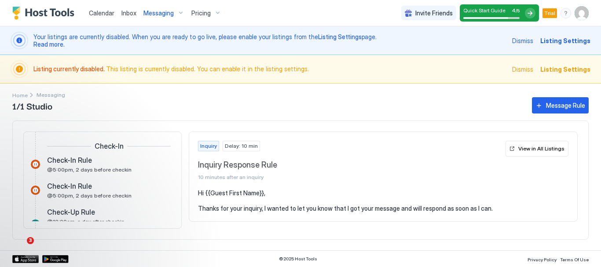
scroll to position [341, 0]
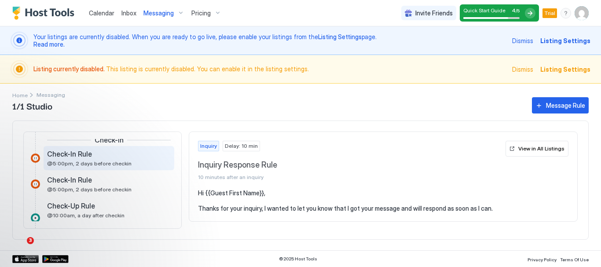
click at [95, 162] on span "@5:00pm, 2 days before checkin" at bounding box center [89, 163] width 84 height 7
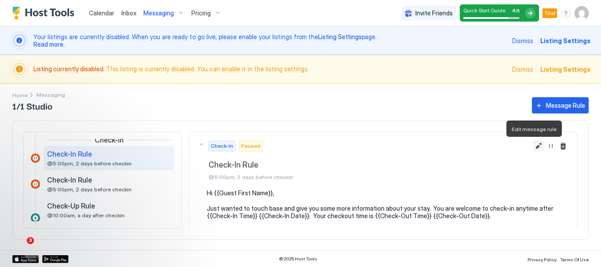
click at [533, 145] on button "Edit message rule" at bounding box center [538, 146] width 11 height 11
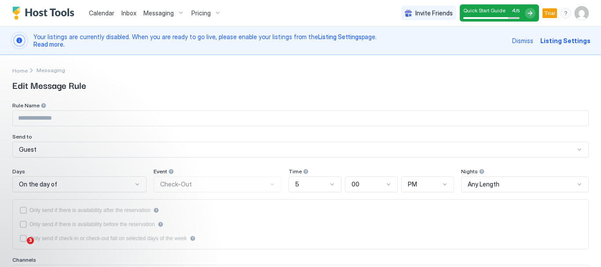
type input "**********"
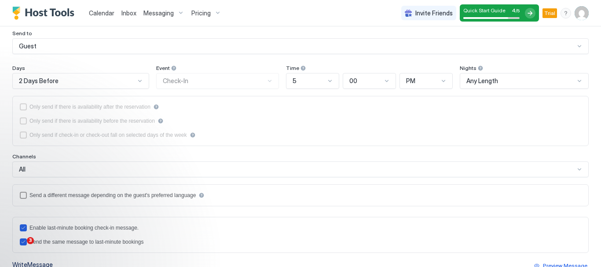
scroll to position [106, 0]
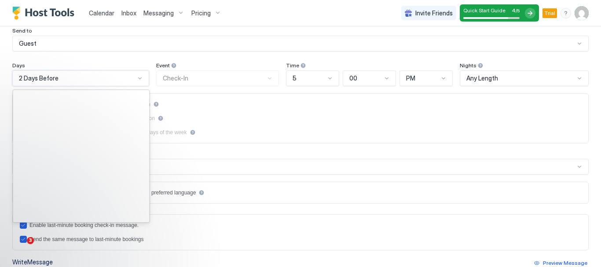
click at [137, 77] on div at bounding box center [139, 78] width 7 height 7
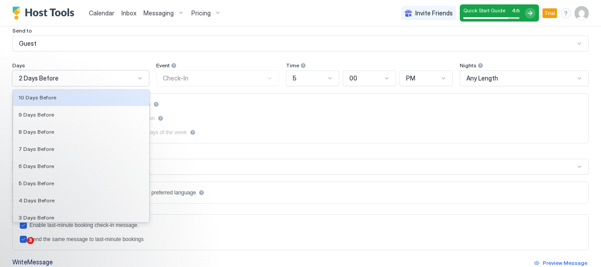
scroll to position [1235, 0]
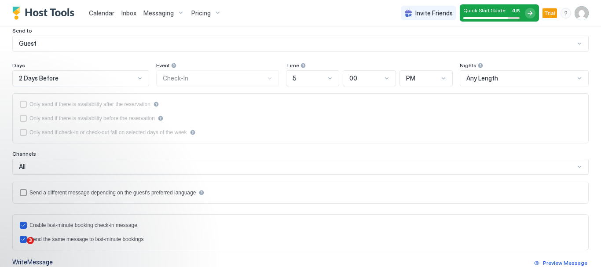
click at [139, 81] on div at bounding box center [139, 78] width 7 height 7
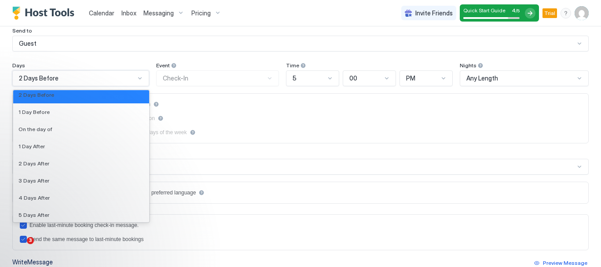
scroll to position [1367, 0]
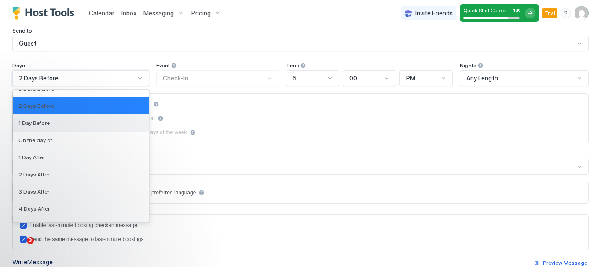
click at [104, 123] on div "1 Day Before" at bounding box center [80, 123] width 125 height 7
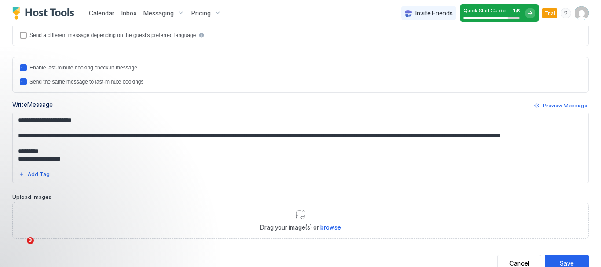
scroll to position [270, 0]
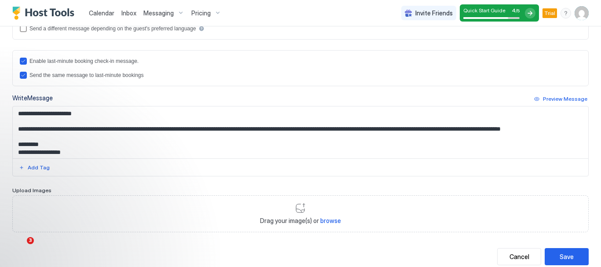
click at [123, 150] on textarea "**********" at bounding box center [297, 132] width 569 height 52
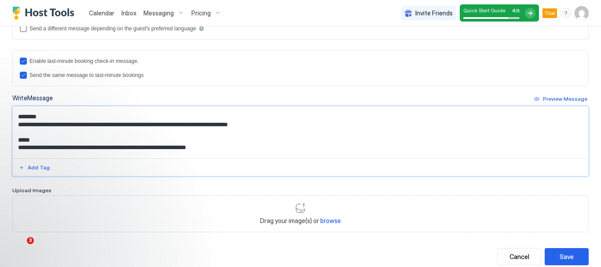
scroll to position [109, 0]
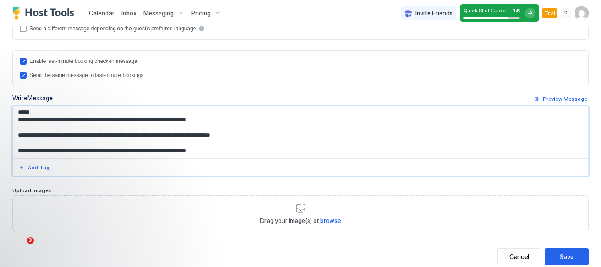
drag, startPoint x: 18, startPoint y: 130, endPoint x: 243, endPoint y: 164, distance: 227.8
click at [243, 164] on div "**********" at bounding box center [300, 141] width 576 height 70
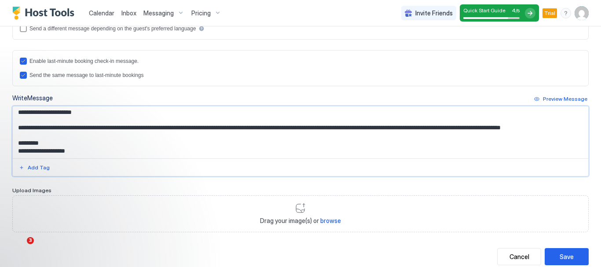
scroll to position [24, 0]
paste textarea "**********"
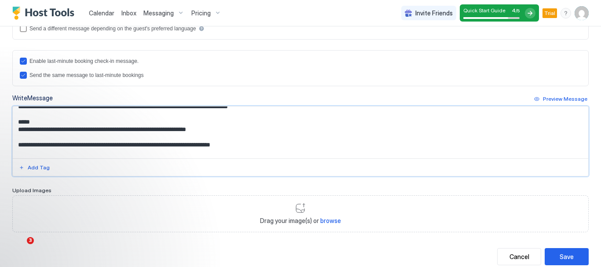
scroll to position [109, 0]
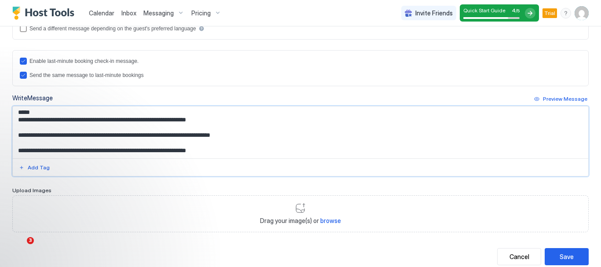
drag, startPoint x: 17, startPoint y: 113, endPoint x: 239, endPoint y: 150, distance: 225.7
click at [239, 150] on textarea "**********" at bounding box center [297, 132] width 569 height 52
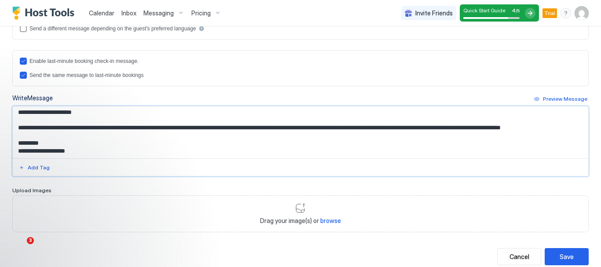
scroll to position [24, 0]
click at [19, 147] on textarea "**********" at bounding box center [297, 132] width 569 height 52
paste textarea "**********"
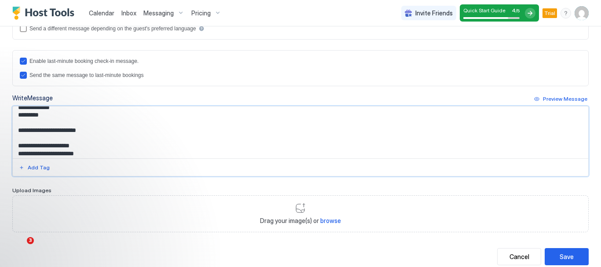
scroll to position [179, 0]
drag, startPoint x: 86, startPoint y: 132, endPoint x: 17, endPoint y: 132, distance: 69.1
click at [17, 132] on textarea "Input Field" at bounding box center [297, 132] width 569 height 52
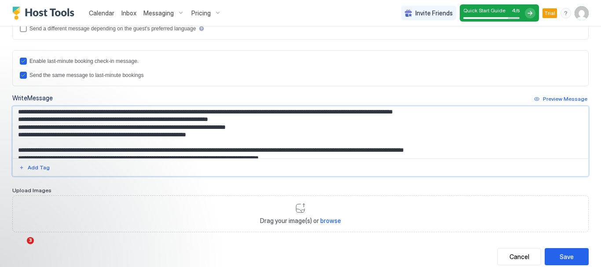
scroll to position [73, 0]
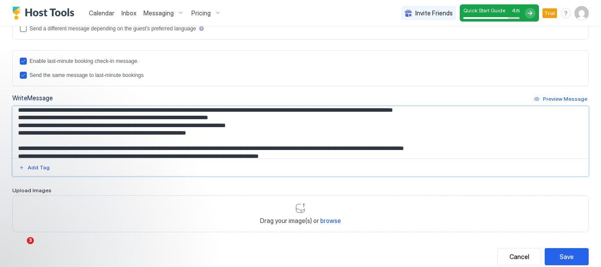
click at [28, 110] on textarea "Input Field" at bounding box center [297, 132] width 569 height 52
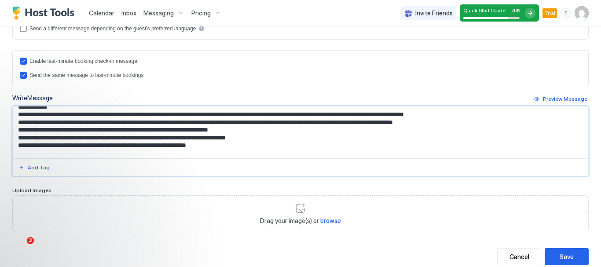
scroll to position [64, 0]
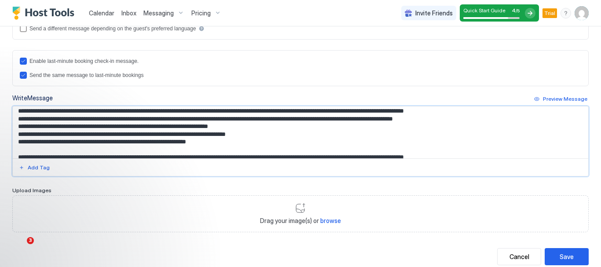
drag, startPoint x: 322, startPoint y: 112, endPoint x: 467, endPoint y: 119, distance: 144.9
click at [467, 119] on textarea "Input Field" at bounding box center [297, 132] width 569 height 52
drag, startPoint x: 86, startPoint y: 128, endPoint x: 466, endPoint y: 129, distance: 380.6
click at [466, 129] on textarea "Input Field" at bounding box center [297, 132] width 569 height 52
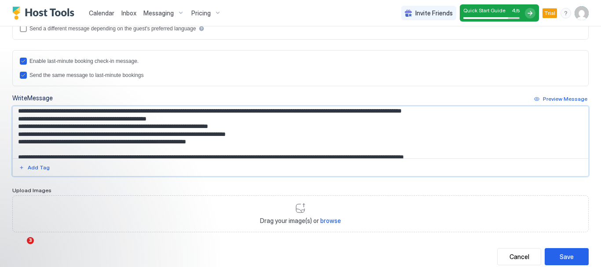
click at [130, 127] on textarea "Input Field" at bounding box center [297, 132] width 569 height 52
click at [166, 125] on textarea "Input Field" at bounding box center [297, 132] width 569 height 52
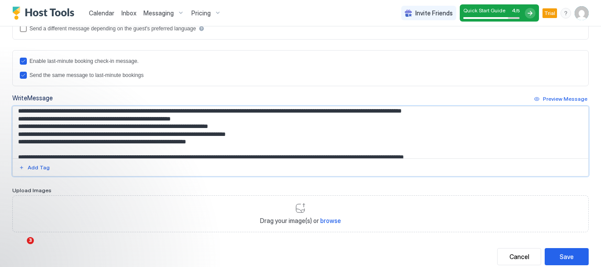
click at [166, 125] on textarea "Input Field" at bounding box center [297, 132] width 569 height 52
click at [73, 127] on textarea "Input Field" at bounding box center [297, 132] width 569 height 52
click at [103, 143] on textarea "Input Field" at bounding box center [297, 132] width 569 height 52
click at [103, 151] on textarea "Input Field" at bounding box center [297, 132] width 569 height 52
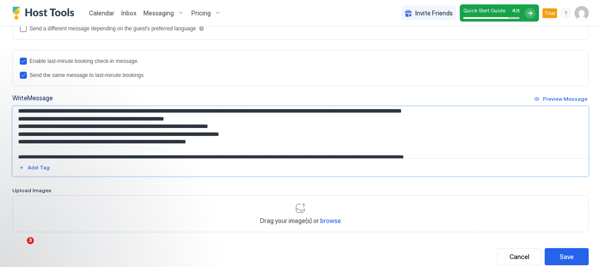
click at [103, 151] on textarea "Input Field" at bounding box center [297, 132] width 569 height 52
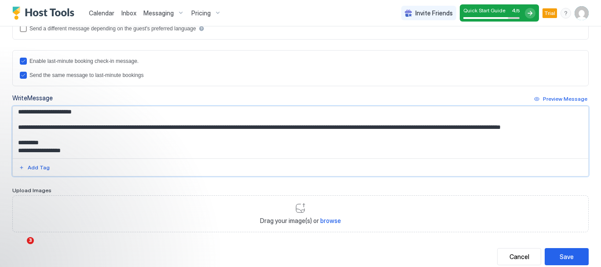
scroll to position [0, 0]
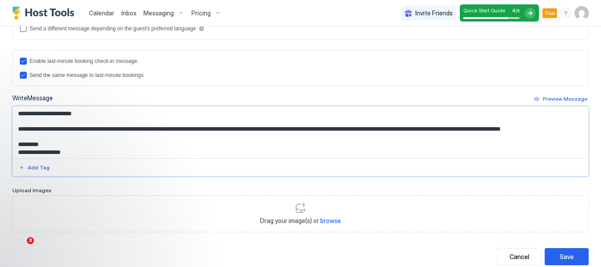
drag, startPoint x: 359, startPoint y: 110, endPoint x: 368, endPoint y: 139, distance: 30.3
click at [368, 139] on textarea "Input Field" at bounding box center [297, 132] width 569 height 52
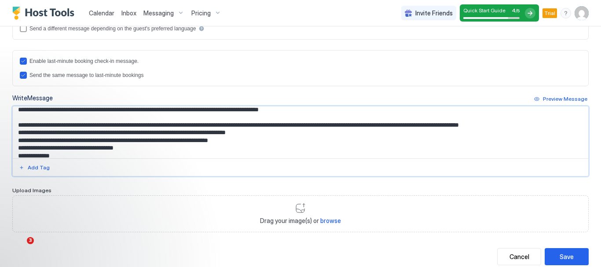
scroll to position [123, 0]
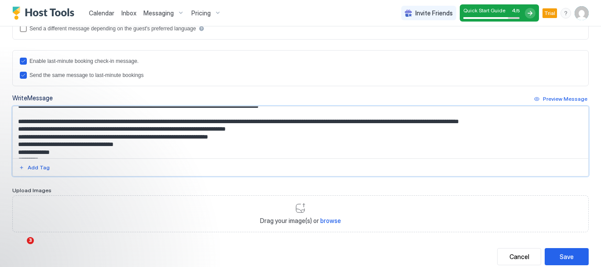
click at [482, 108] on textarea "Input Field" at bounding box center [297, 132] width 569 height 52
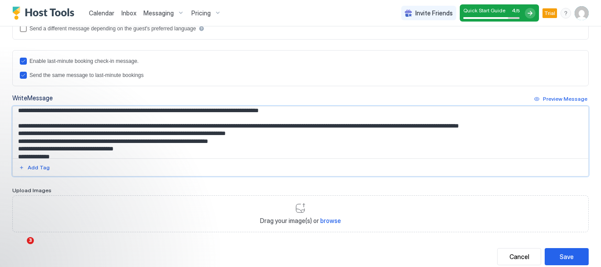
drag, startPoint x: 203, startPoint y: 119, endPoint x: 276, endPoint y: 124, distance: 73.2
click at [276, 124] on textarea "Input Field" at bounding box center [297, 132] width 569 height 52
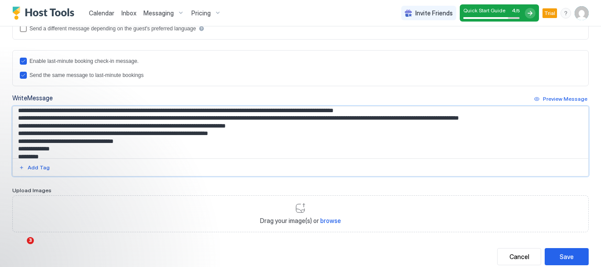
drag, startPoint x: 347, startPoint y: 117, endPoint x: 372, endPoint y: 120, distance: 25.6
click at [372, 120] on textarea "Input Field" at bounding box center [297, 132] width 569 height 52
drag, startPoint x: 396, startPoint y: 117, endPoint x: 421, endPoint y: 118, distance: 25.1
click at [421, 118] on textarea "Input Field" at bounding box center [297, 132] width 569 height 52
click at [454, 119] on textarea "Input Field" at bounding box center [297, 132] width 569 height 52
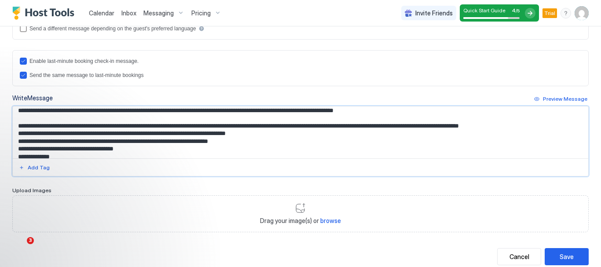
click at [167, 141] on textarea "Input Field" at bounding box center [297, 132] width 569 height 52
drag, startPoint x: 199, startPoint y: 141, endPoint x: 284, endPoint y: 144, distance: 85.0
click at [284, 144] on textarea "Input Field" at bounding box center [297, 132] width 569 height 52
click at [345, 144] on textarea "Input Field" at bounding box center [297, 132] width 569 height 52
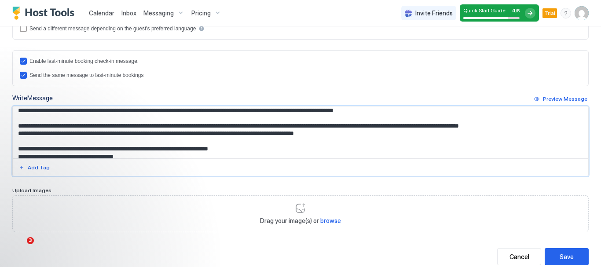
click at [347, 143] on textarea "Input Field" at bounding box center [297, 132] width 569 height 52
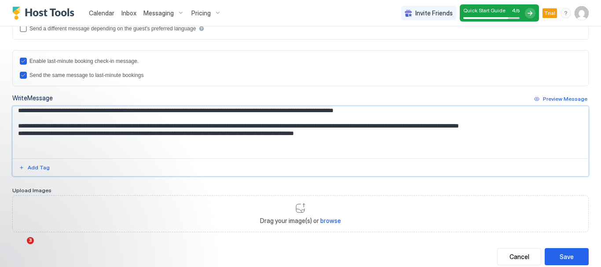
scroll to position [121, 0]
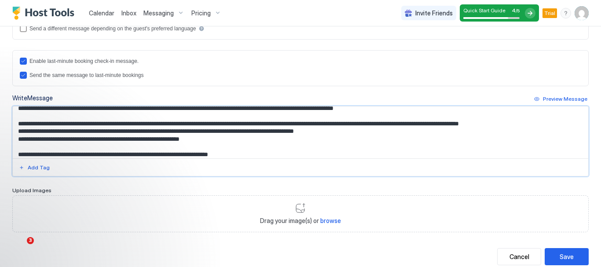
type textarea "**********"
click at [227, 145] on textarea "Input Field" at bounding box center [297, 132] width 569 height 52
click at [229, 147] on textarea "Input Field" at bounding box center [297, 132] width 569 height 52
click at [148, 147] on textarea "Input Field" at bounding box center [297, 132] width 569 height 52
click at [258, 146] on textarea "Input Field" at bounding box center [297, 132] width 569 height 52
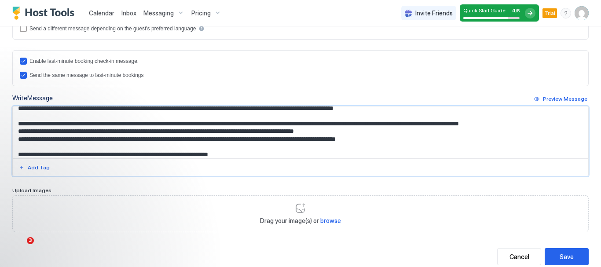
click at [208, 148] on textarea "Input Field" at bounding box center [297, 132] width 569 height 52
drag, startPoint x: 259, startPoint y: 131, endPoint x: 304, endPoint y: 132, distance: 45.3
click at [304, 132] on textarea "Input Field" at bounding box center [297, 132] width 569 height 52
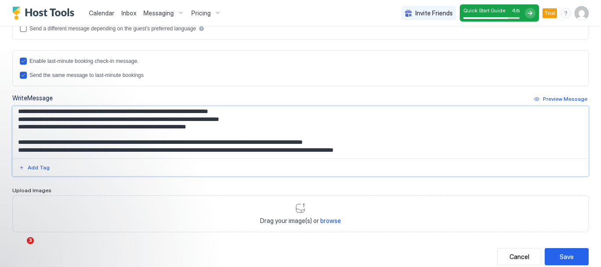
scroll to position [67, 0]
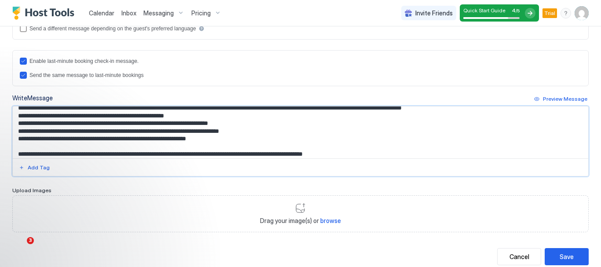
click at [471, 114] on textarea "Input Field" at bounding box center [297, 132] width 569 height 52
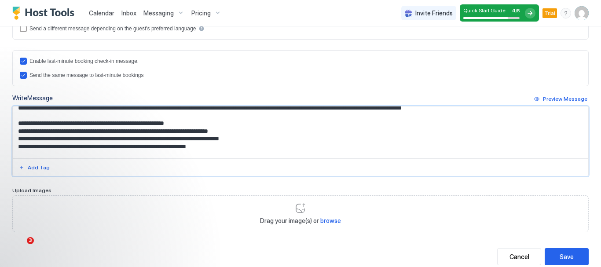
click at [206, 128] on textarea "Input Field" at bounding box center [297, 132] width 569 height 52
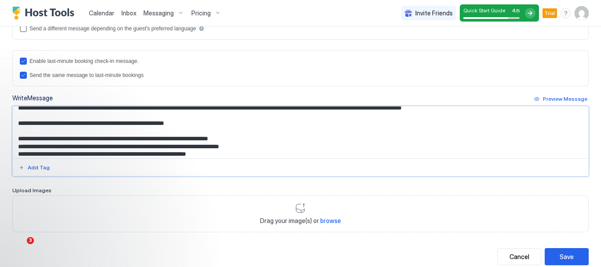
click at [246, 147] on textarea "Input Field" at bounding box center [297, 132] width 569 height 52
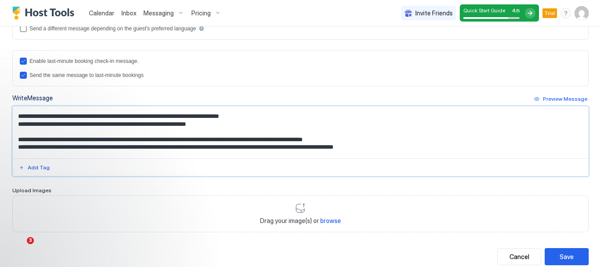
scroll to position [123, 0]
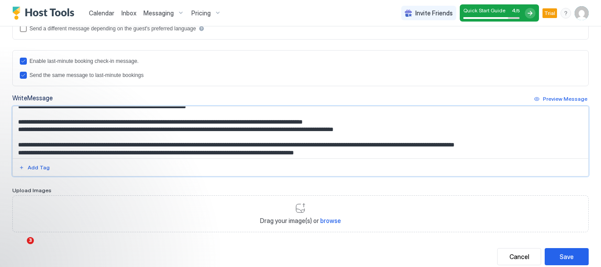
click at [454, 137] on textarea "Input Field" at bounding box center [297, 132] width 569 height 52
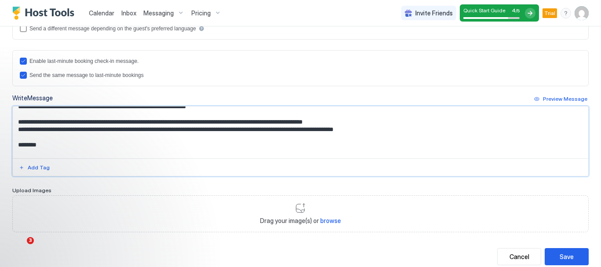
drag, startPoint x: 201, startPoint y: 138, endPoint x: 14, endPoint y: 138, distance: 187.9
click at [14, 138] on textarea "Input Field" at bounding box center [297, 132] width 569 height 52
click at [292, 138] on textarea "Input Field" at bounding box center [297, 132] width 569 height 52
click at [42, 154] on textarea "Input Field" at bounding box center [297, 132] width 569 height 52
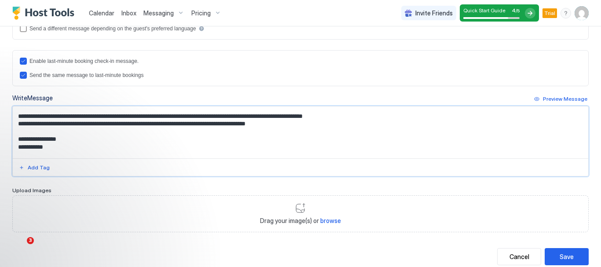
type textarea "**********"
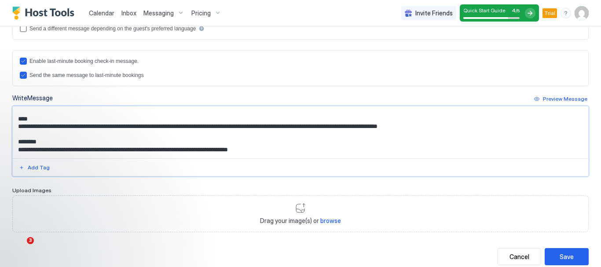
scroll to position [109, 0]
